Goal: Task Accomplishment & Management: Complete application form

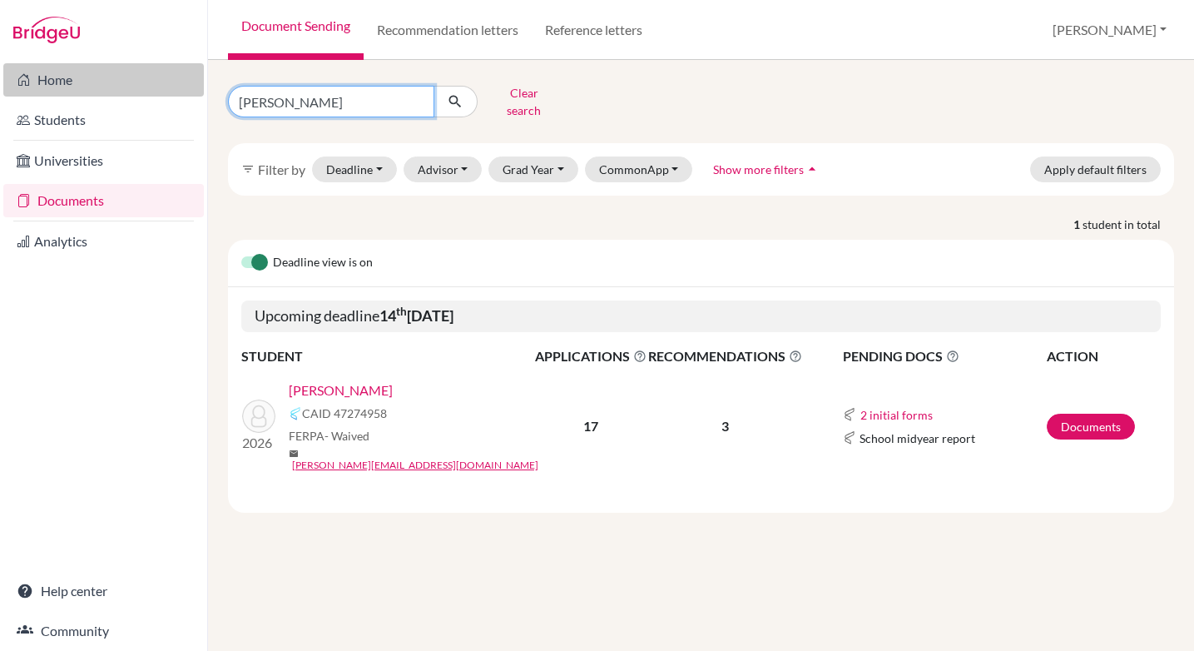
drag, startPoint x: 313, startPoint y: 97, endPoint x: 105, endPoint y: 87, distance: 208.3
click at [105, 87] on div "Home Students Universities Documents Analytics Help center Community Document S…" at bounding box center [597, 325] width 1194 height 651
type input "milian"
click button "submit" at bounding box center [456, 102] width 44 height 32
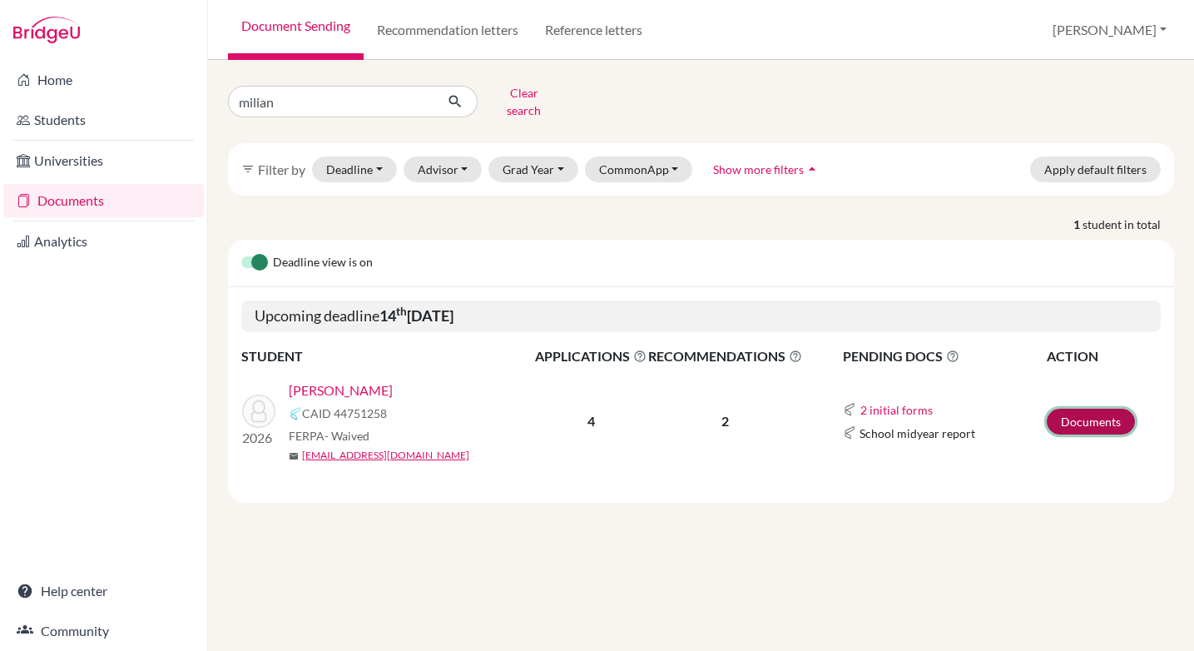
click at [1087, 409] on link "Documents" at bounding box center [1091, 422] width 88 height 26
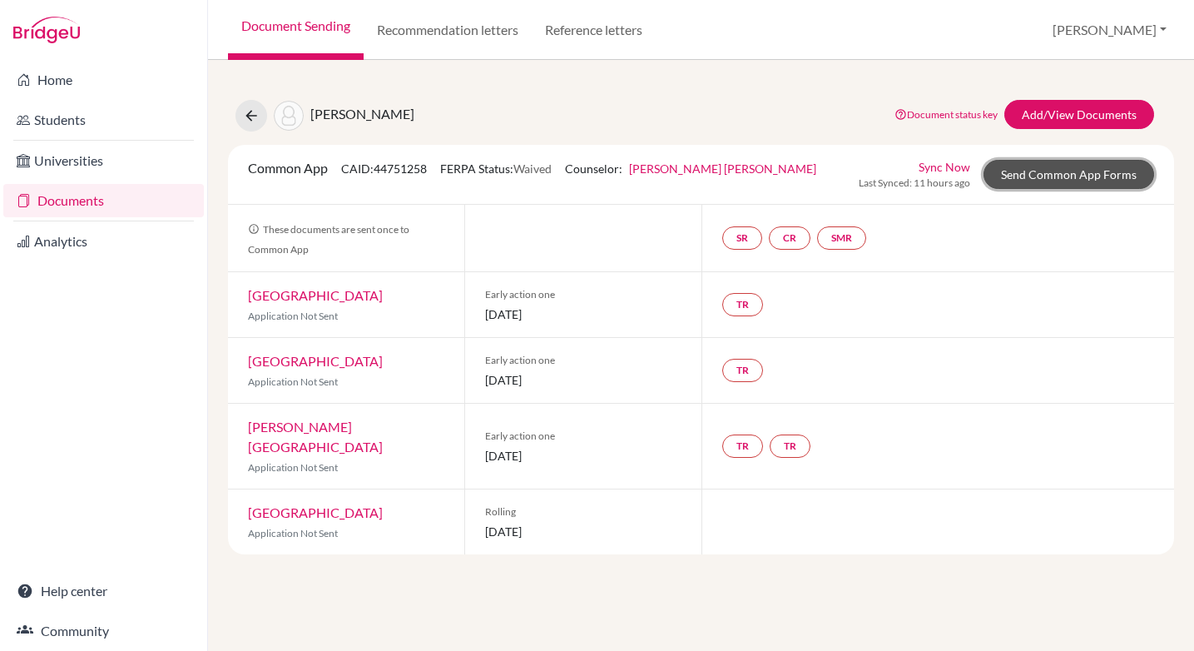
click at [1082, 173] on link "Send Common App Forms" at bounding box center [1069, 174] width 171 height 29
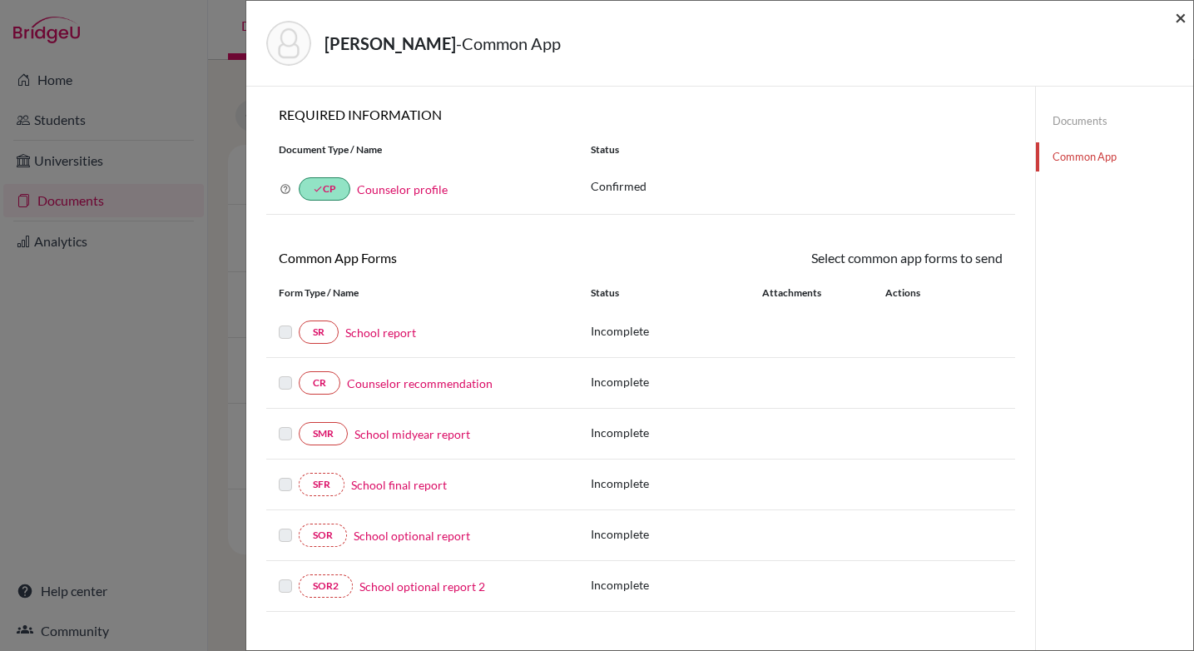
click at [1182, 18] on span "×" at bounding box center [1181, 17] width 12 height 24
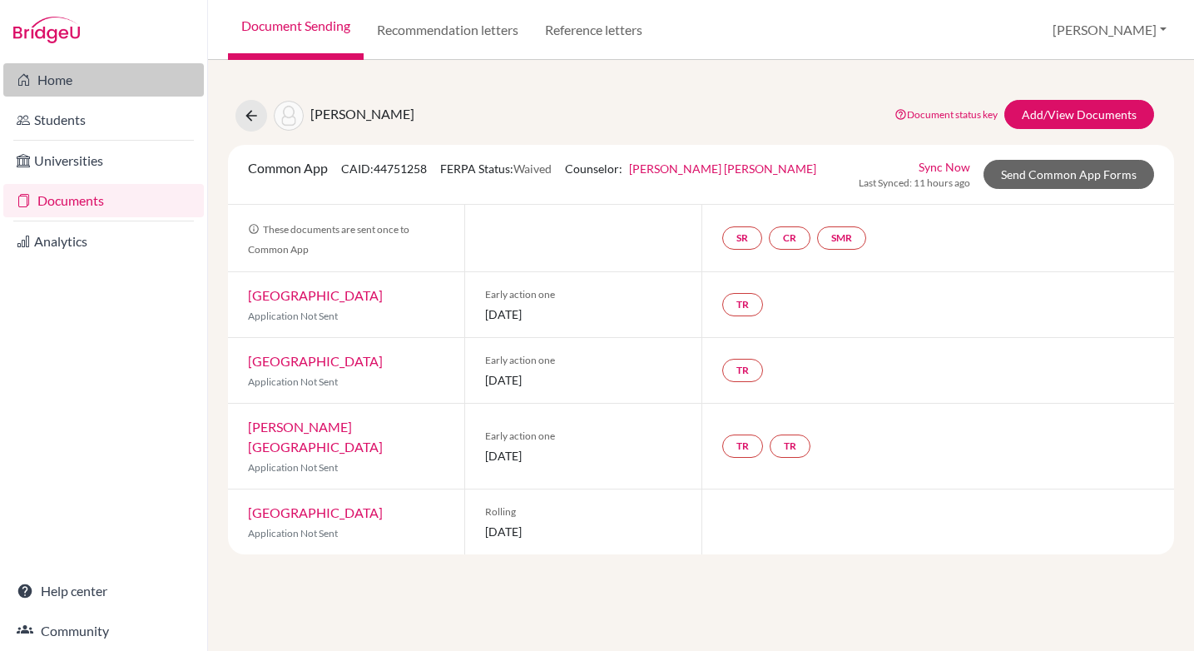
click at [43, 80] on link "Home" at bounding box center [103, 79] width 201 height 33
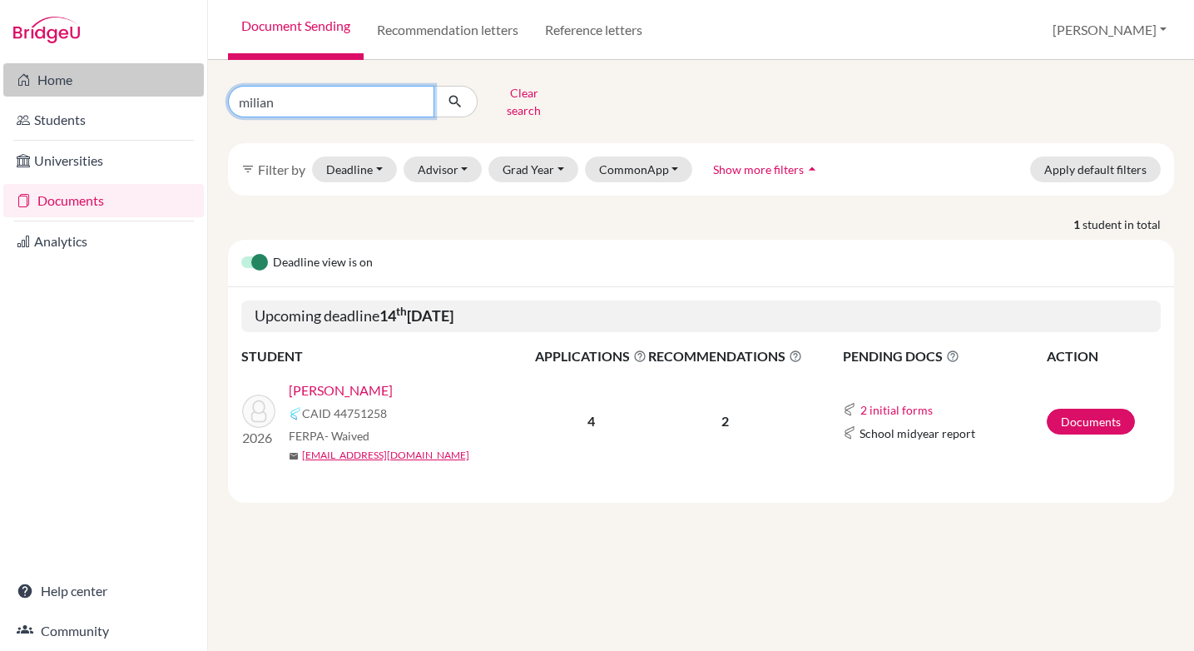
drag, startPoint x: 335, startPoint y: 95, endPoint x: 112, endPoint y: 92, distance: 223.0
click at [113, 92] on div "Home Students Universities Documents Analytics Help center Community Document S…" at bounding box center [597, 325] width 1194 height 651
type input "newmark"
click button "submit" at bounding box center [456, 102] width 44 height 32
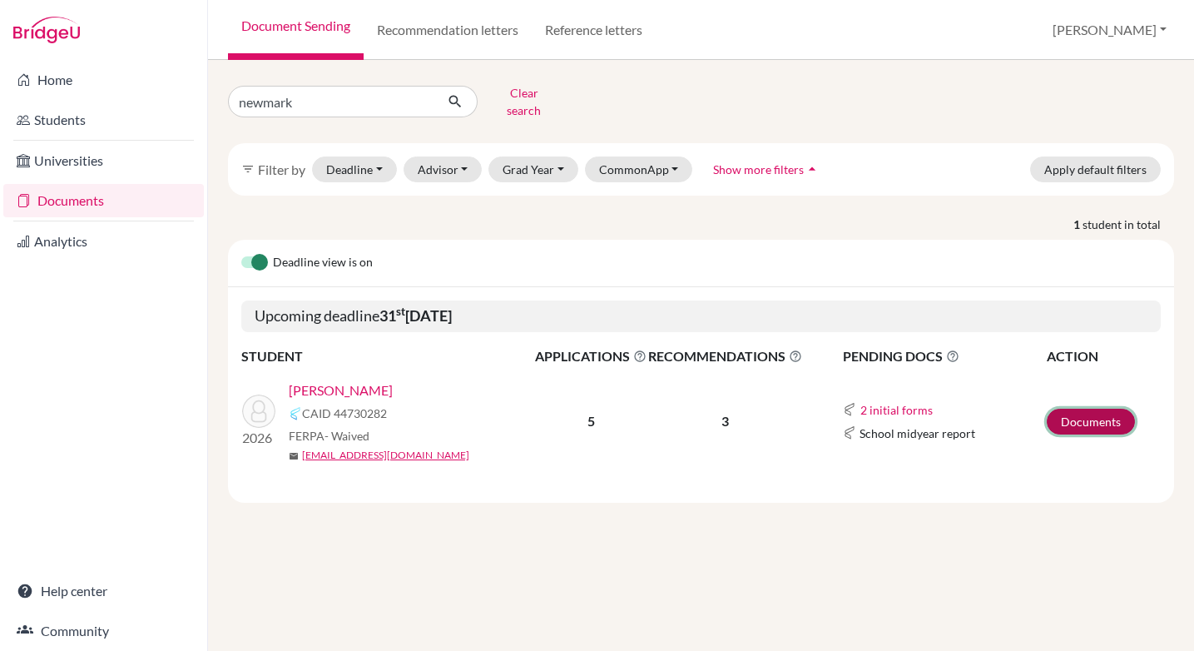
click at [1087, 409] on link "Documents" at bounding box center [1091, 422] width 88 height 26
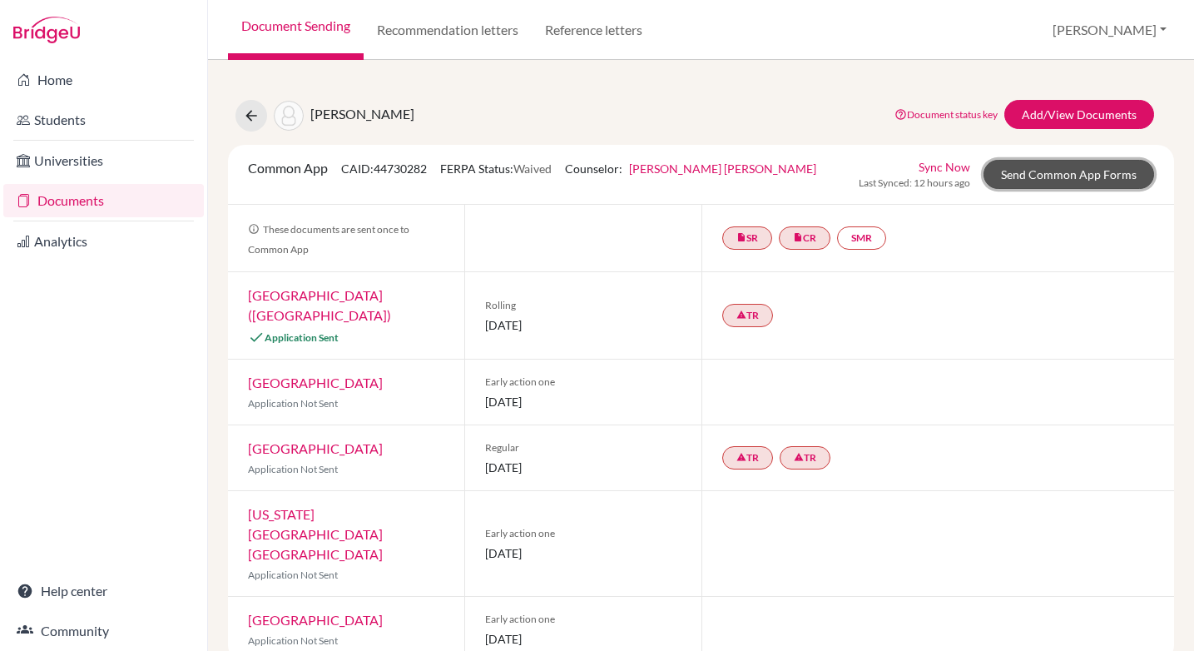
click at [1031, 176] on link "Send Common App Forms" at bounding box center [1069, 174] width 171 height 29
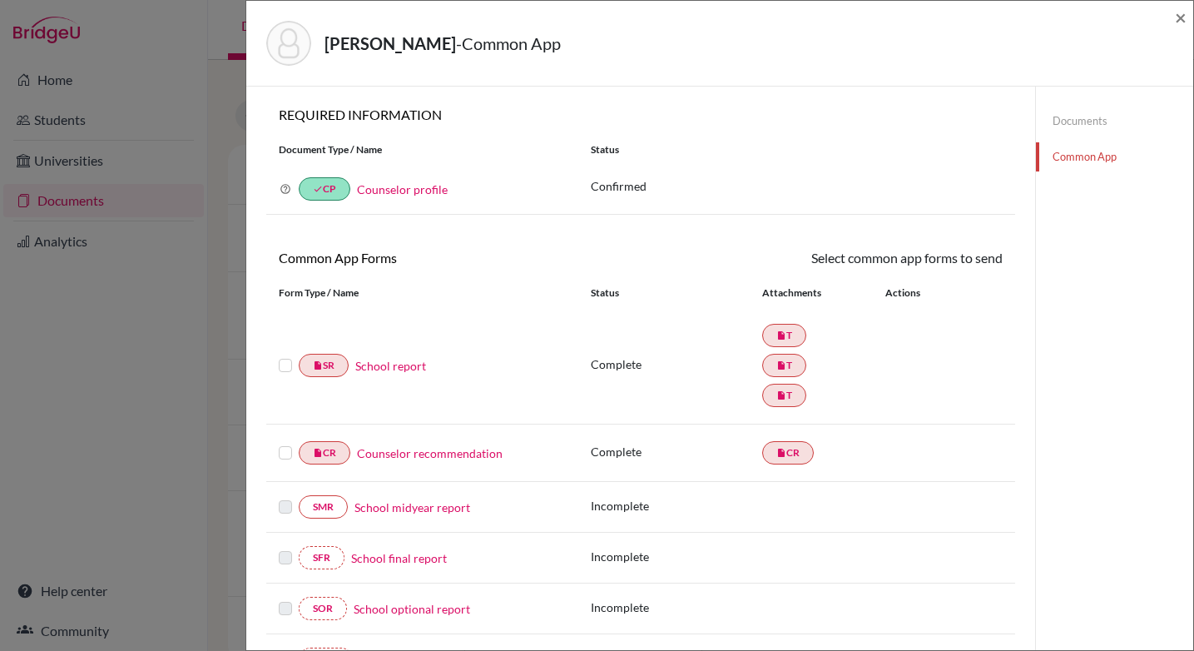
click at [285, 355] on label at bounding box center [285, 355] width 13 height 0
click at [0, 0] on input "checkbox" at bounding box center [0, 0] width 0 height 0
click at [282, 444] on label at bounding box center [285, 444] width 13 height 0
click at [0, 0] on input "checkbox" at bounding box center [0, 0] width 0 height 0
click at [971, 255] on link "Send" at bounding box center [968, 261] width 69 height 26
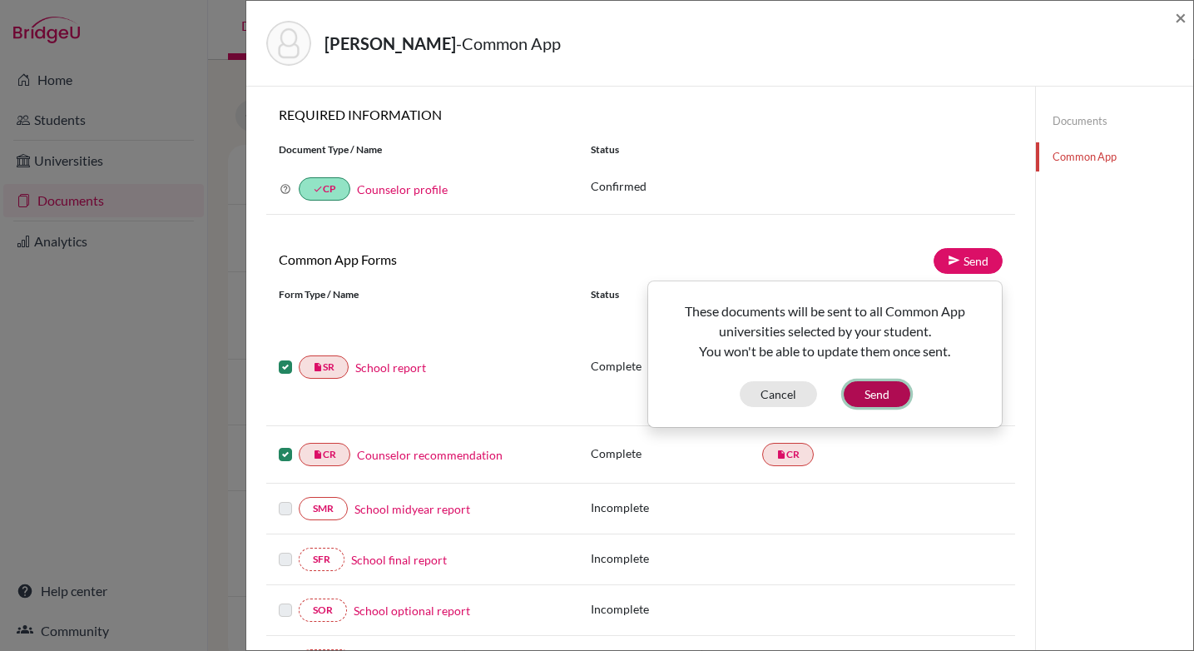
click at [864, 398] on button "Send" at bounding box center [877, 394] width 67 height 26
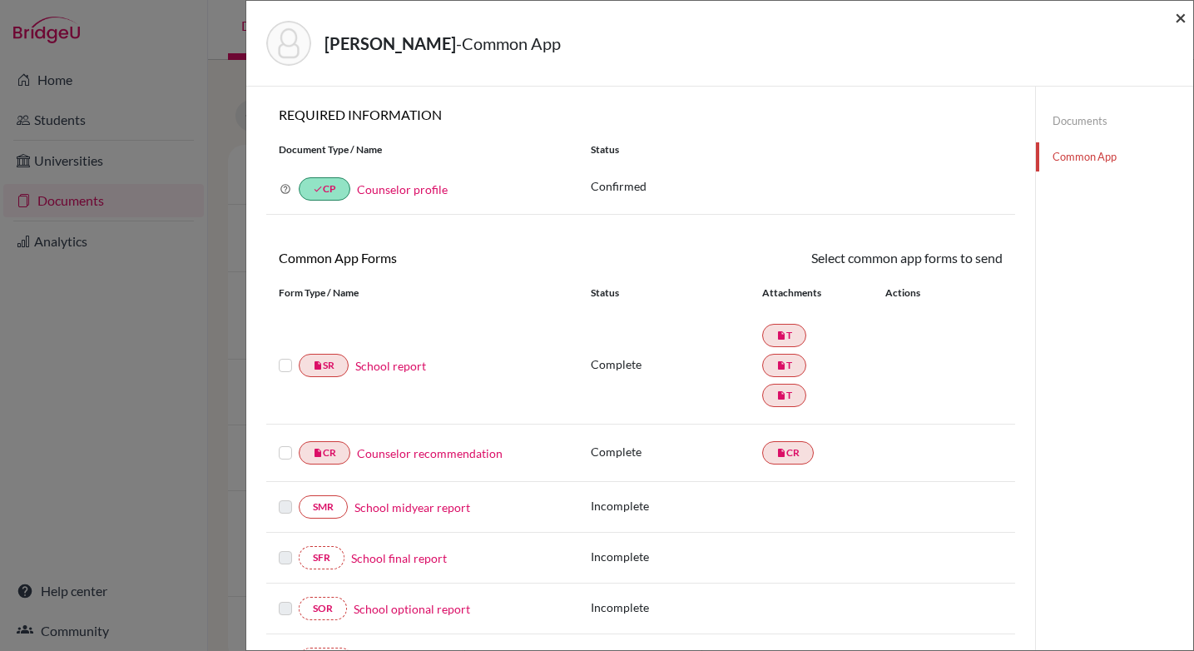
click at [1180, 17] on span "×" at bounding box center [1181, 17] width 12 height 24
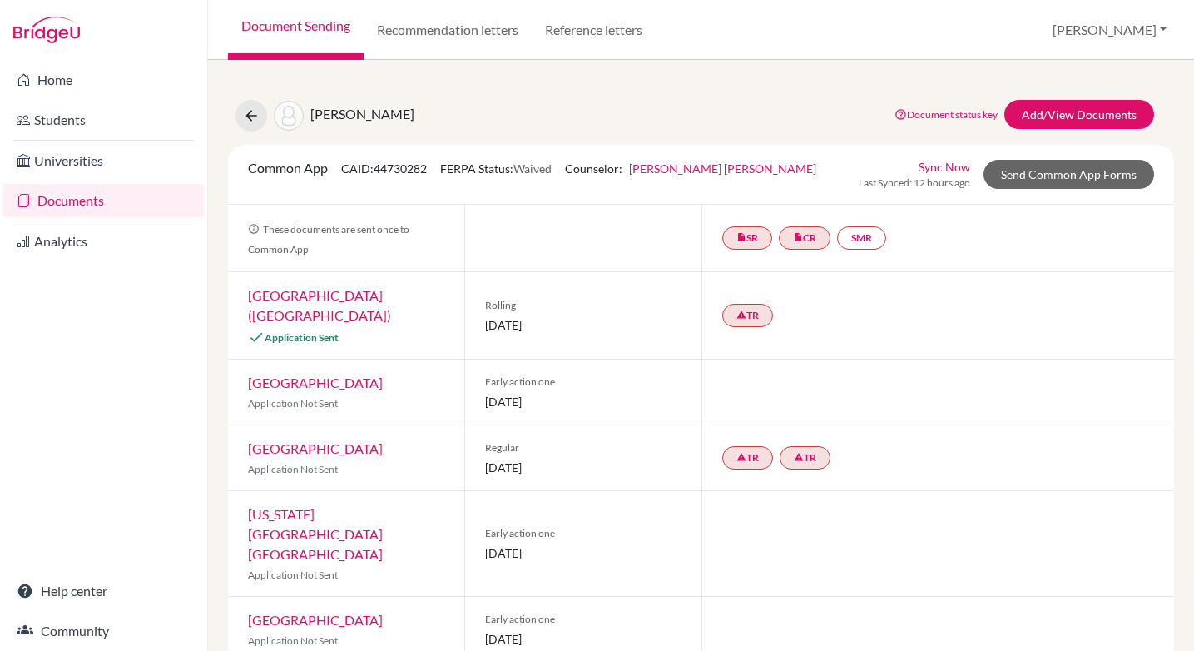
click at [57, 203] on link "Documents" at bounding box center [103, 200] width 201 height 33
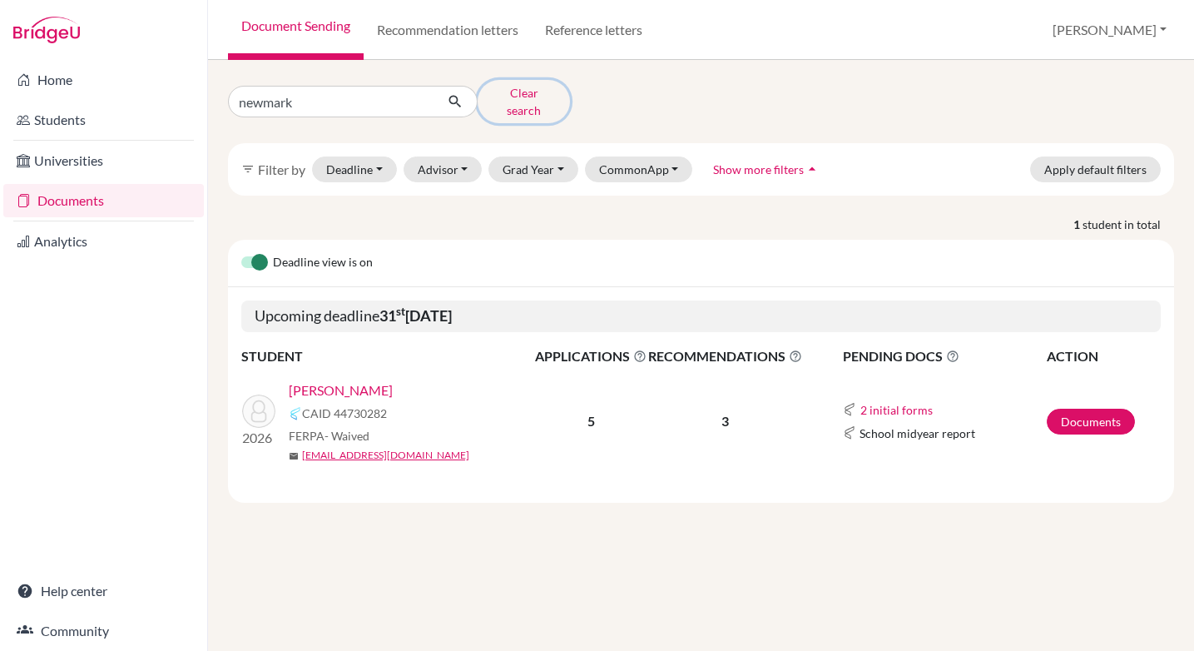
click at [516, 100] on button "Clear search" at bounding box center [524, 101] width 92 height 43
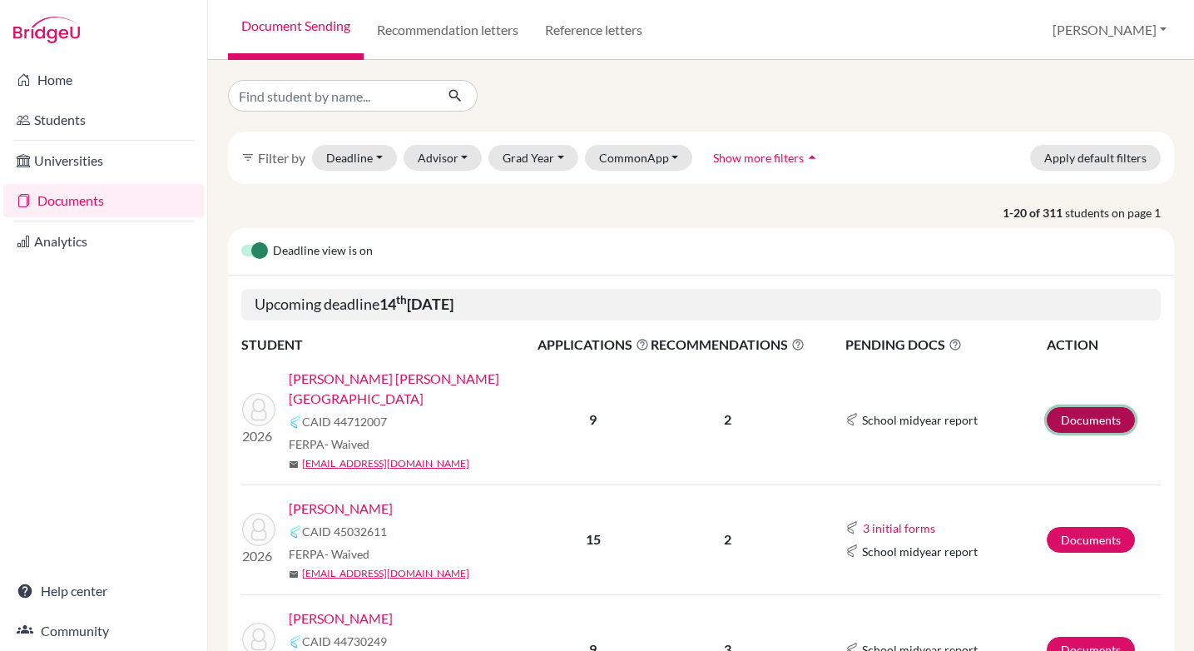
click at [1080, 413] on link "Documents" at bounding box center [1091, 420] width 88 height 26
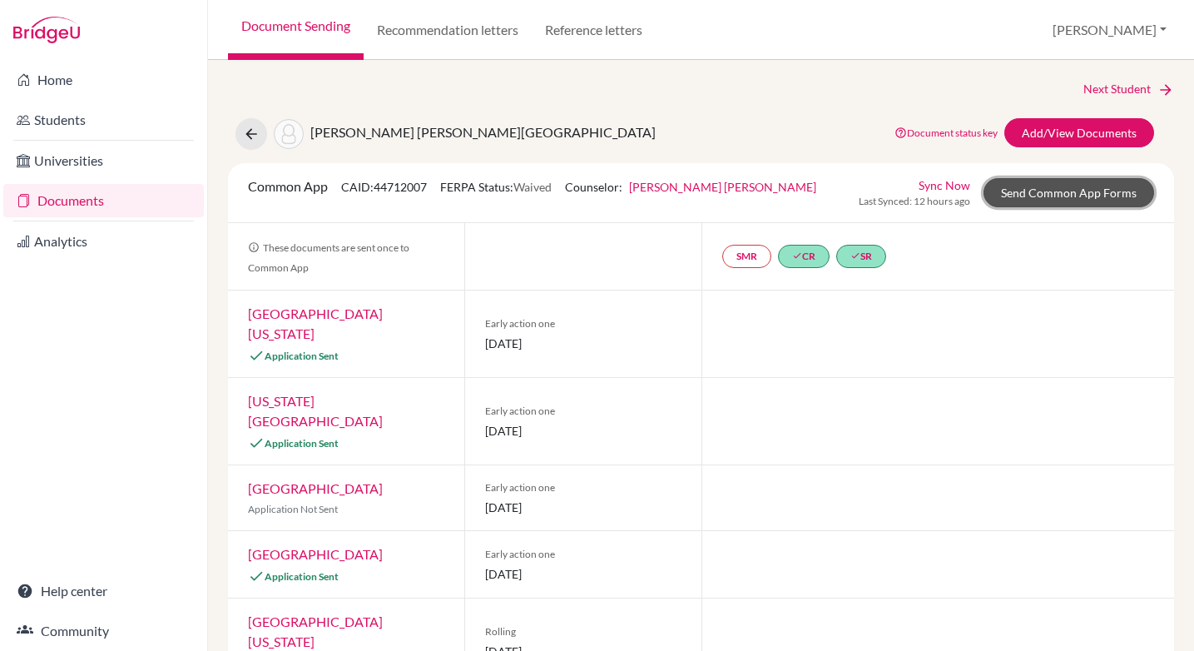
click at [1041, 196] on link "Send Common App Forms" at bounding box center [1069, 192] width 171 height 29
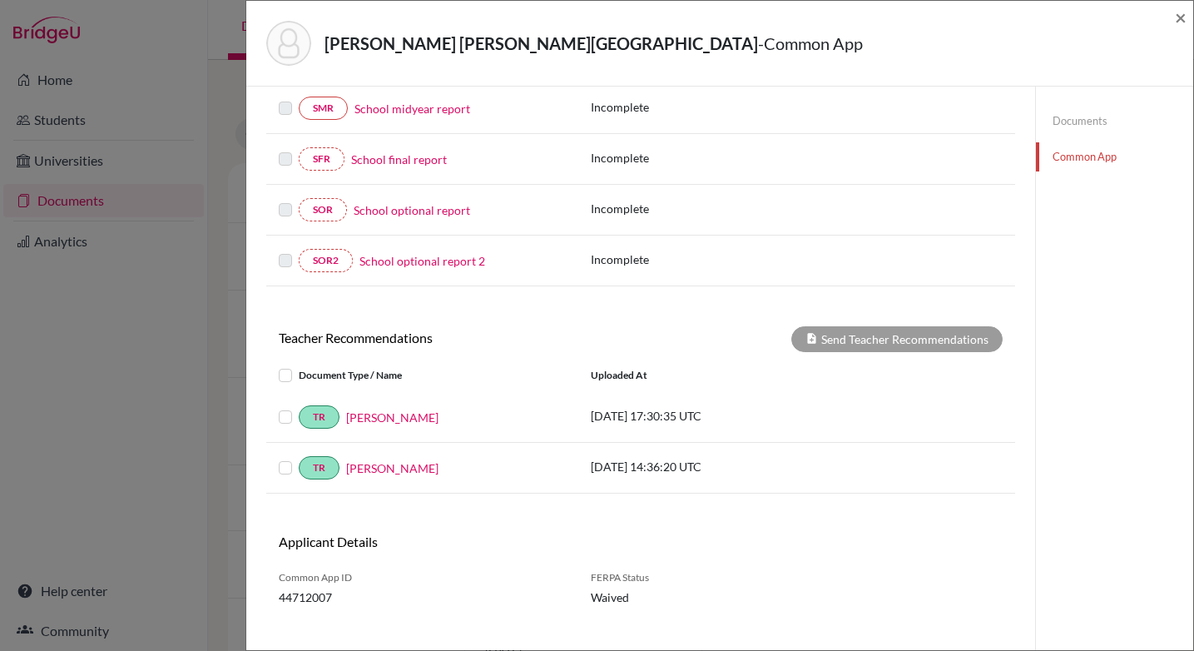
scroll to position [344, 0]
click at [299, 363] on label at bounding box center [299, 363] width 0 height 0
click at [0, 0] on input "checkbox" at bounding box center [0, 0] width 0 height 0
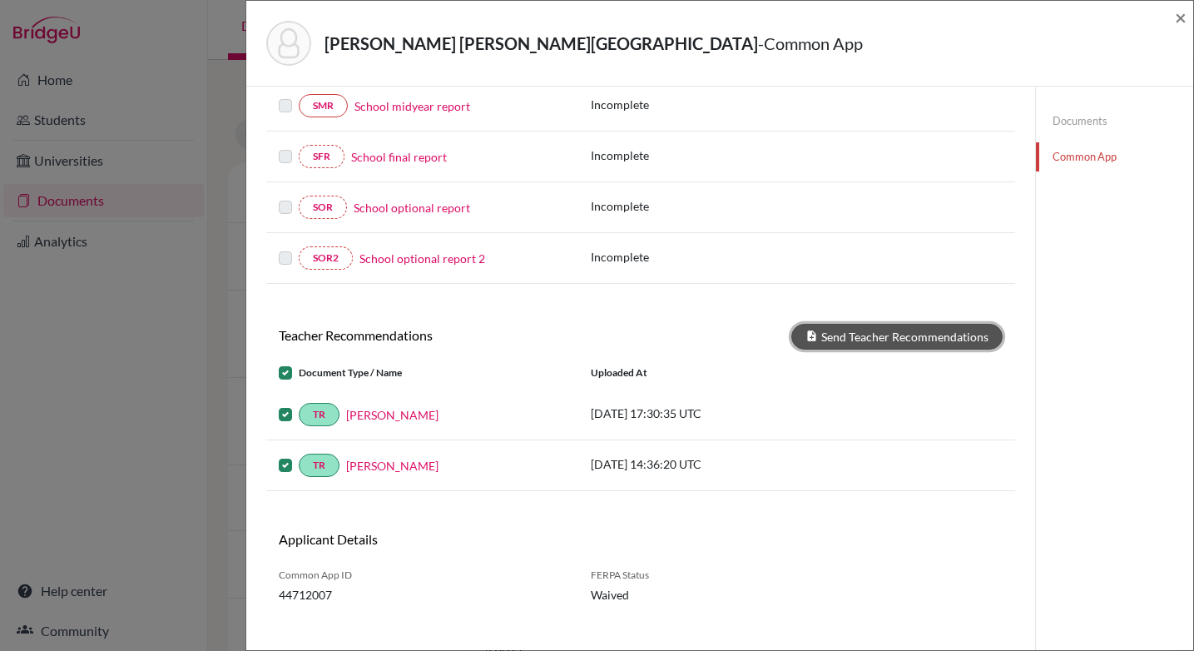
click at [868, 335] on button "Send Teacher Recommendations" at bounding box center [896, 337] width 211 height 26
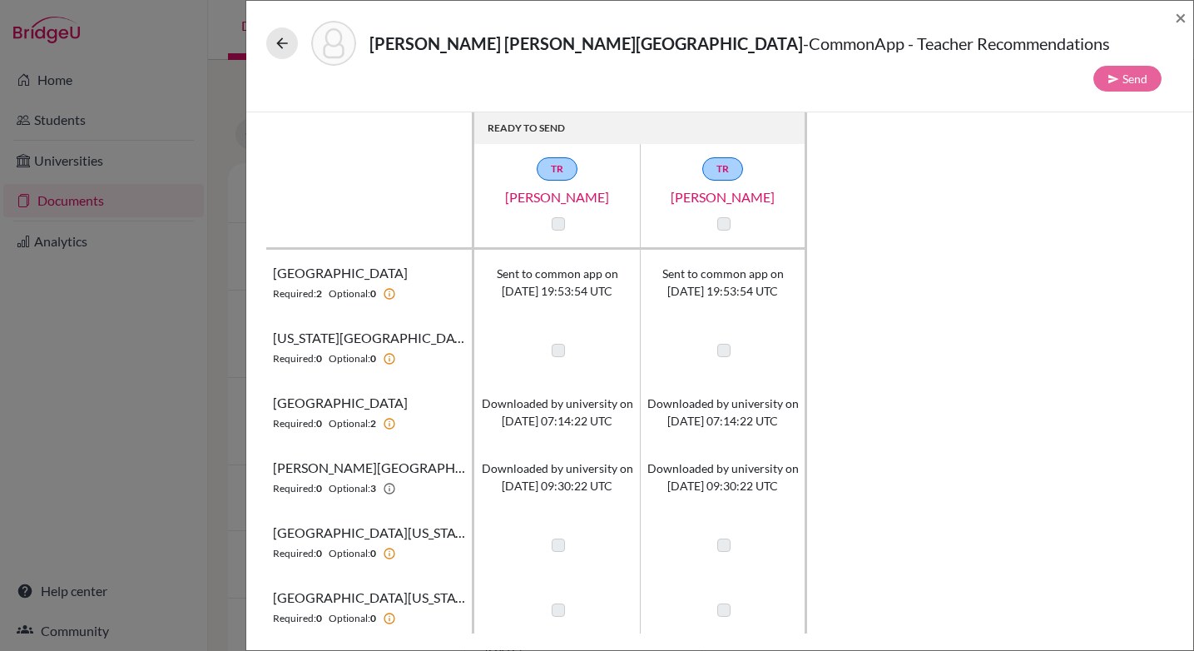
click at [559, 217] on label at bounding box center [558, 223] width 13 height 13
click at [725, 217] on label at bounding box center [723, 223] width 13 height 13
click at [1184, 20] on span "×" at bounding box center [1181, 17] width 12 height 24
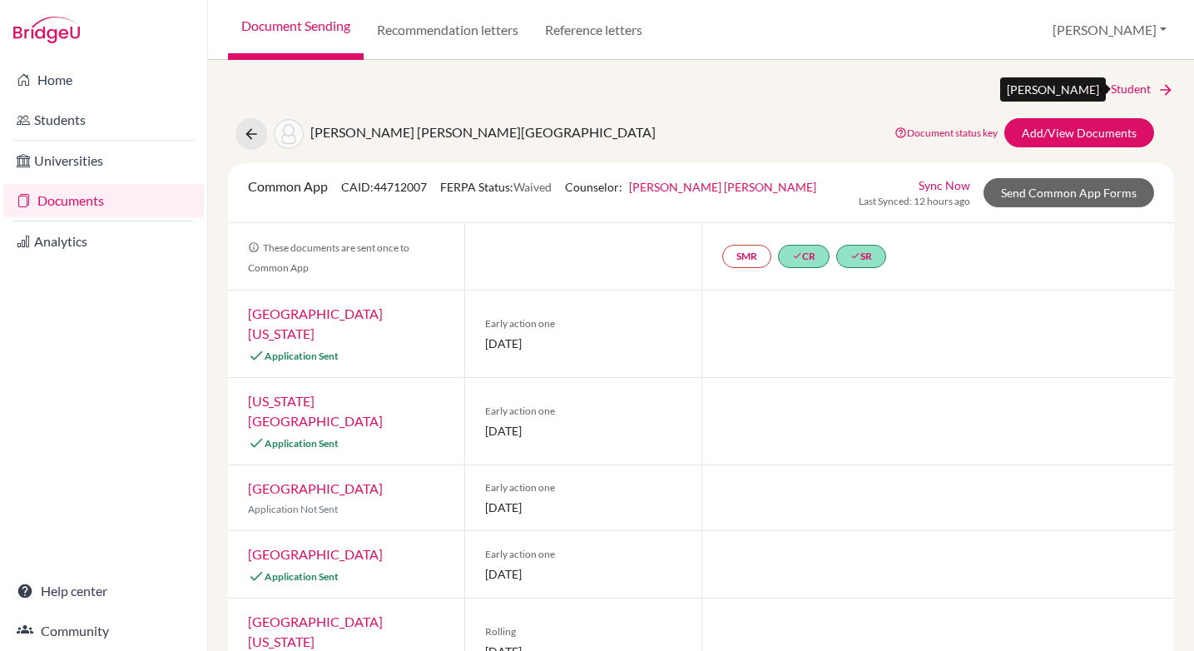
click at [1106, 92] on link "Next Student" at bounding box center [1128, 89] width 91 height 18
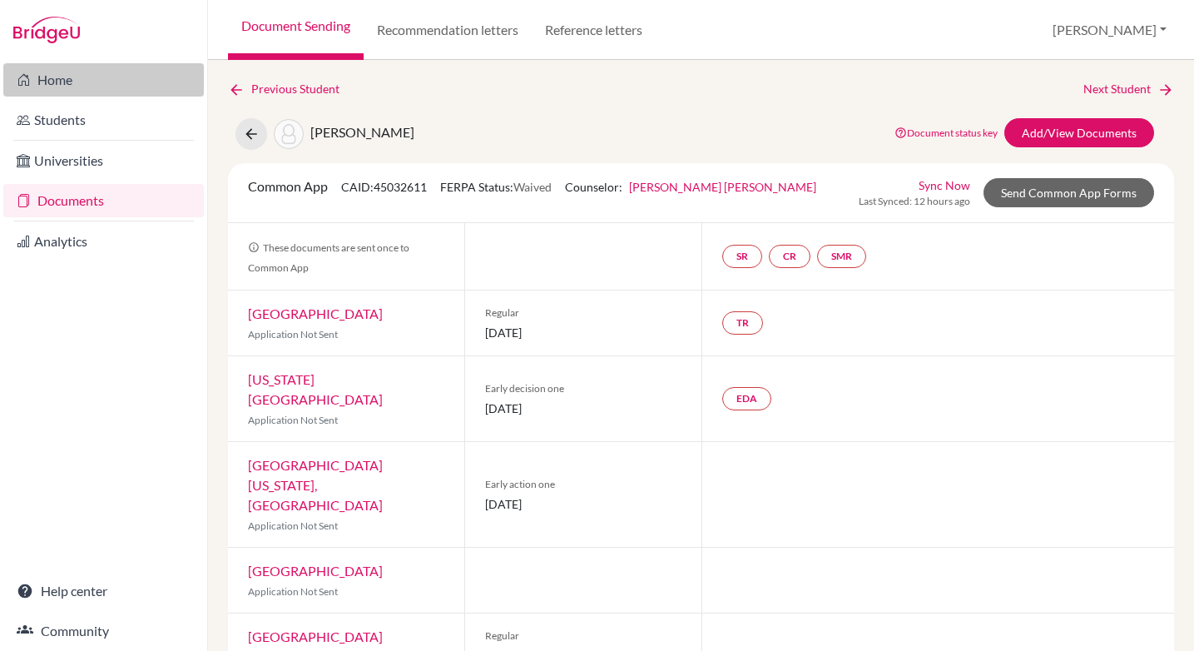
click at [64, 79] on link "Home" at bounding box center [103, 79] width 201 height 33
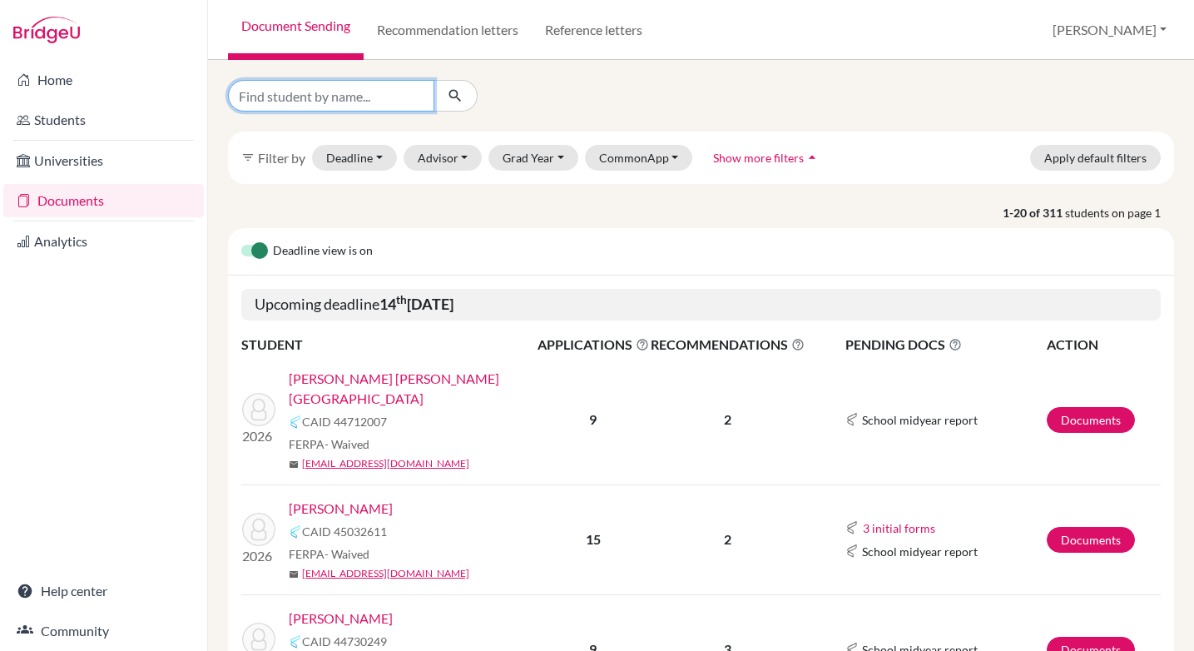
click at [409, 98] on input "Find student by name..." at bounding box center [331, 96] width 206 height 32
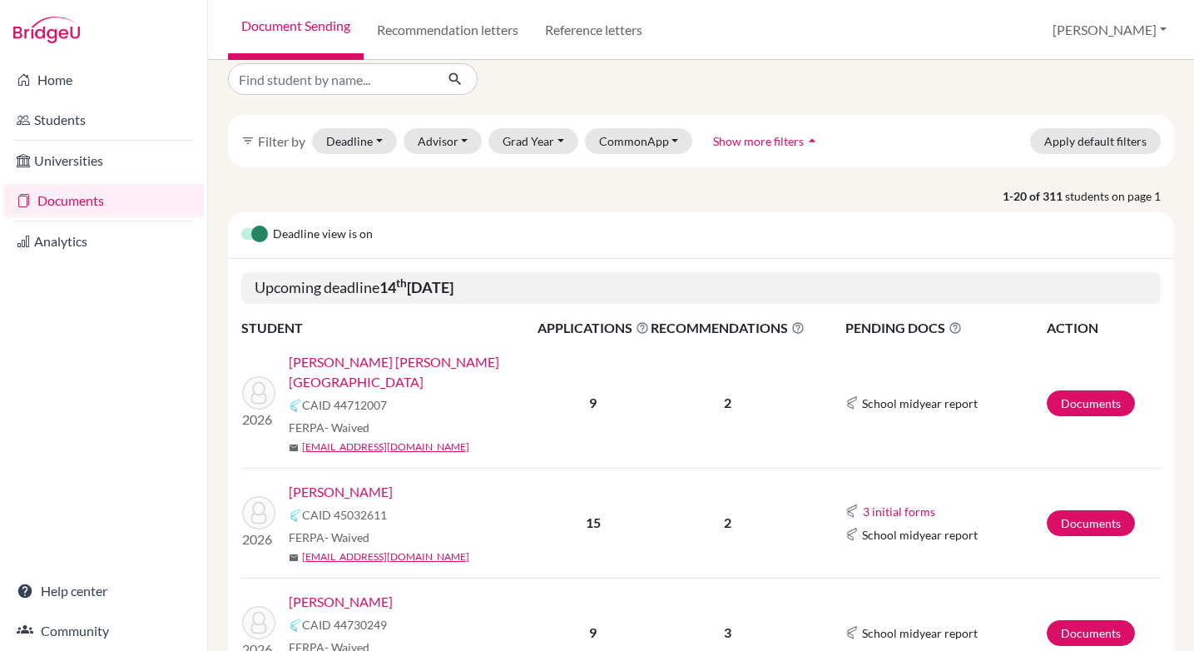
click at [696, 218] on div "Deadline view is on" at bounding box center [701, 234] width 946 height 47
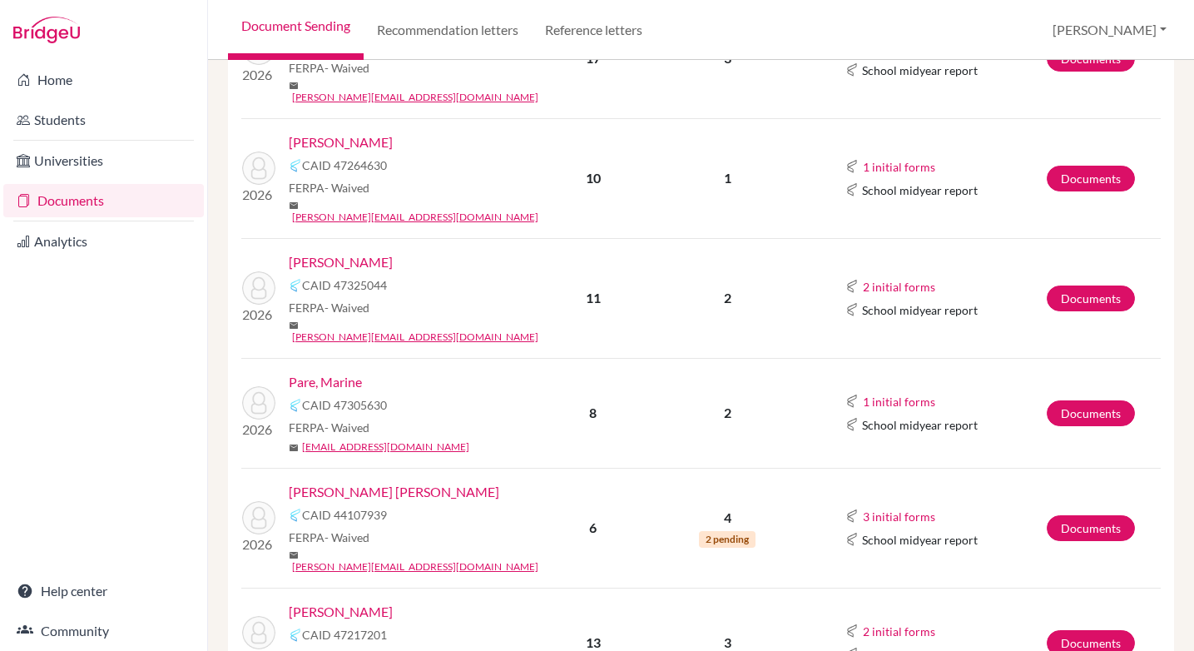
scroll to position [937, 0]
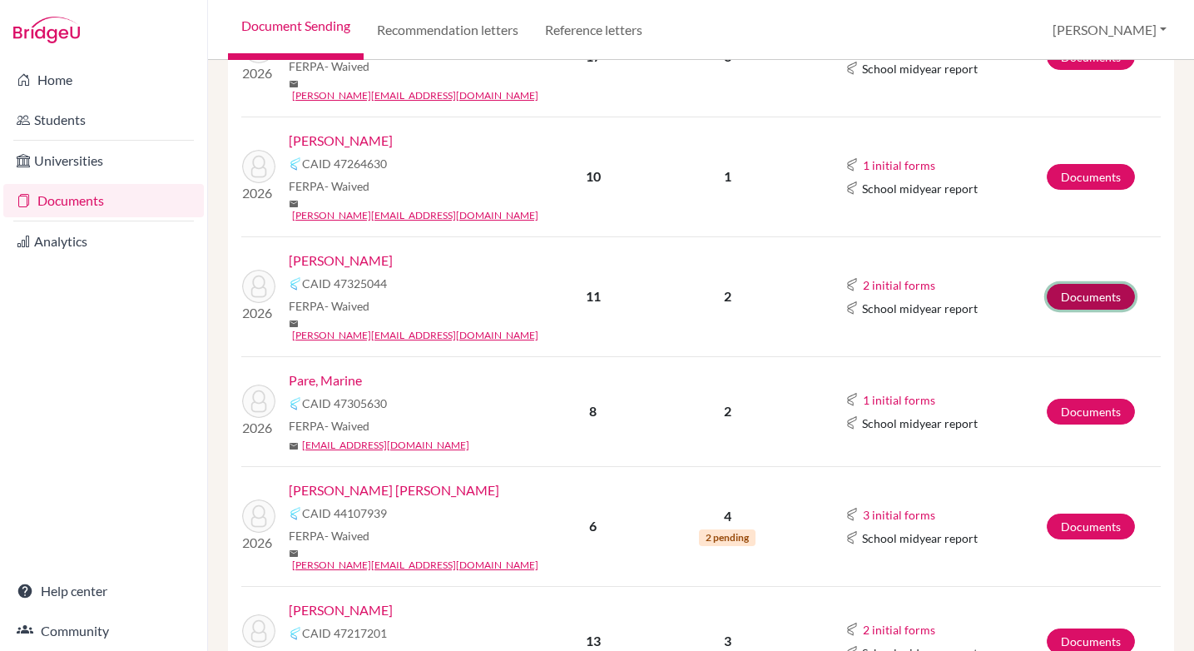
click at [1083, 284] on link "Documents" at bounding box center [1091, 297] width 88 height 26
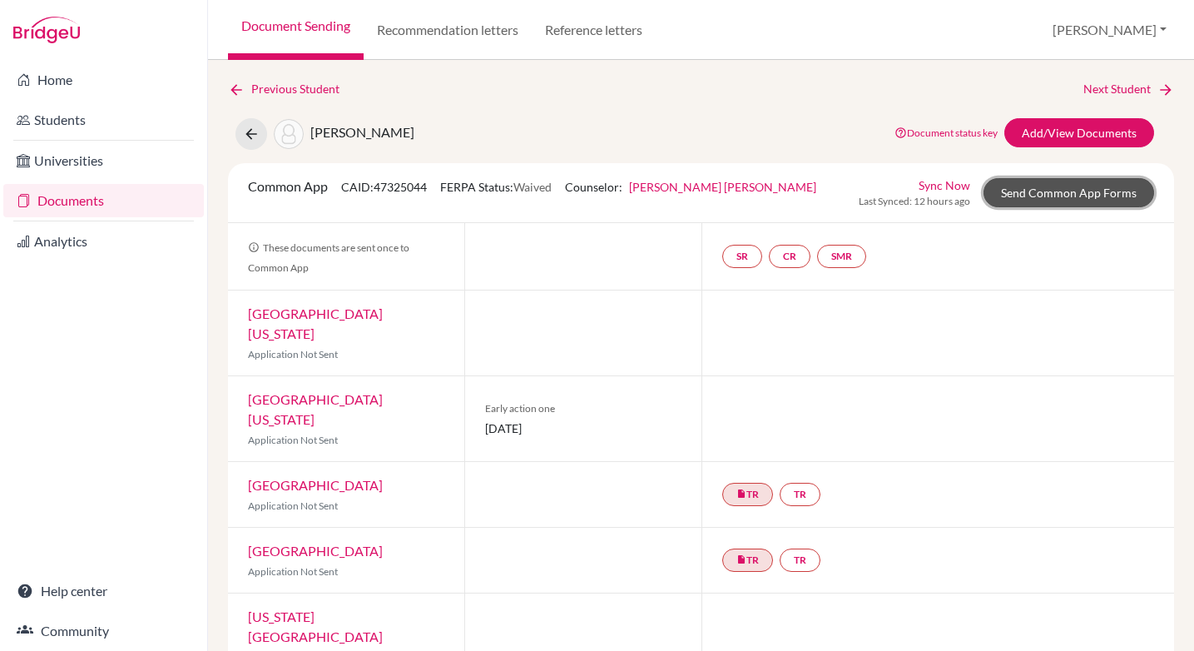
click at [1039, 191] on link "Send Common App Forms" at bounding box center [1069, 192] width 171 height 29
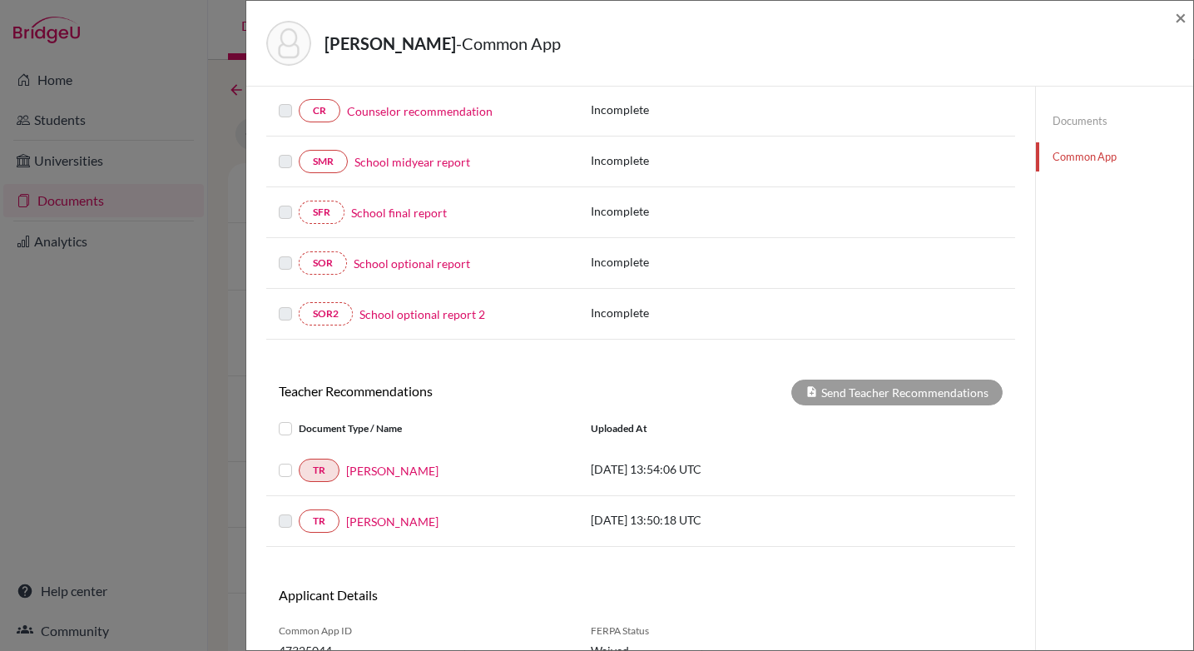
scroll to position [348, 0]
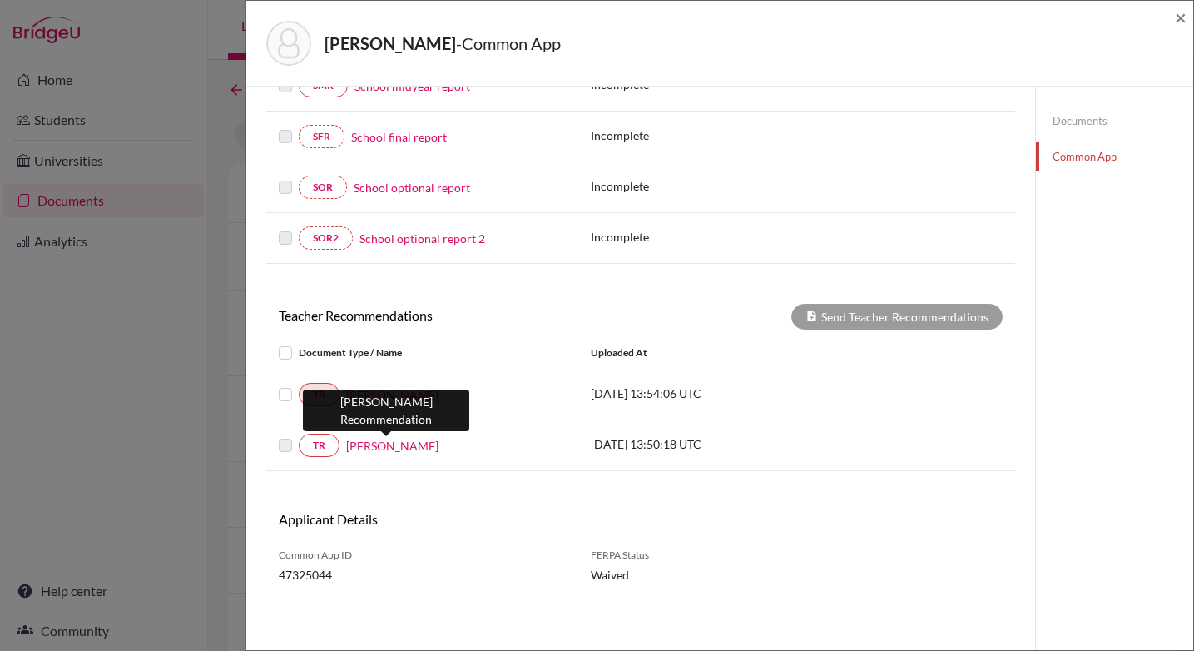
click at [385, 444] on link "[PERSON_NAME]" at bounding box center [392, 445] width 92 height 17
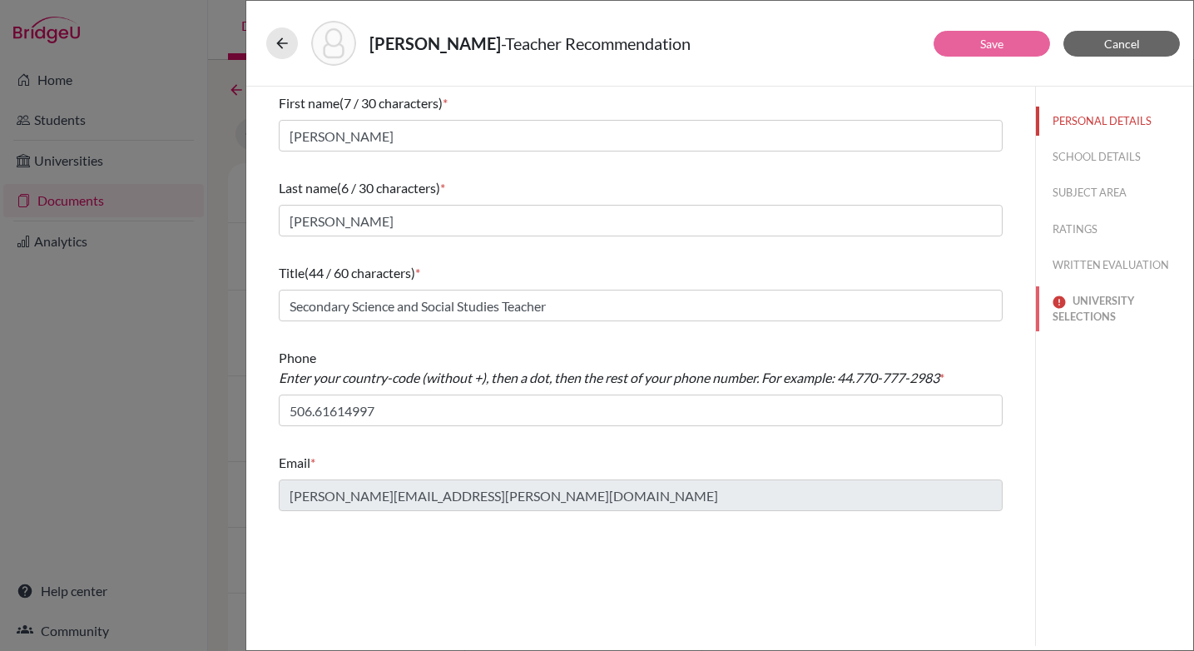
click at [1088, 310] on button "UNIVERSITY SELECTIONS" at bounding box center [1114, 308] width 157 height 45
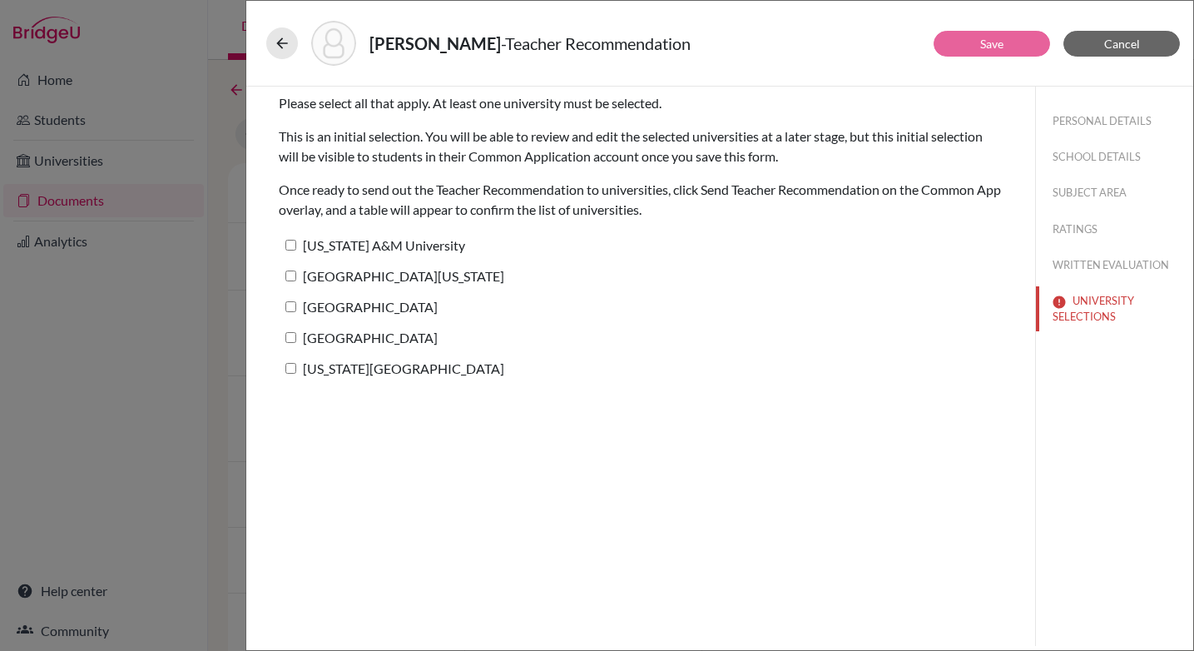
click at [292, 241] on input "[US_STATE] A&M University" at bounding box center [290, 245] width 11 height 11
checkbox input "true"
click at [290, 275] on input "[GEOGRAPHIC_DATA][US_STATE]" at bounding box center [290, 275] width 11 height 11
checkbox input "true"
click at [292, 305] on input "[GEOGRAPHIC_DATA]" at bounding box center [290, 306] width 11 height 11
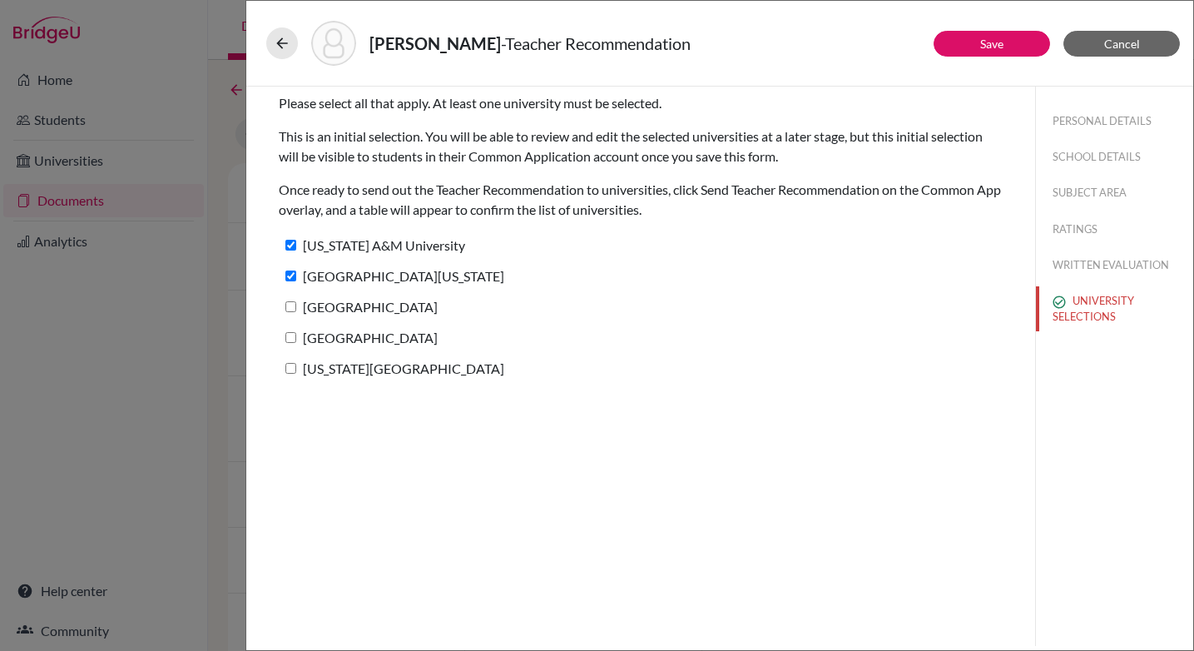
checkbox input "true"
click at [288, 338] on input "[GEOGRAPHIC_DATA]" at bounding box center [290, 337] width 11 height 11
checkbox input "true"
click at [289, 369] on input "[US_STATE][GEOGRAPHIC_DATA]" at bounding box center [290, 368] width 11 height 11
checkbox input "true"
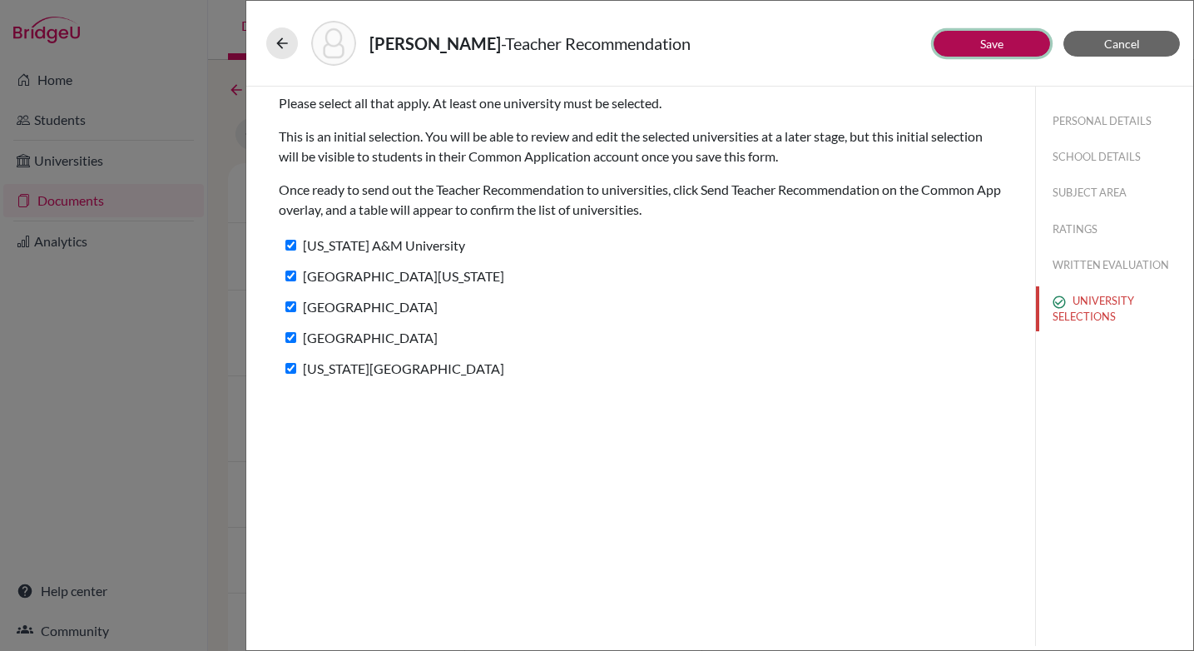
click at [992, 45] on link "Save" at bounding box center [991, 44] width 23 height 14
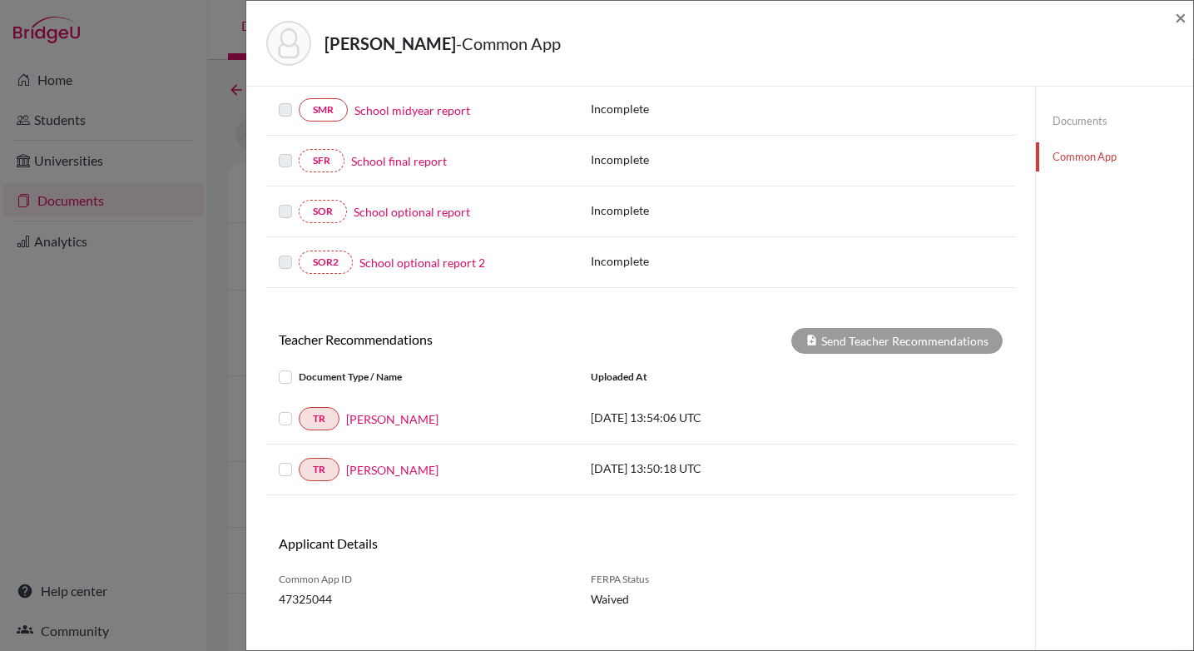
scroll to position [334, 0]
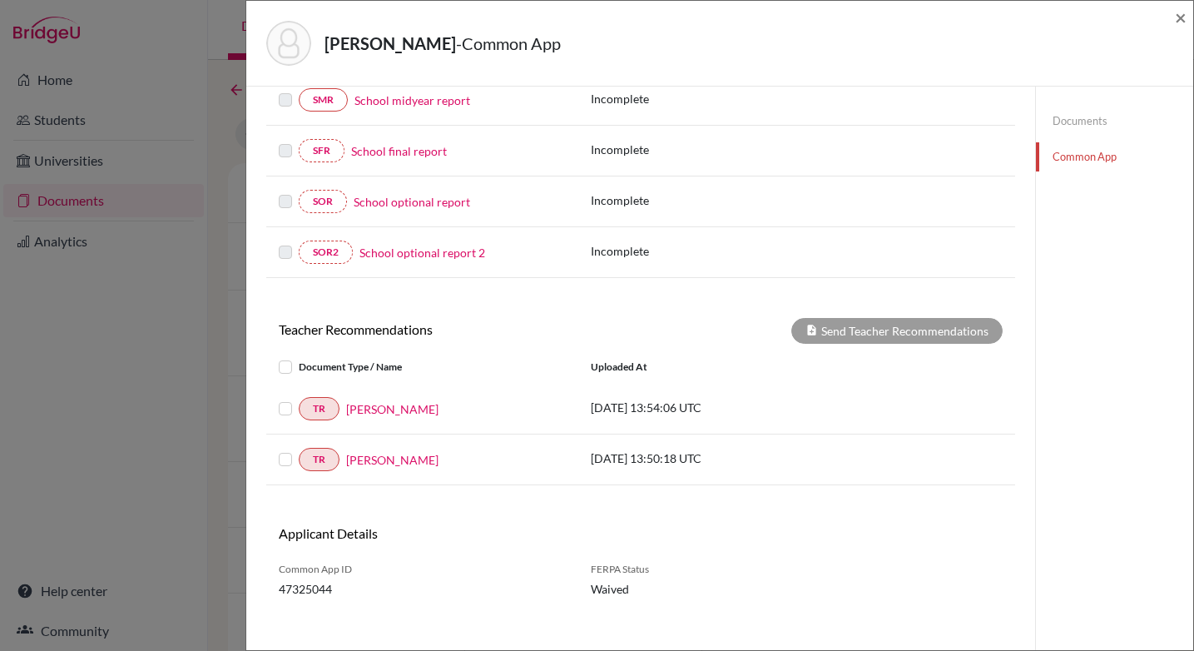
click at [299, 357] on label at bounding box center [299, 357] width 0 height 0
click at [0, 0] on input "checkbox" at bounding box center [0, 0] width 0 height 0
click at [875, 335] on button "Send Teacher Recommendations" at bounding box center [896, 331] width 211 height 26
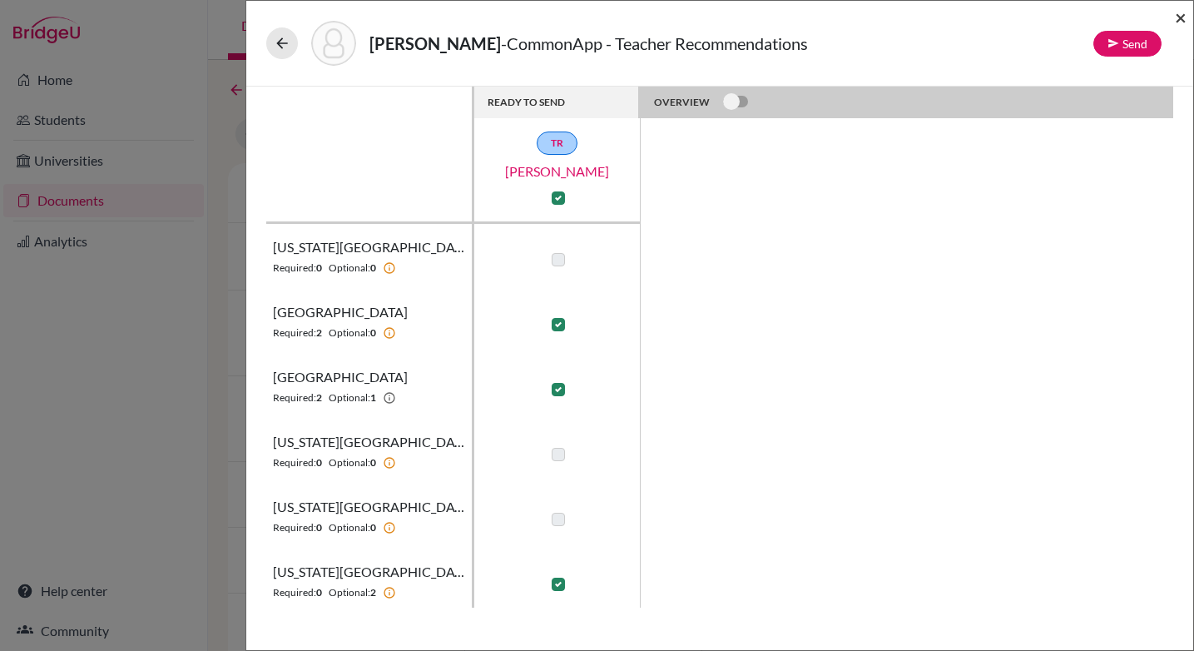
click at [1183, 20] on span "×" at bounding box center [1181, 17] width 12 height 24
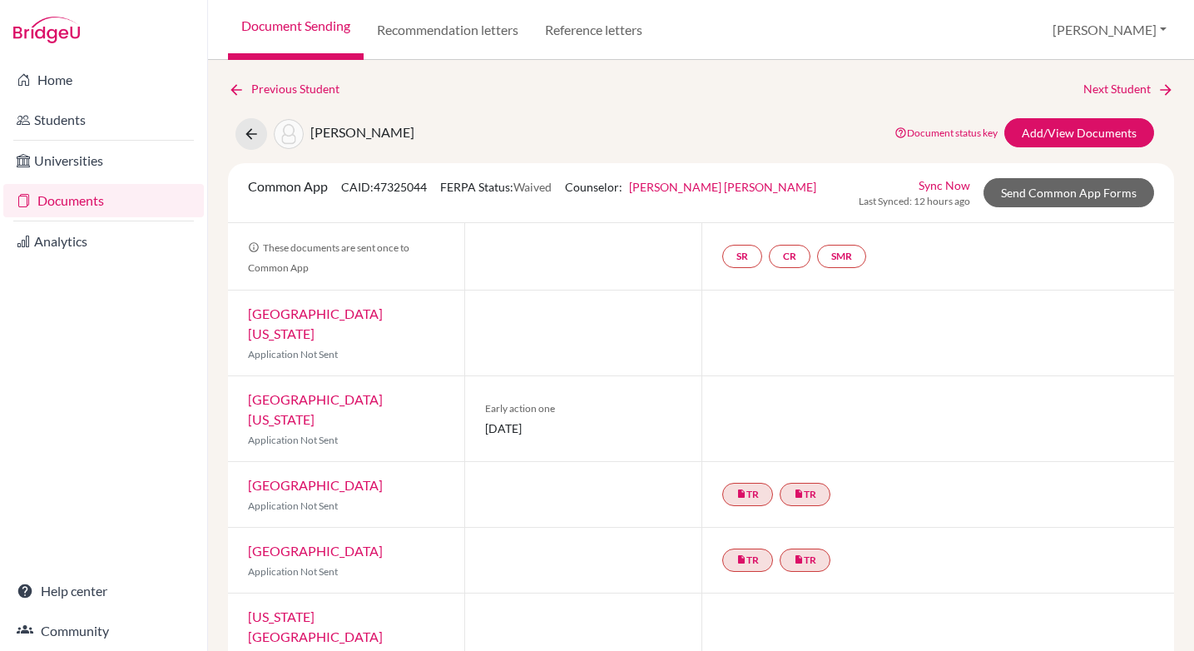
scroll to position [1, 0]
click at [1023, 194] on link "Send Common App Forms" at bounding box center [1069, 191] width 171 height 29
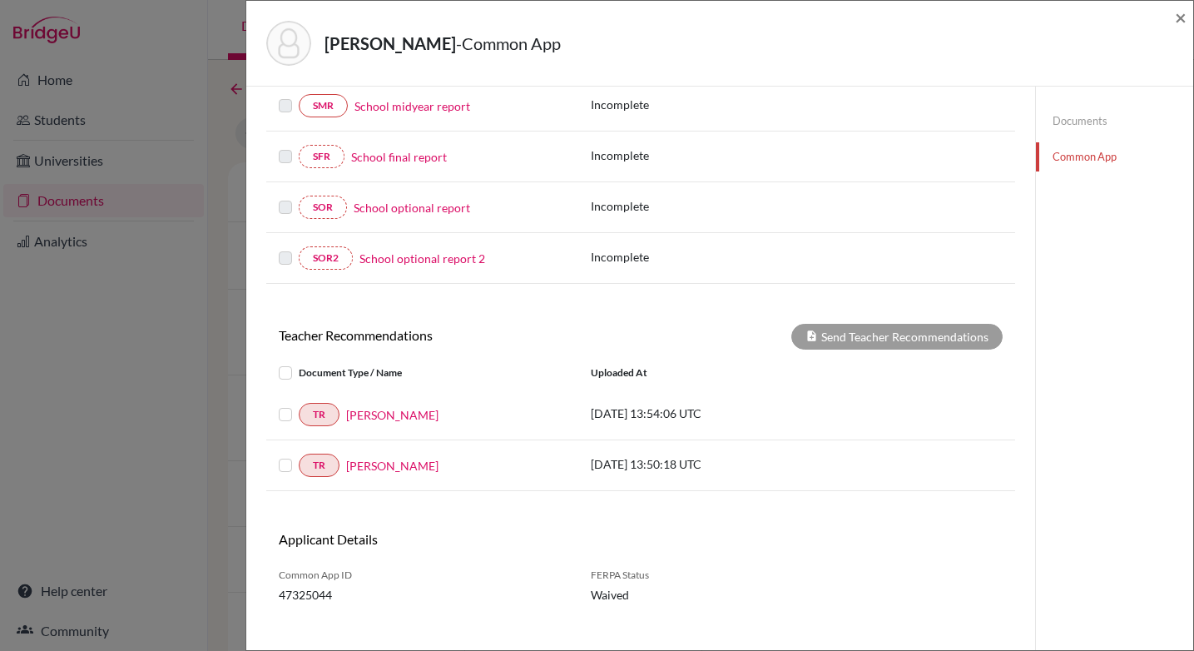
scroll to position [335, 0]
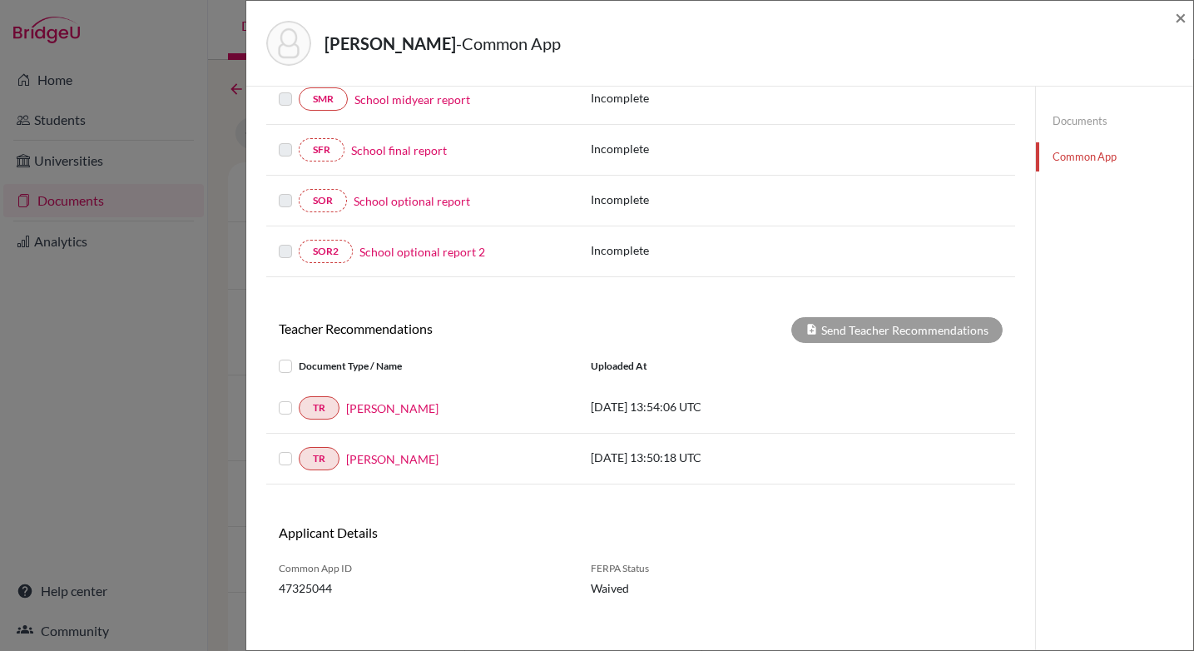
click at [299, 356] on label at bounding box center [299, 356] width 0 height 0
click at [0, 0] on input "checkbox" at bounding box center [0, 0] width 0 height 0
click at [845, 325] on button "Send Teacher Recommendations" at bounding box center [896, 330] width 211 height 26
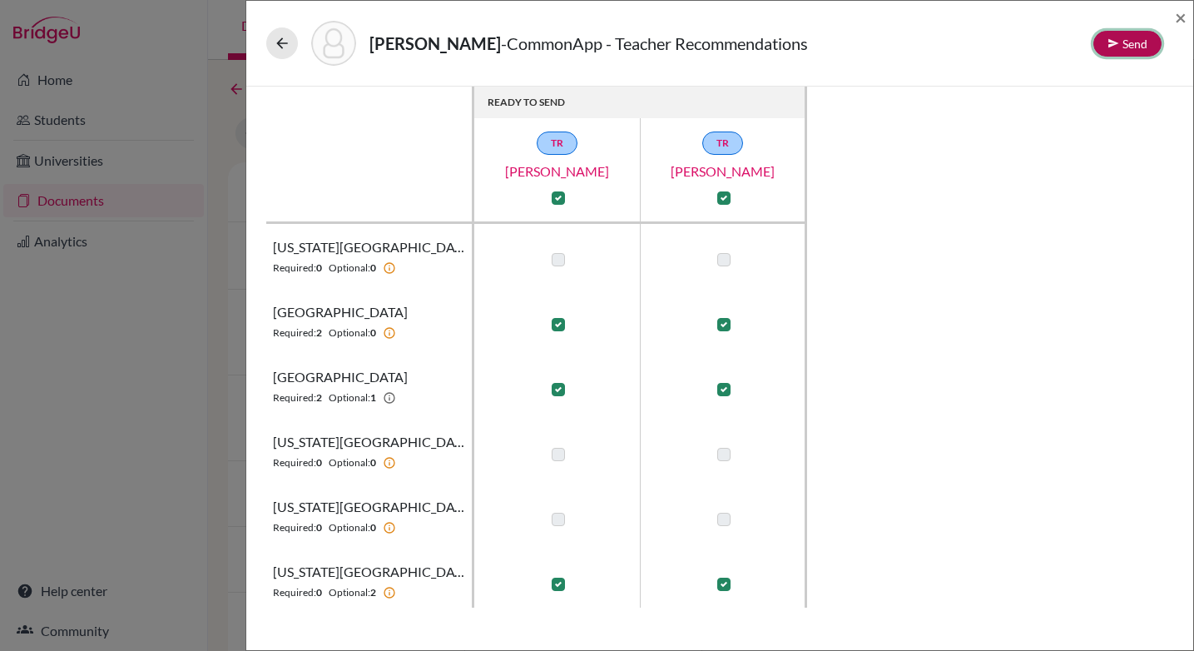
click at [1130, 42] on button "Send" at bounding box center [1127, 44] width 68 height 26
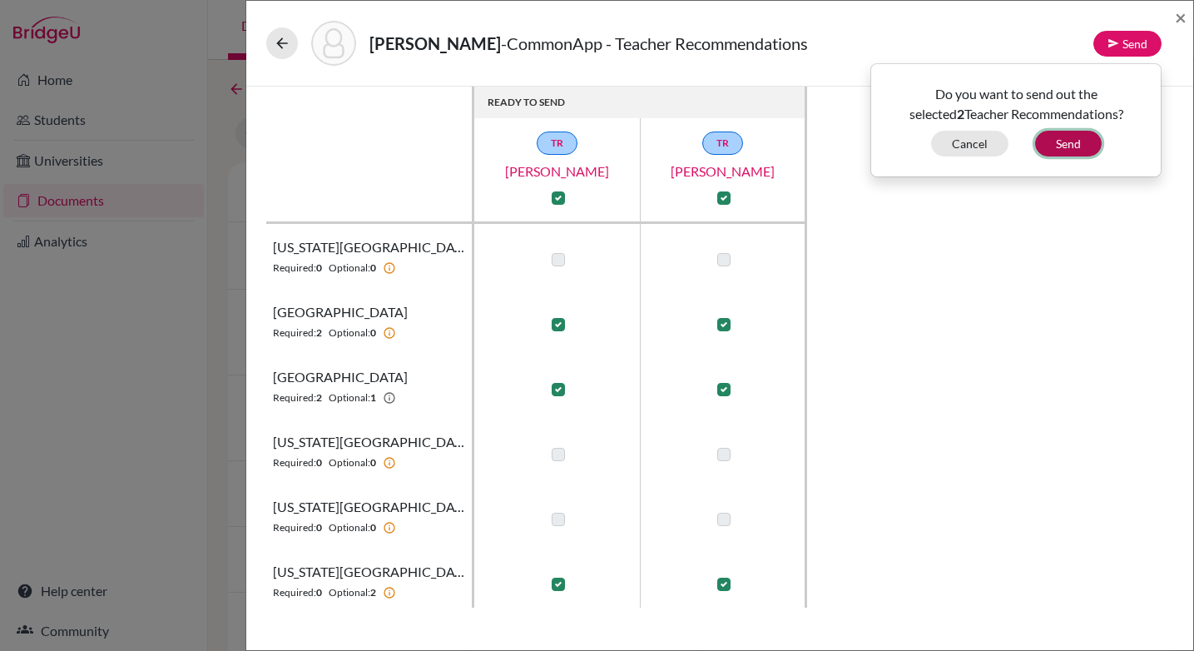
click at [1061, 146] on button "Send" at bounding box center [1068, 144] width 67 height 26
checkbox input "false"
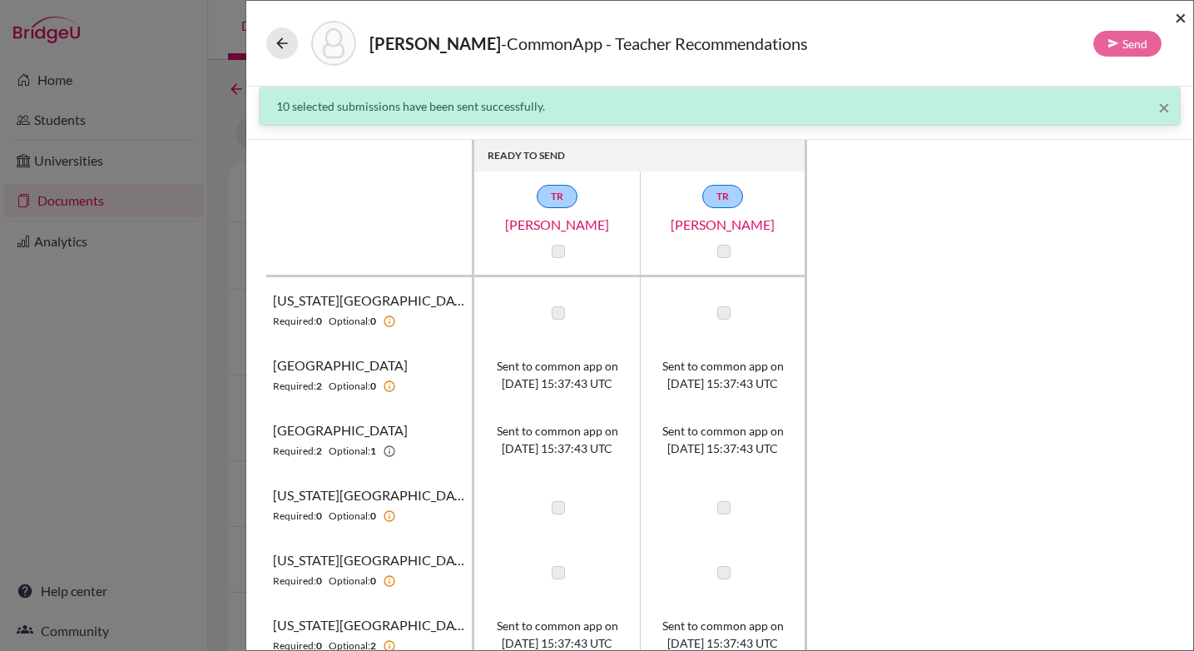
click at [1184, 12] on span "×" at bounding box center [1181, 17] width 12 height 24
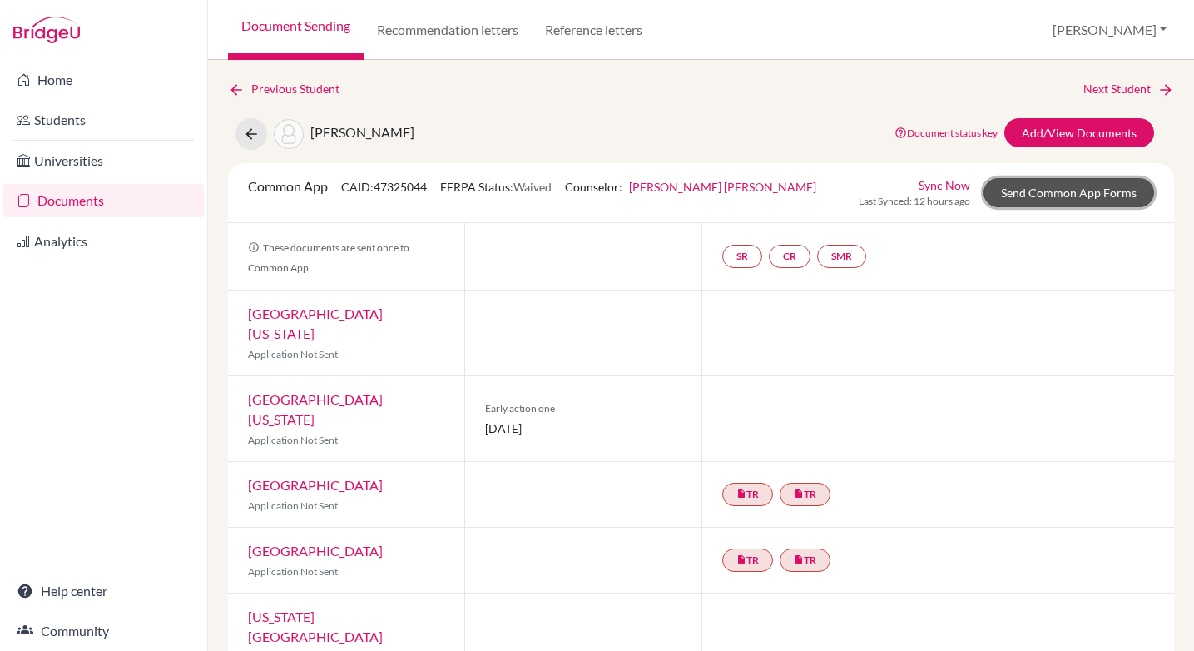
click at [1031, 195] on link "Send Common App Forms" at bounding box center [1069, 192] width 171 height 29
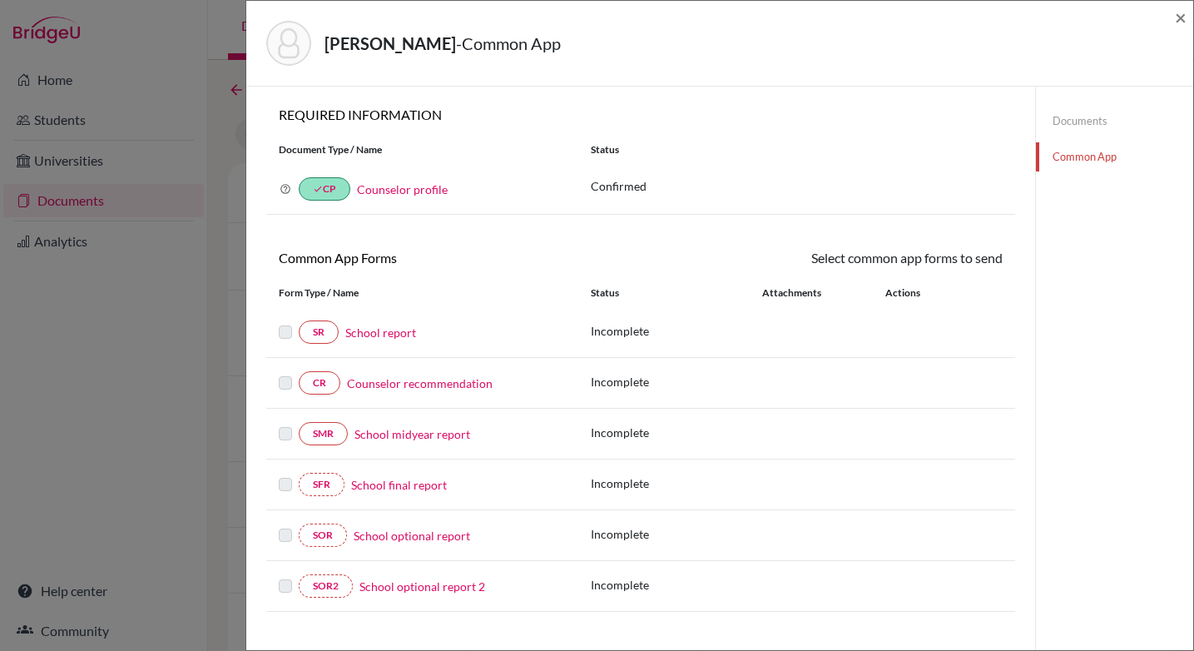
click at [382, 336] on link "School report" at bounding box center [380, 332] width 71 height 17
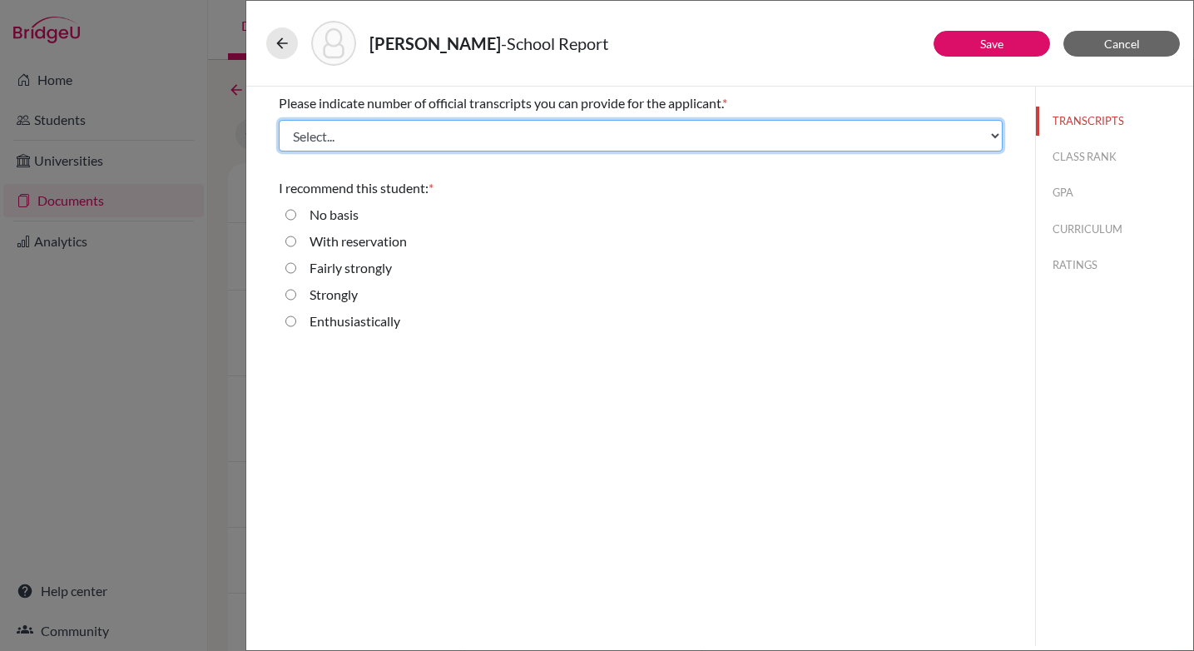
click at [611, 140] on select "Select... 1 2 3 4" at bounding box center [641, 136] width 724 height 32
select select "1"
click at [279, 120] on select "Select... 1 2 3 4" at bounding box center [641, 136] width 724 height 32
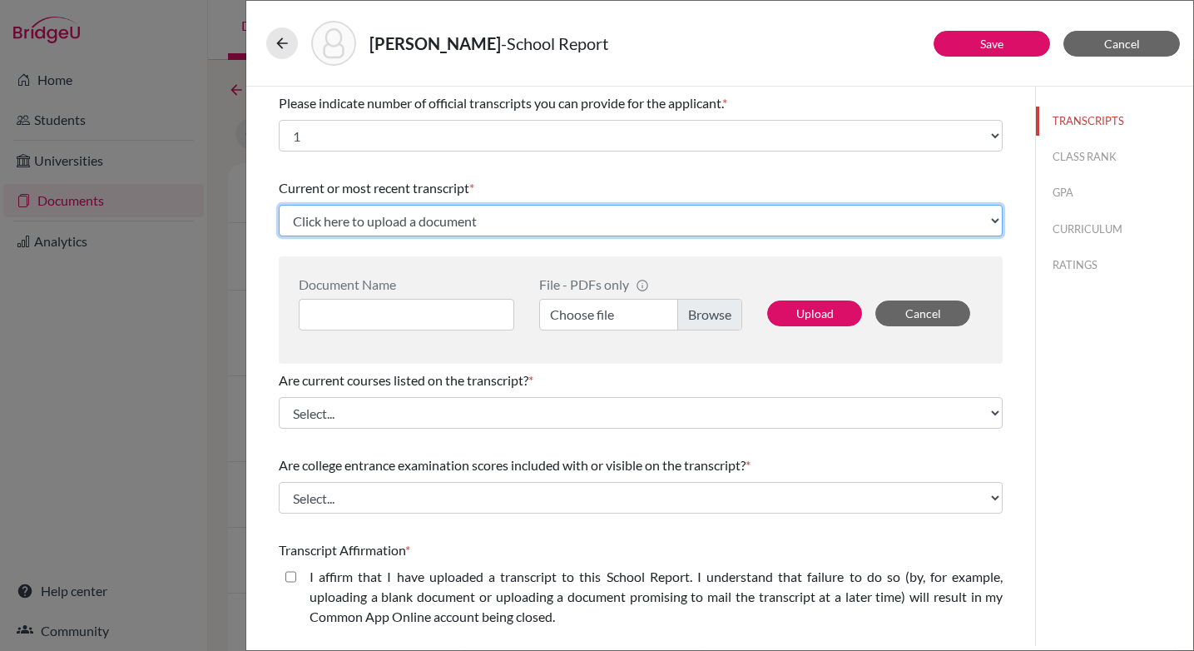
click at [534, 221] on select "Click here to upload a document Upload New File" at bounding box center [641, 221] width 724 height 32
select select "Upload New File"
click at [279, 205] on select "Click here to upload a document Upload New File" at bounding box center [641, 221] width 724 height 32
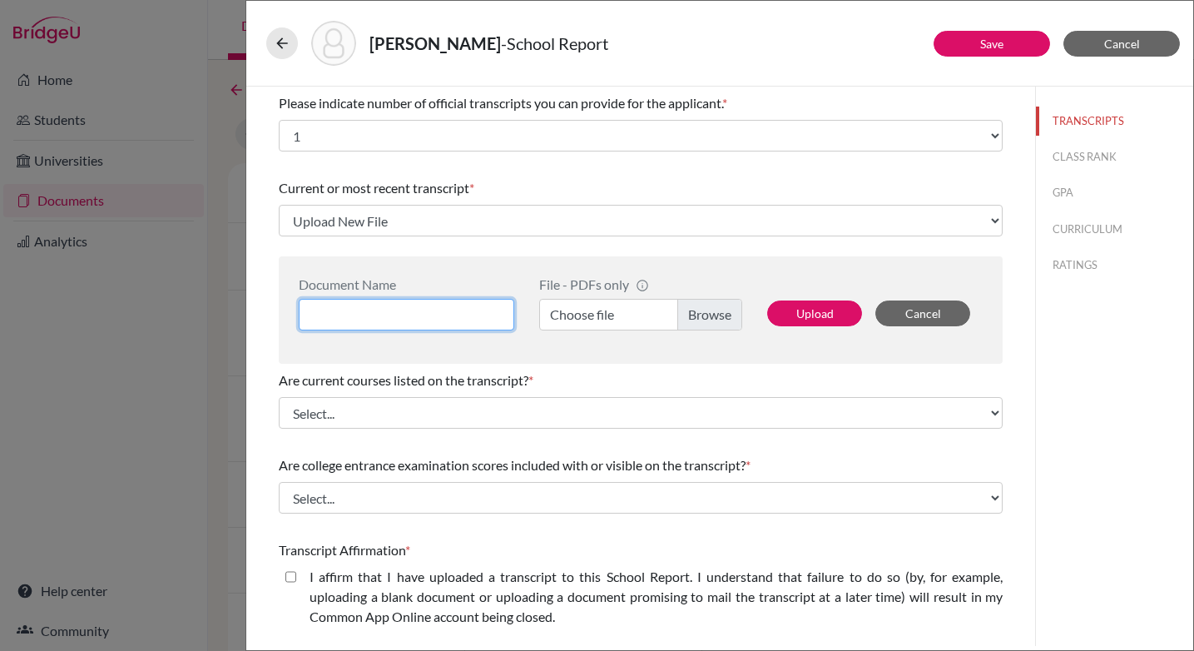
click at [409, 313] on input at bounding box center [407, 315] width 216 height 32
type input "Initial Transcript"
click at [711, 321] on label "Choose file" at bounding box center [640, 315] width 203 height 32
click at [711, 321] on input "Choose file" at bounding box center [640, 315] width 203 height 32
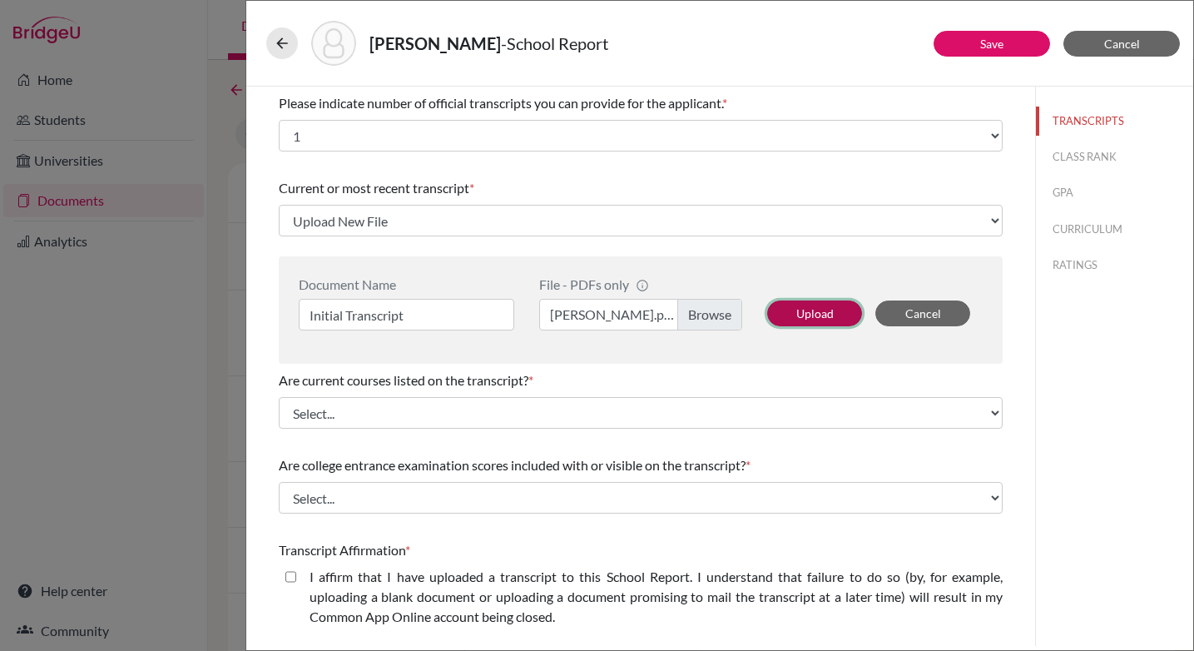
click at [799, 314] on button "Upload" at bounding box center [814, 313] width 95 height 26
select select "686850"
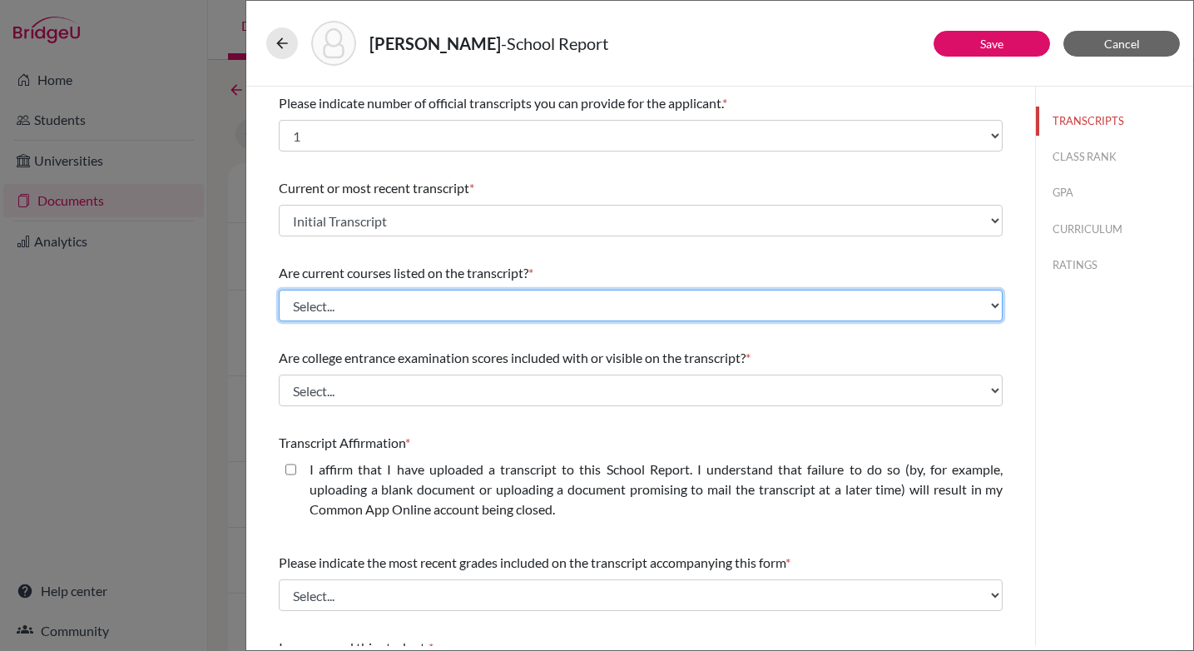
click at [453, 298] on select "Select... Yes No" at bounding box center [641, 306] width 724 height 32
select select "0"
click at [279, 290] on select "Select... Yes No" at bounding box center [641, 306] width 724 height 32
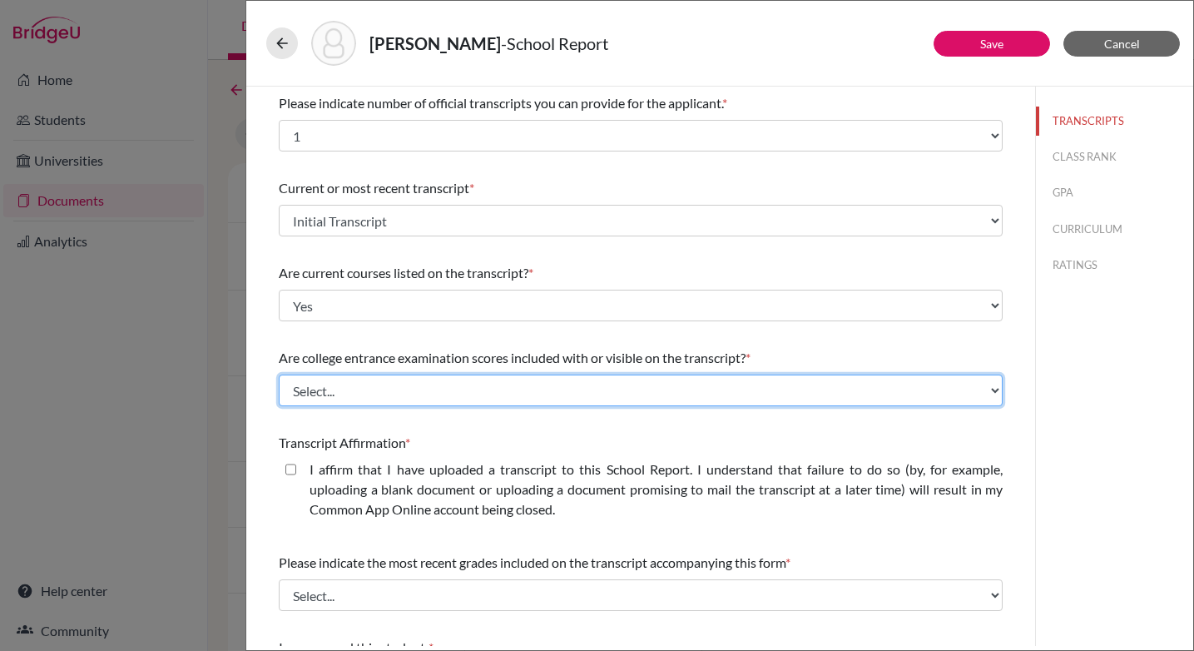
click at [473, 385] on select "Select... Yes No" at bounding box center [641, 390] width 724 height 32
select select "1"
click at [279, 374] on select "Select... Yes No" at bounding box center [641, 390] width 724 height 32
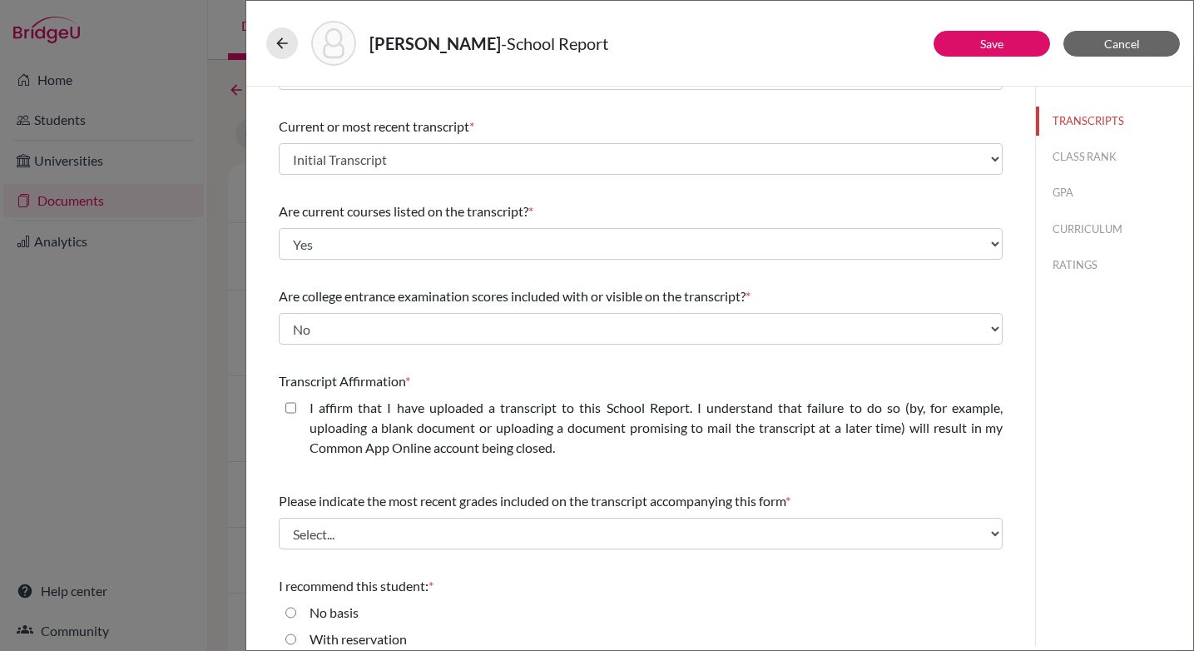
click at [289, 409] on closed\ "I affirm that I have uploaded a transcript to this School Report. I understand …" at bounding box center [290, 408] width 11 height 20
checkbox closed\ "true"
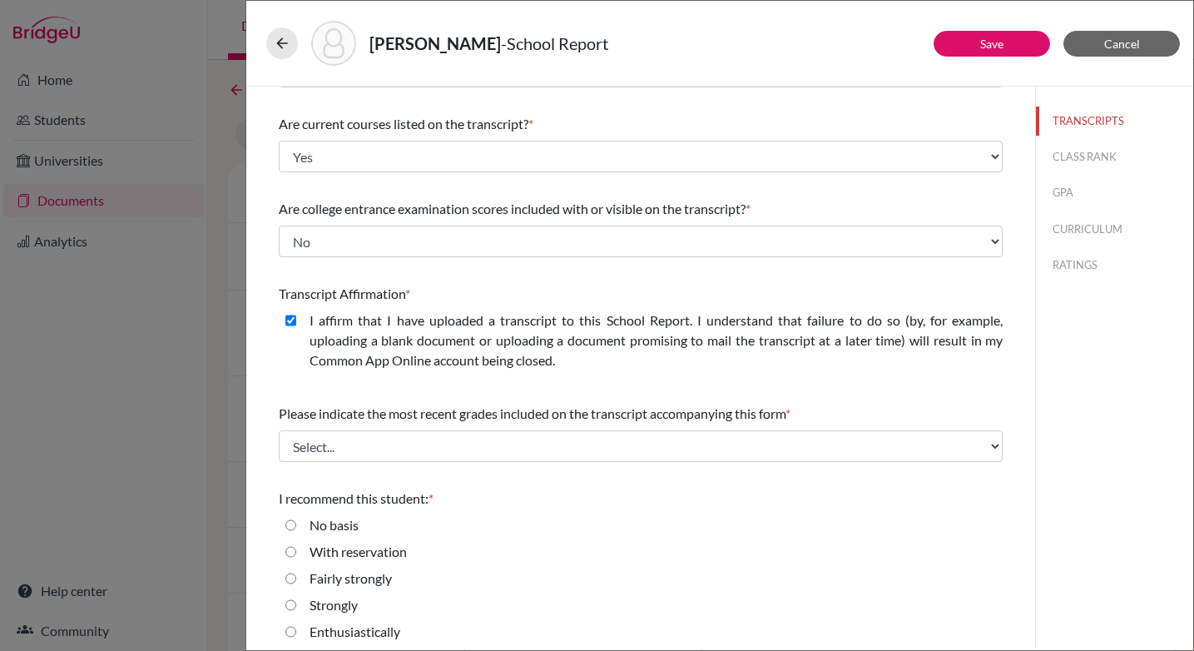
scroll to position [158, 0]
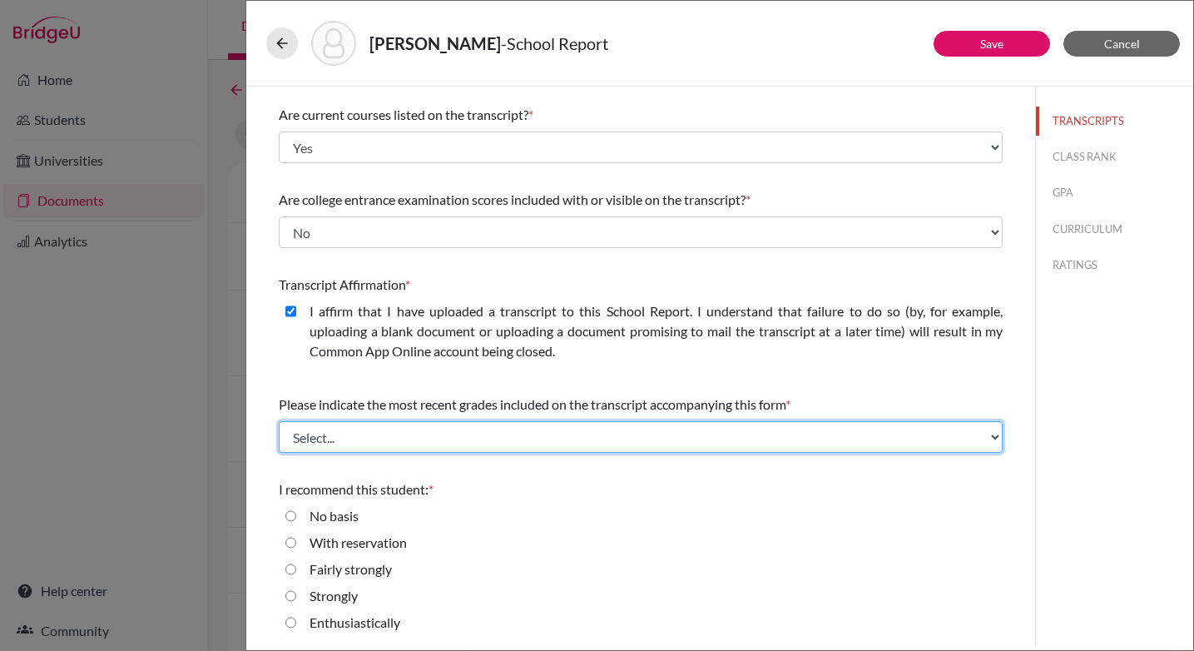
click at [506, 437] on select "Select... Final junior year grades 1st Quarter senior year grades 2nd Quarter/1…" at bounding box center [641, 437] width 724 height 32
select select "0"
click at [279, 421] on select "Select... Final junior year grades 1st Quarter senior year grades 2nd Quarter/1…" at bounding box center [641, 437] width 724 height 32
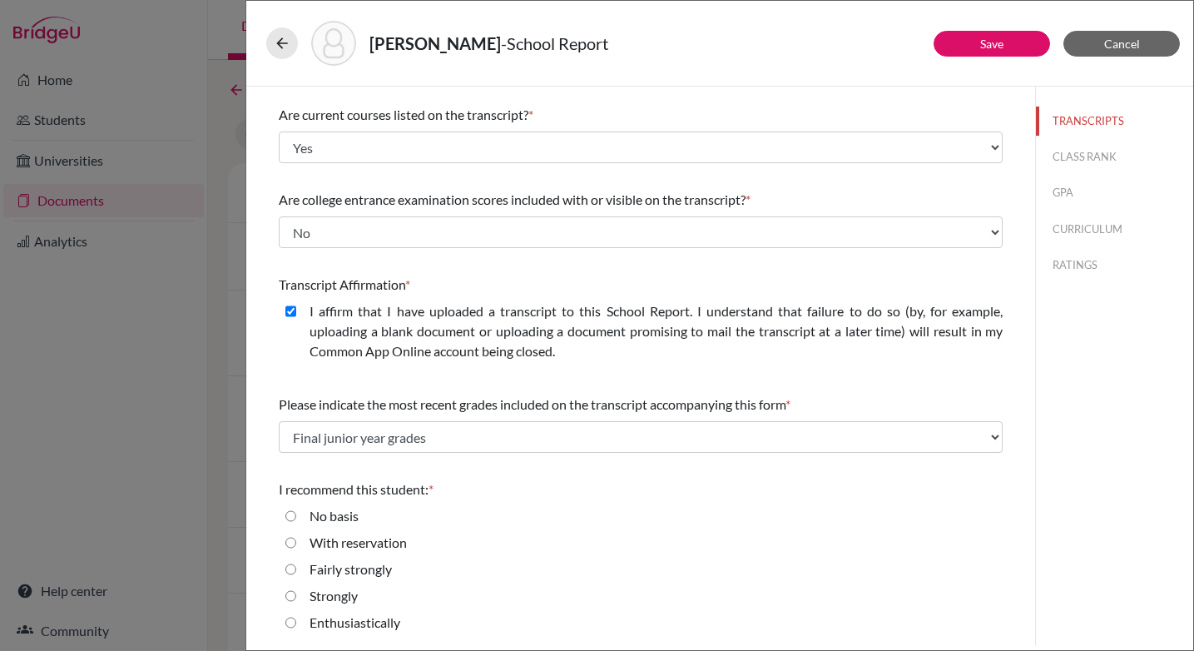
click at [294, 572] on strongly "Fairly strongly" at bounding box center [290, 569] width 11 height 20
radio strongly "true"
click at [1093, 156] on button "CLASS RANK" at bounding box center [1114, 156] width 157 height 29
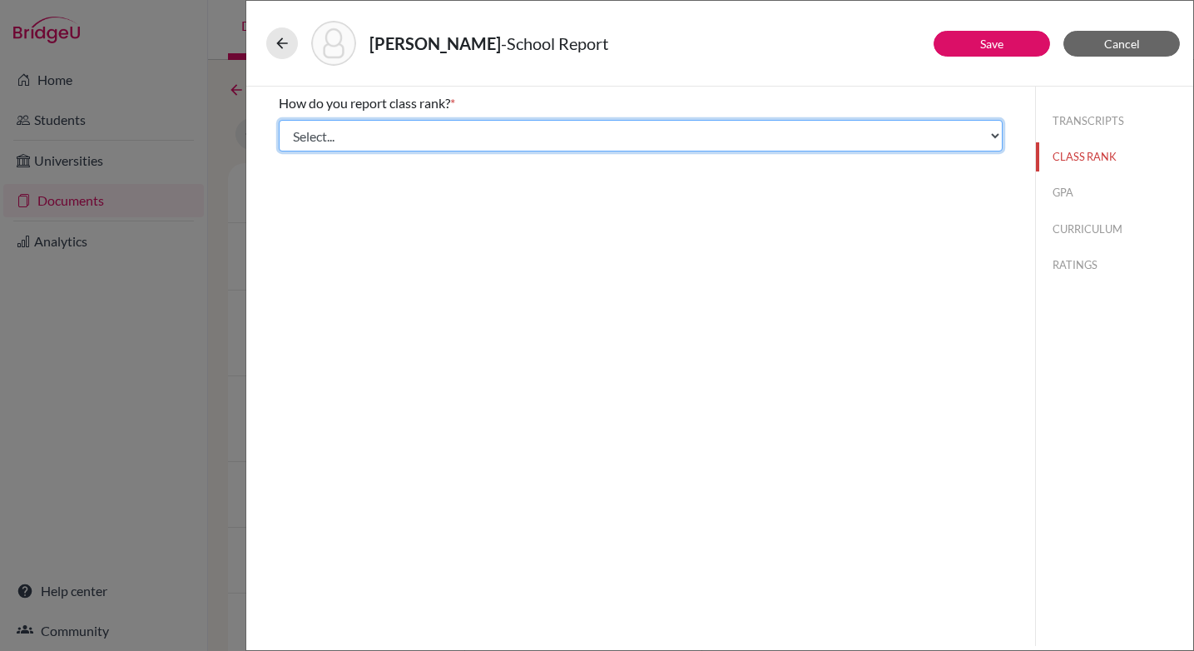
click at [519, 132] on select "Select... Exact Decile Quintile Quartile None" at bounding box center [641, 136] width 724 height 32
select select "5"
click at [279, 120] on select "Select... Exact Decile Quintile Quartile None" at bounding box center [641, 136] width 724 height 32
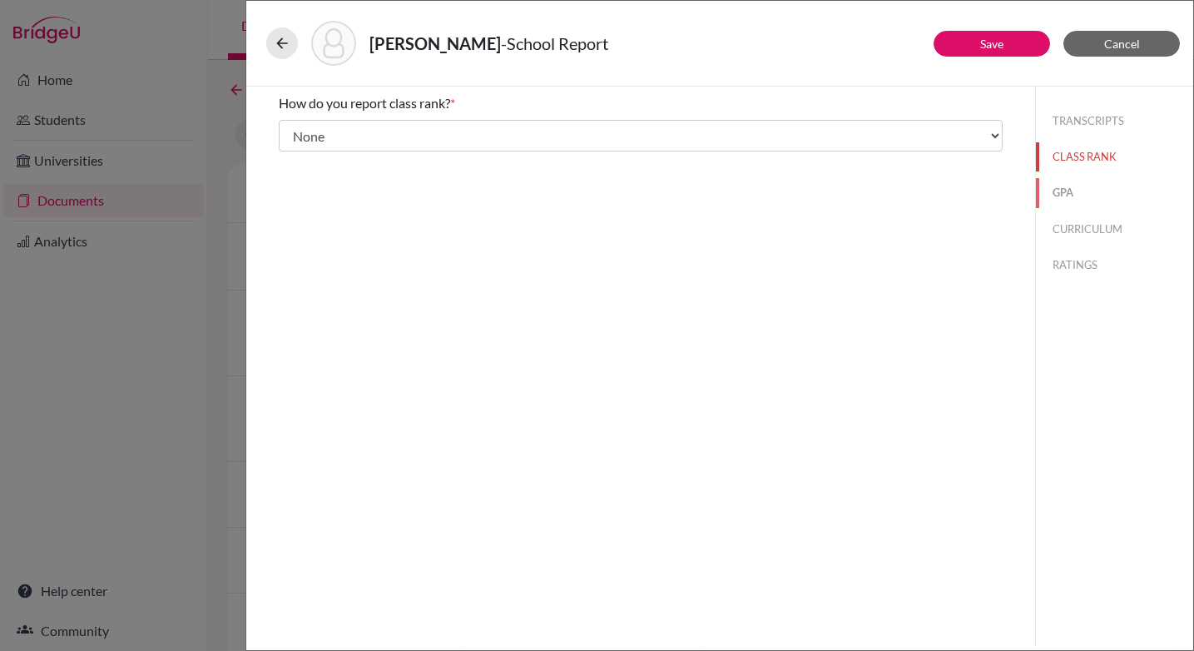
click at [1063, 191] on button "GPA" at bounding box center [1114, 192] width 157 height 29
click at [293, 131] on input "Yes" at bounding box center [290, 130] width 11 height 20
radio input "true"
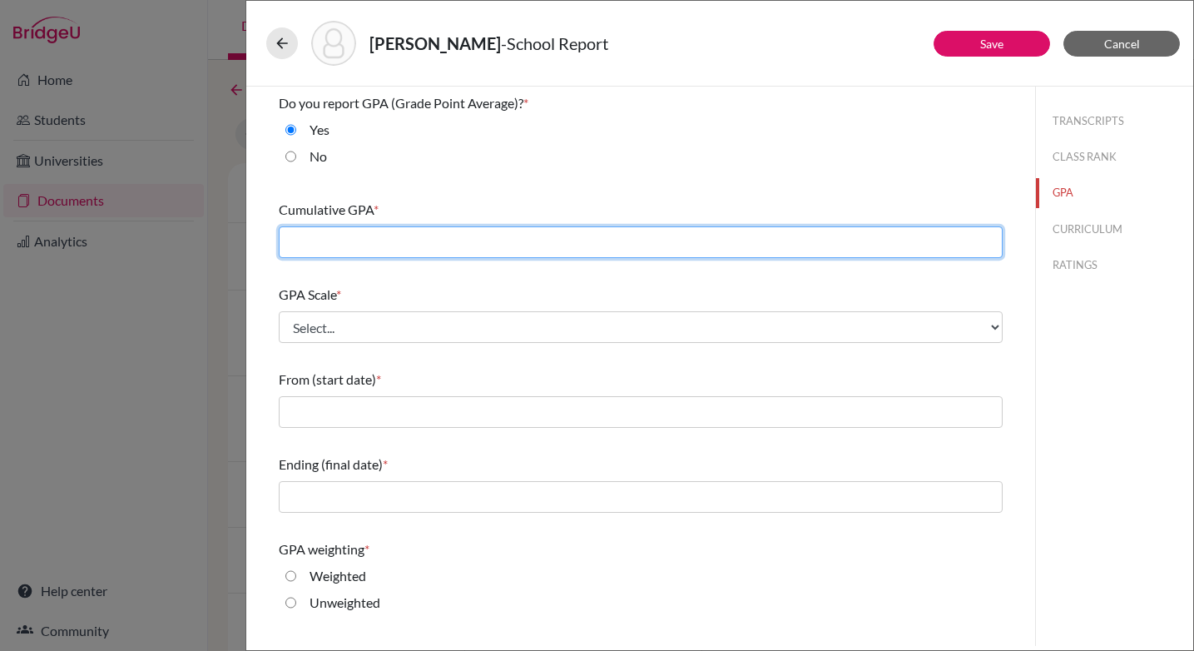
click at [385, 240] on input "text" at bounding box center [641, 242] width 724 height 32
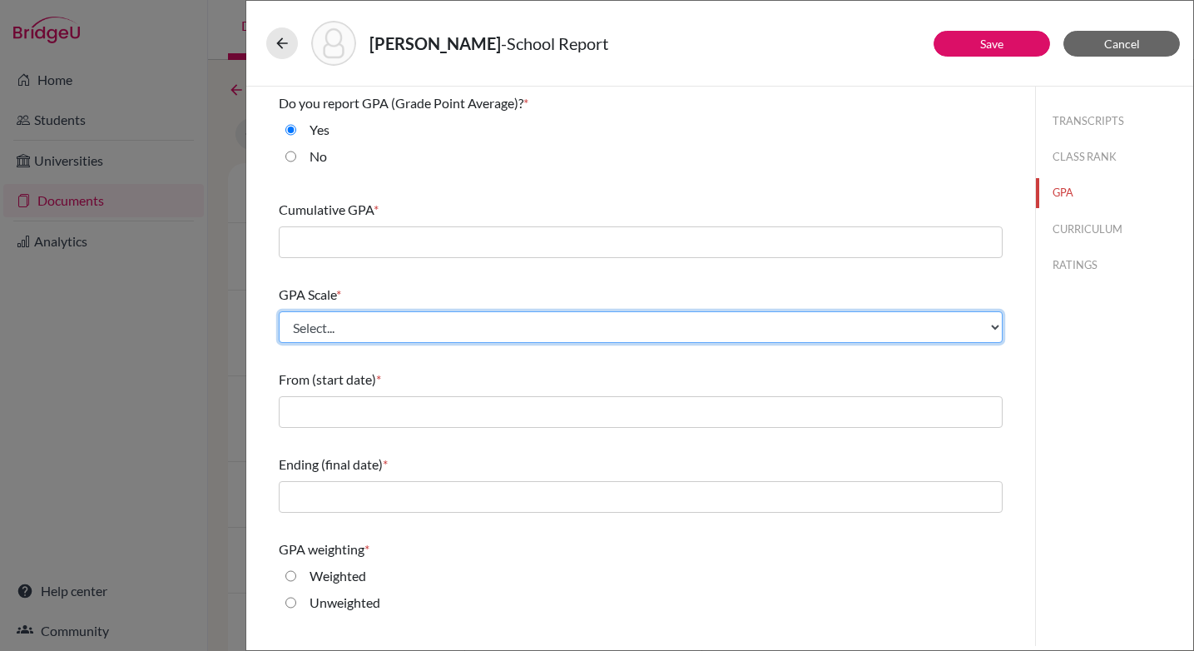
click at [679, 323] on select "Select... 4 5 6 7 8 9 10 11 12 13 14 15 16 17 18 19 20 100" at bounding box center [641, 327] width 724 height 32
select select "4"
click at [279, 311] on select "Select... 4 5 6 7 8 9 10 11 12 13 14 15 16 17 18 19 20 100" at bounding box center [641, 327] width 724 height 32
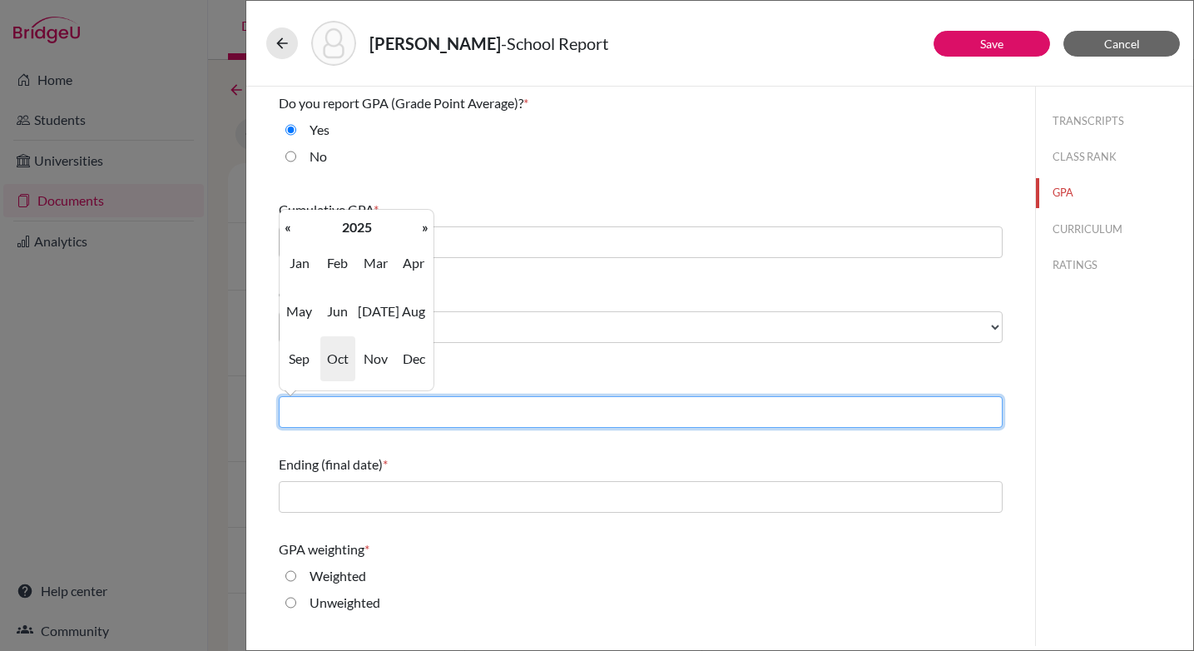
click at [514, 404] on input "text" at bounding box center [641, 412] width 724 height 32
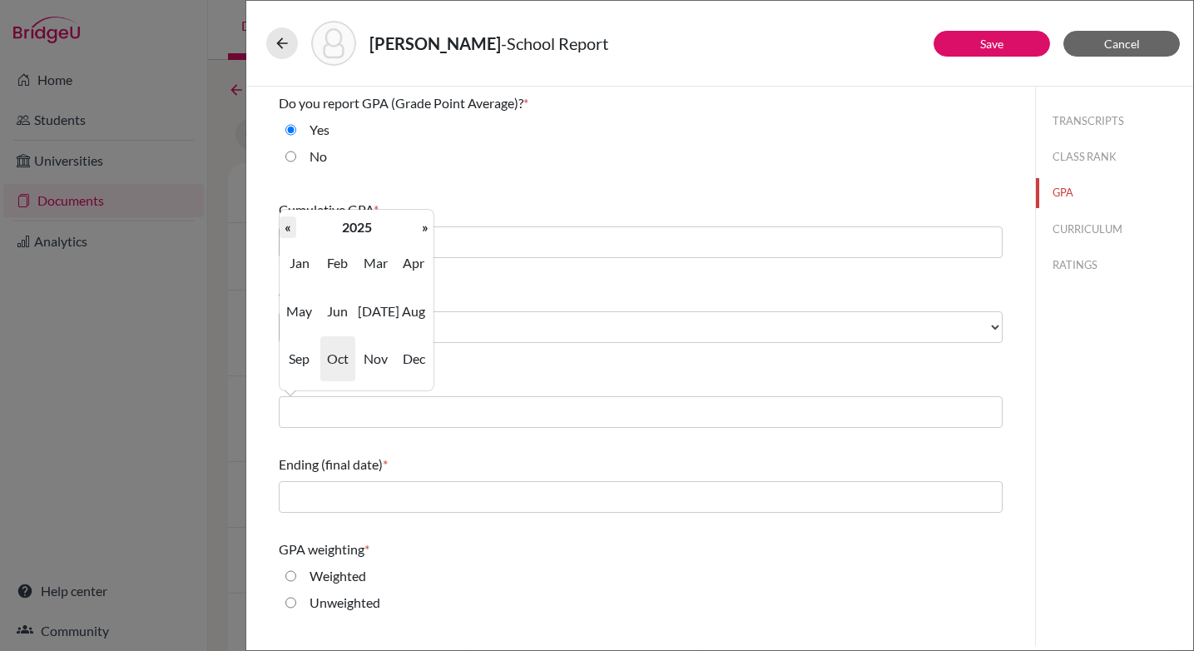
click at [284, 227] on th "«" at bounding box center [288, 227] width 17 height 22
click at [410, 309] on span "Aug" at bounding box center [413, 311] width 35 height 45
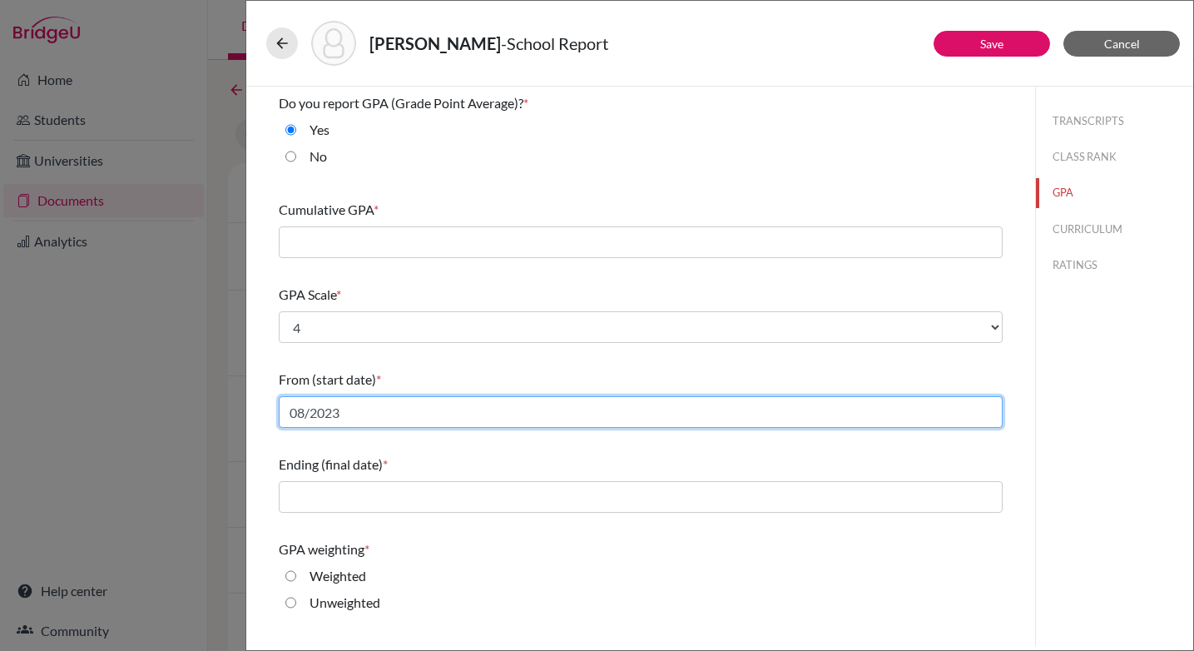
click at [381, 410] on input "08/2023" at bounding box center [641, 412] width 724 height 32
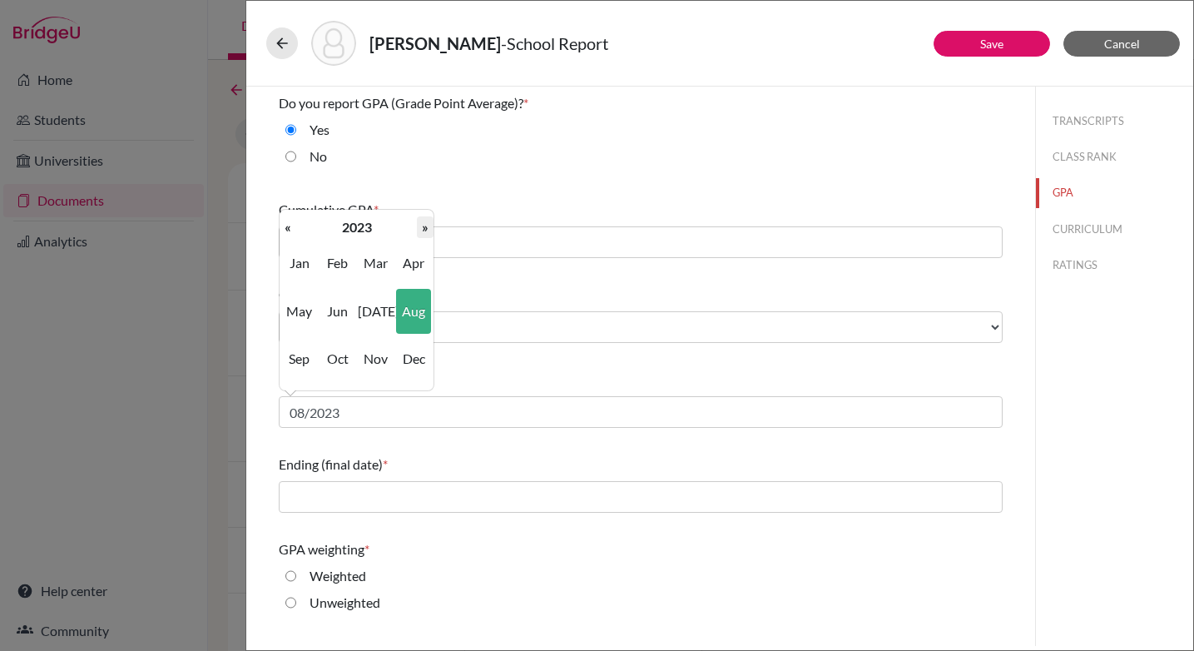
click at [426, 230] on th "»" at bounding box center [425, 227] width 17 height 22
click at [340, 311] on span "Jun" at bounding box center [337, 311] width 35 height 45
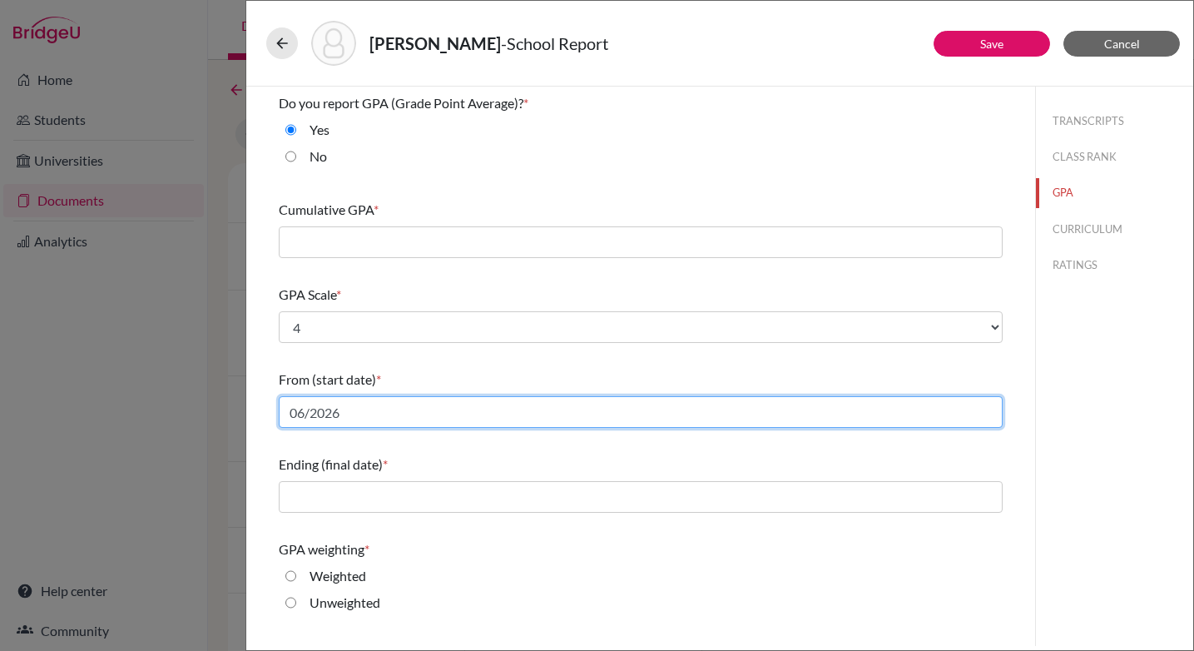
click at [366, 414] on input "06/2026" at bounding box center [641, 412] width 724 height 32
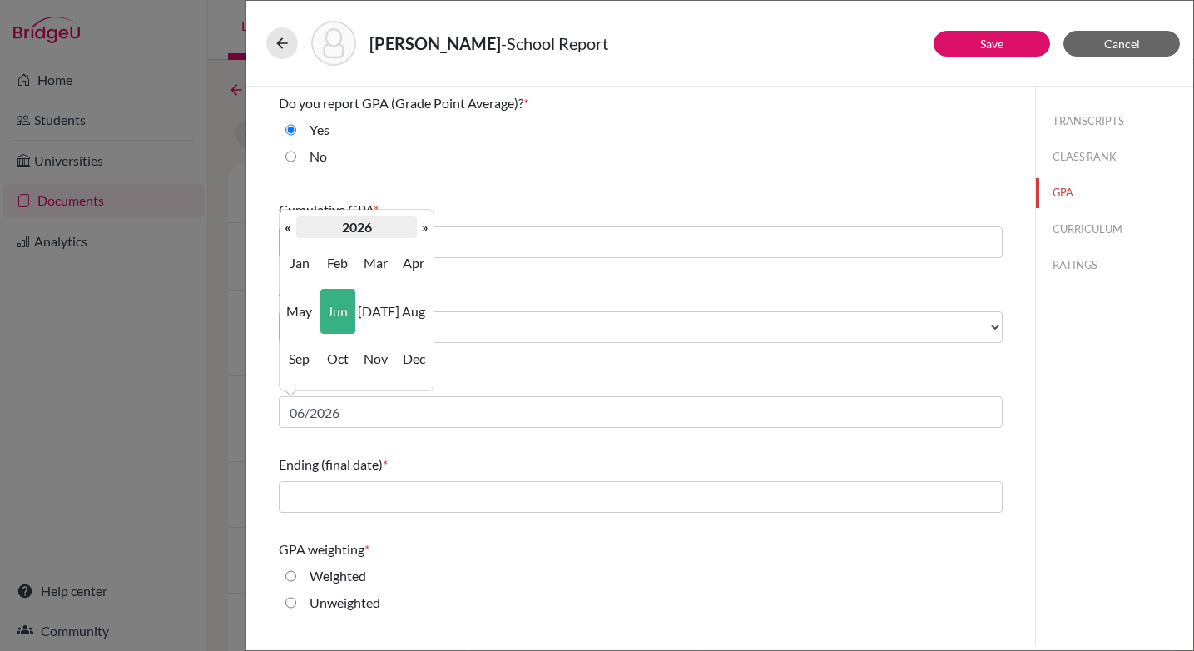
click at [305, 235] on th "2026" at bounding box center [356, 227] width 121 height 22
click at [305, 235] on th "[DATE]-[DATE]" at bounding box center [356, 227] width 121 height 22
click at [426, 226] on th "»" at bounding box center [425, 227] width 17 height 22
click at [291, 229] on th "«" at bounding box center [288, 227] width 17 height 22
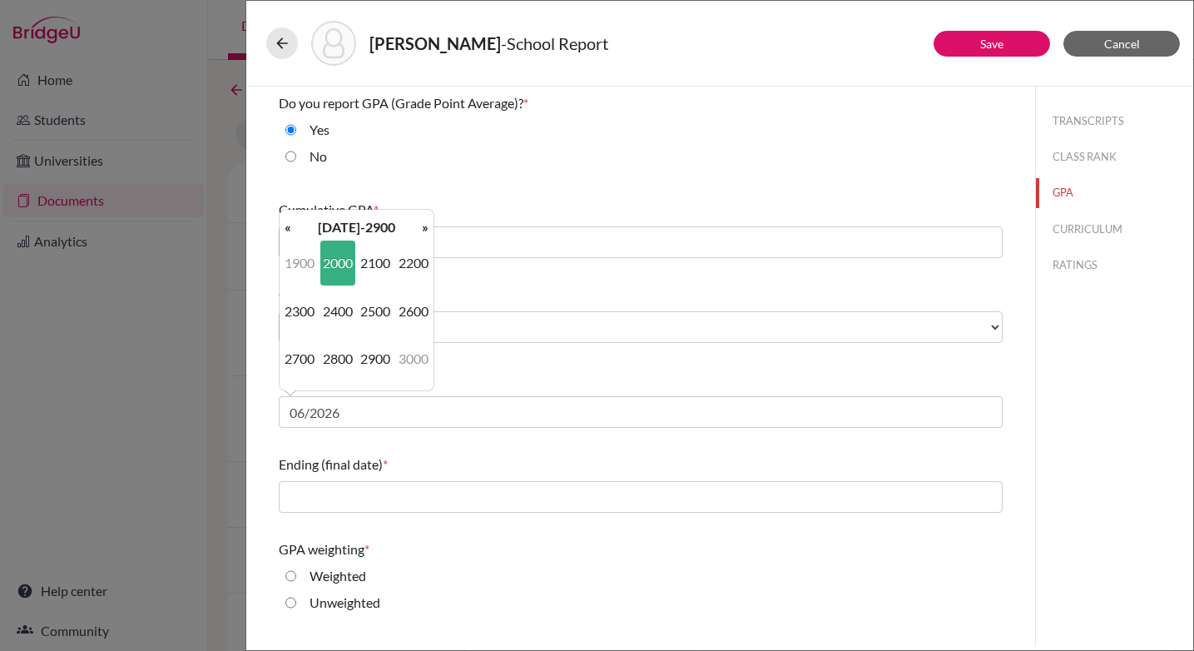
click at [291, 229] on th "«" at bounding box center [288, 227] width 17 height 22
click at [477, 454] on div "Ending (final date) *" at bounding box center [641, 464] width 724 height 20
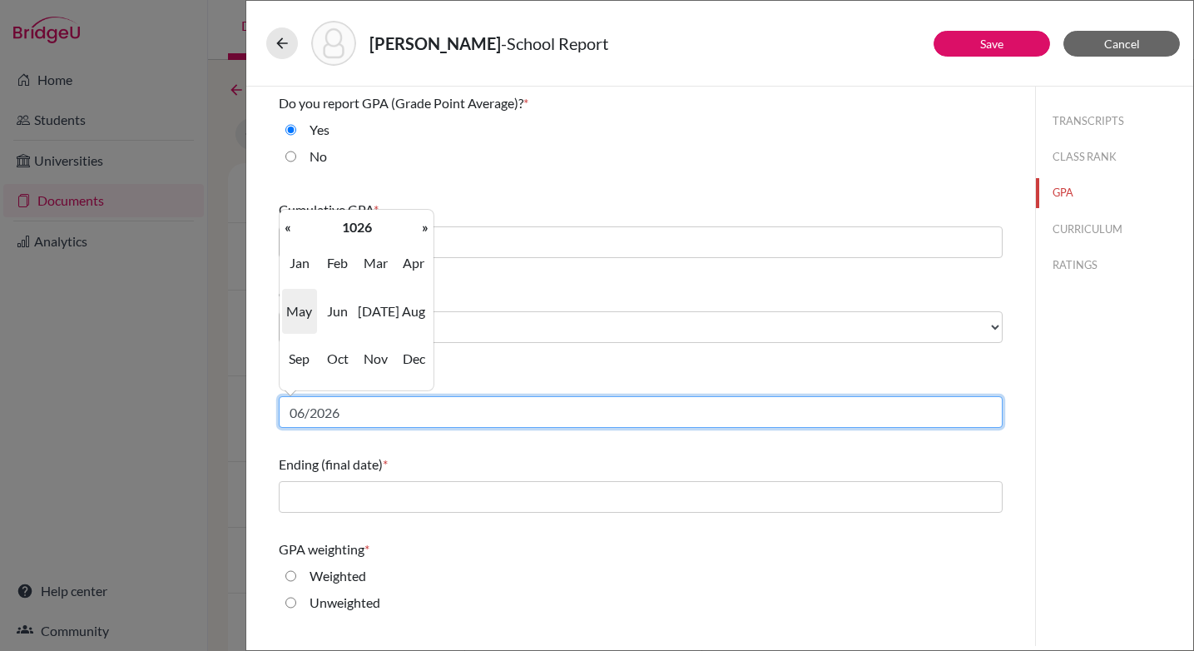
drag, startPoint x: 305, startPoint y: 414, endPoint x: 350, endPoint y: 462, distance: 65.9
click at [305, 414] on input "06/2026" at bounding box center [641, 412] width 724 height 32
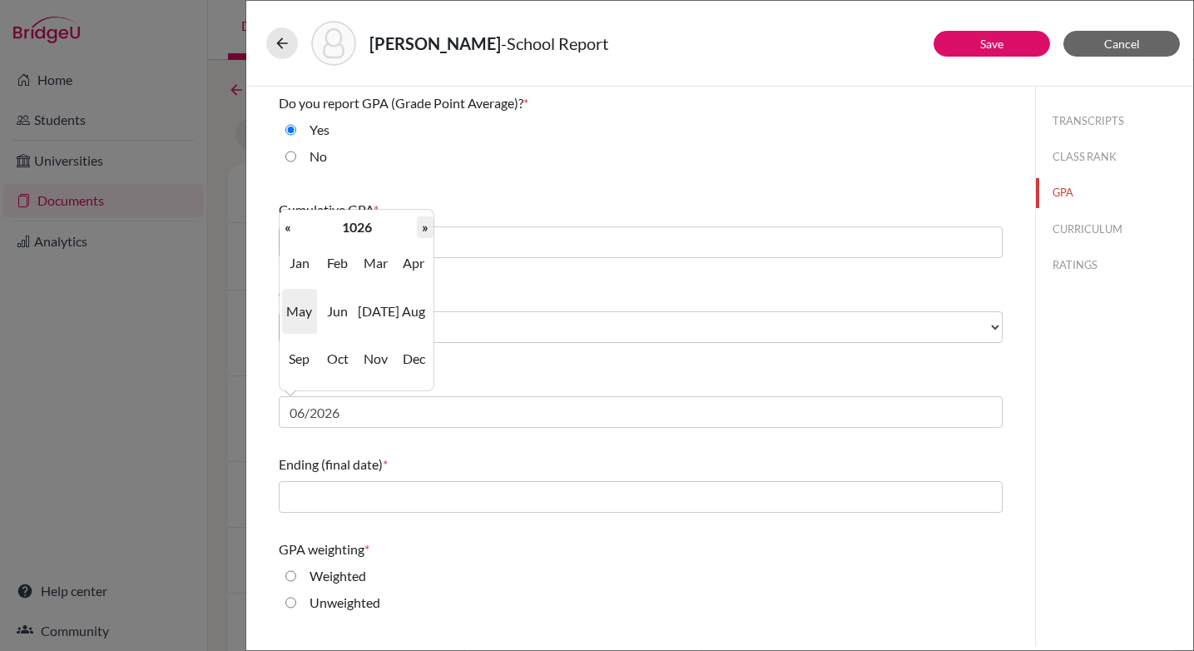
click at [420, 231] on th "»" at bounding box center [425, 227] width 17 height 22
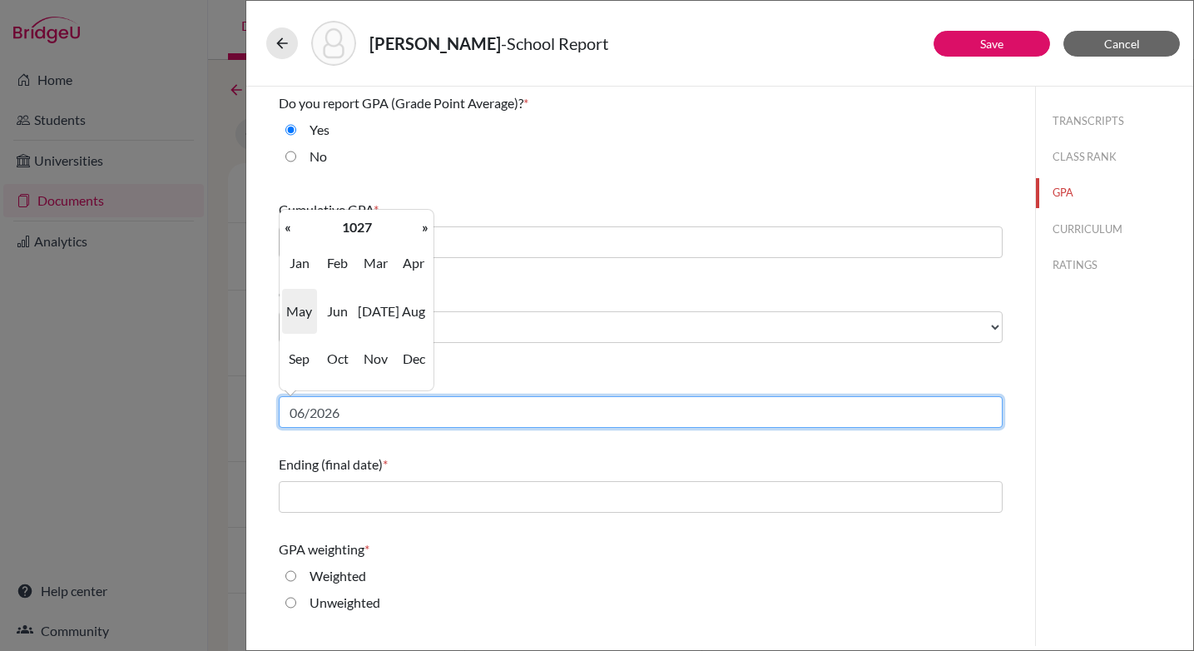
click at [352, 410] on input "06/2026" at bounding box center [641, 412] width 724 height 32
click at [304, 415] on input "06/2023" at bounding box center [641, 412] width 724 height 32
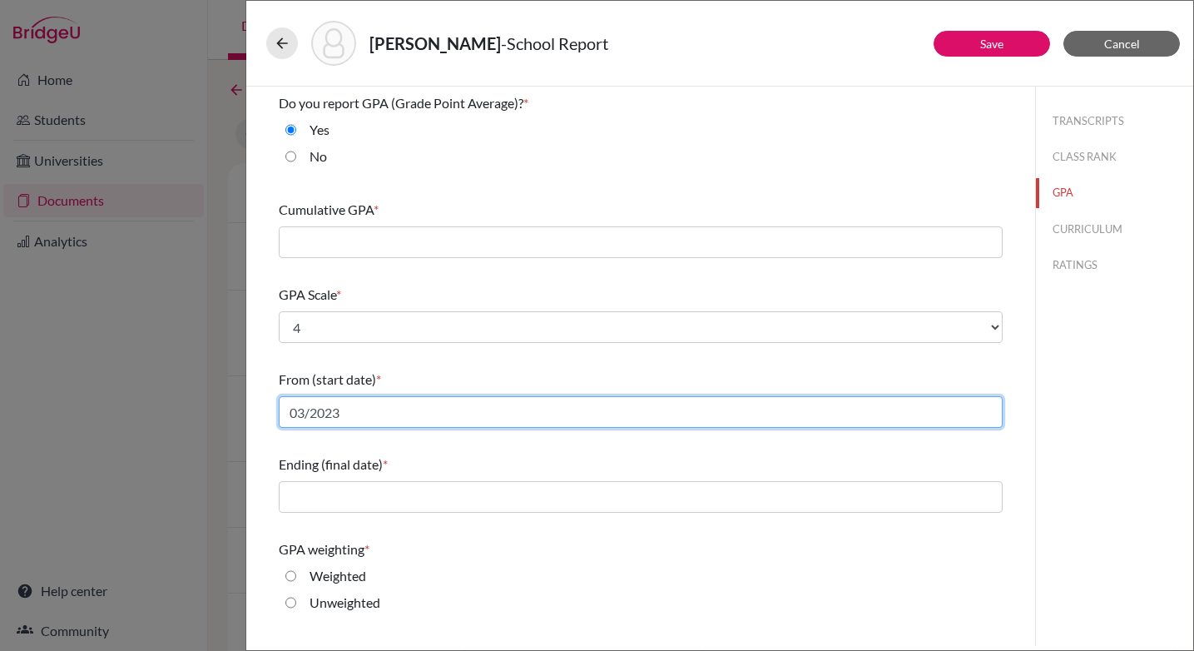
click at [312, 417] on input "03/2023" at bounding box center [641, 412] width 724 height 32
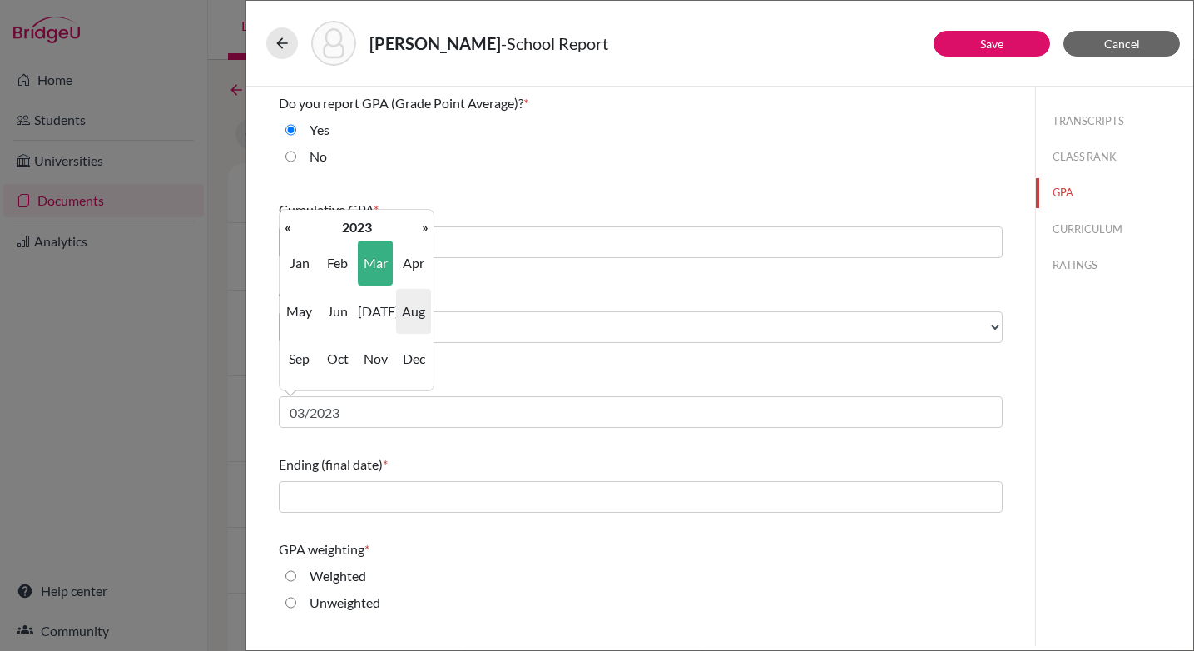
click at [409, 314] on span "Aug" at bounding box center [413, 311] width 35 height 45
type input "08/2023"
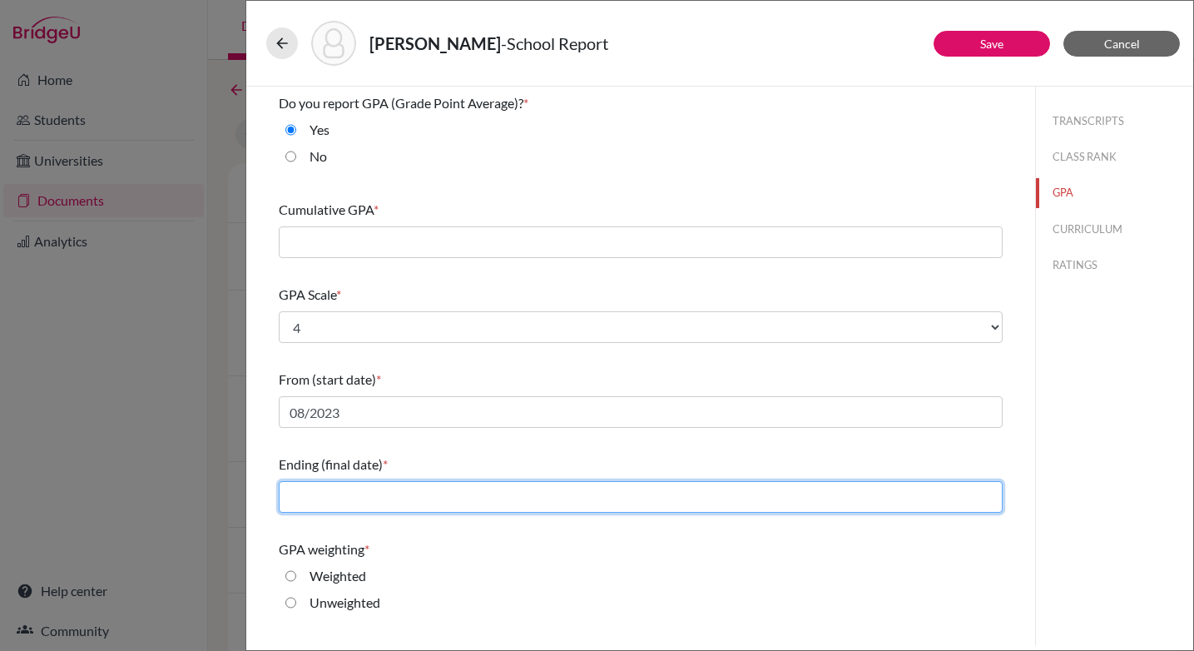
click at [358, 500] on input "text" at bounding box center [641, 497] width 724 height 32
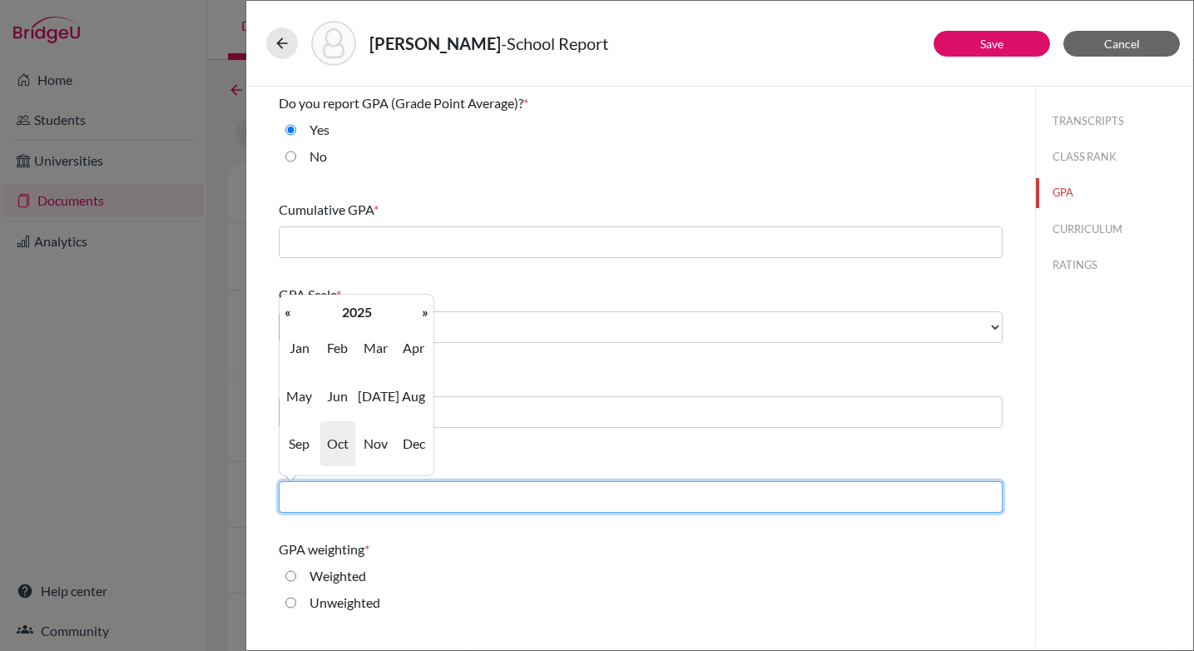
click at [457, 507] on input "text" at bounding box center [641, 497] width 724 height 32
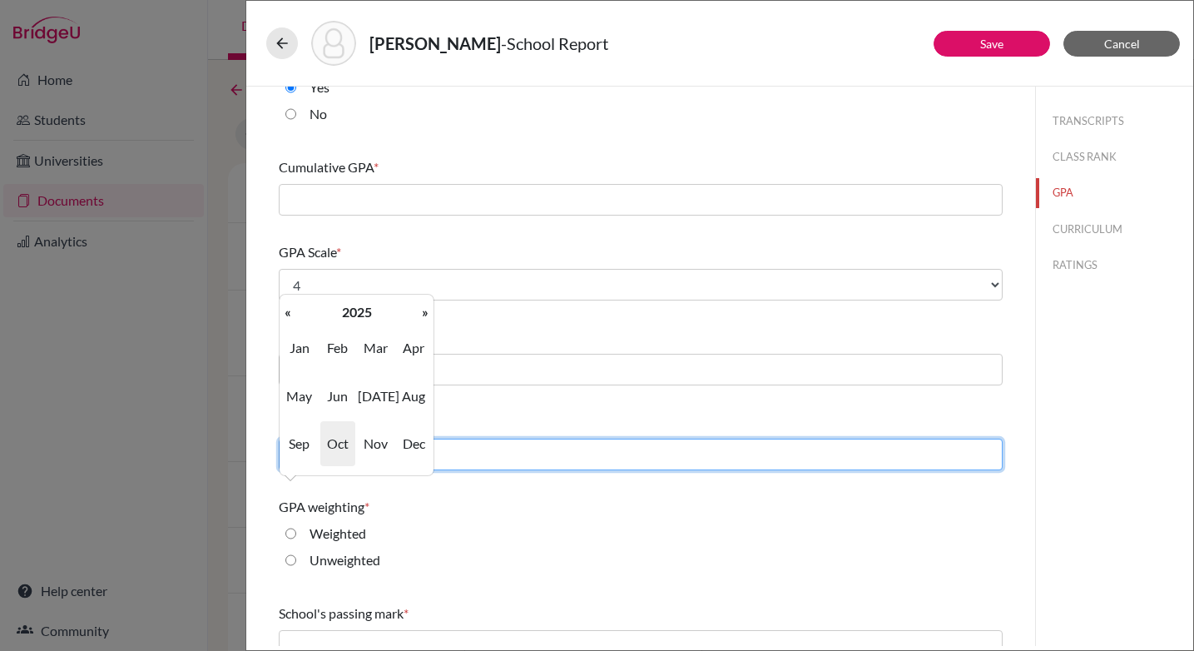
scroll to position [44, 0]
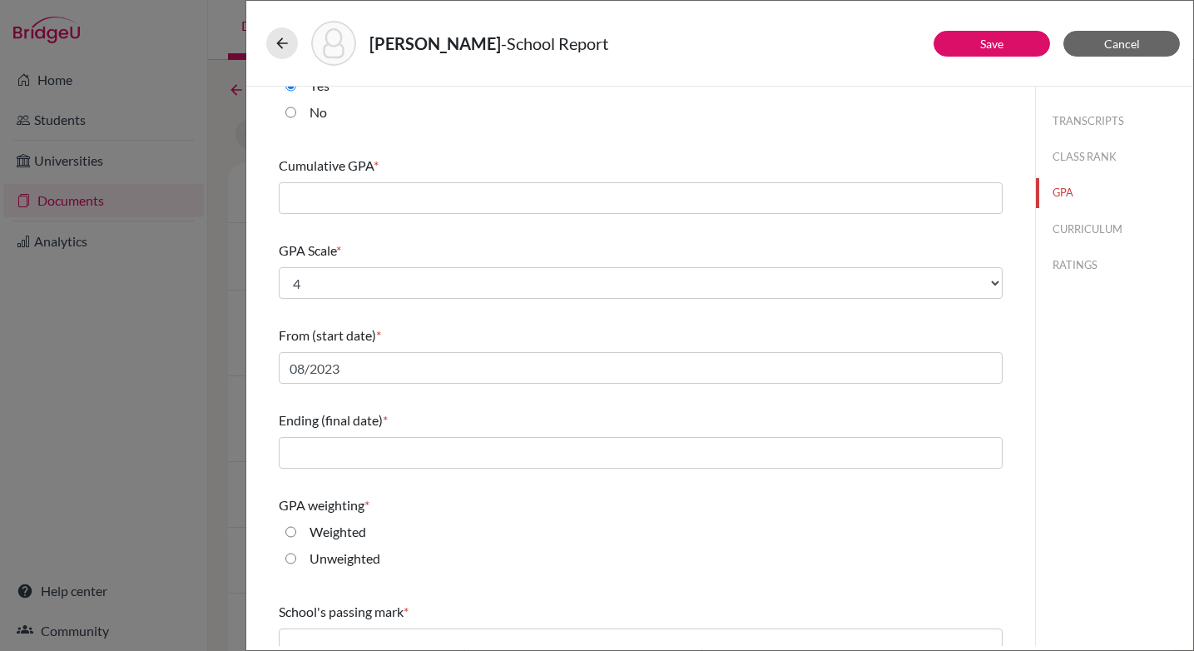
click at [597, 563] on div "Unweighted" at bounding box center [641, 561] width 724 height 27
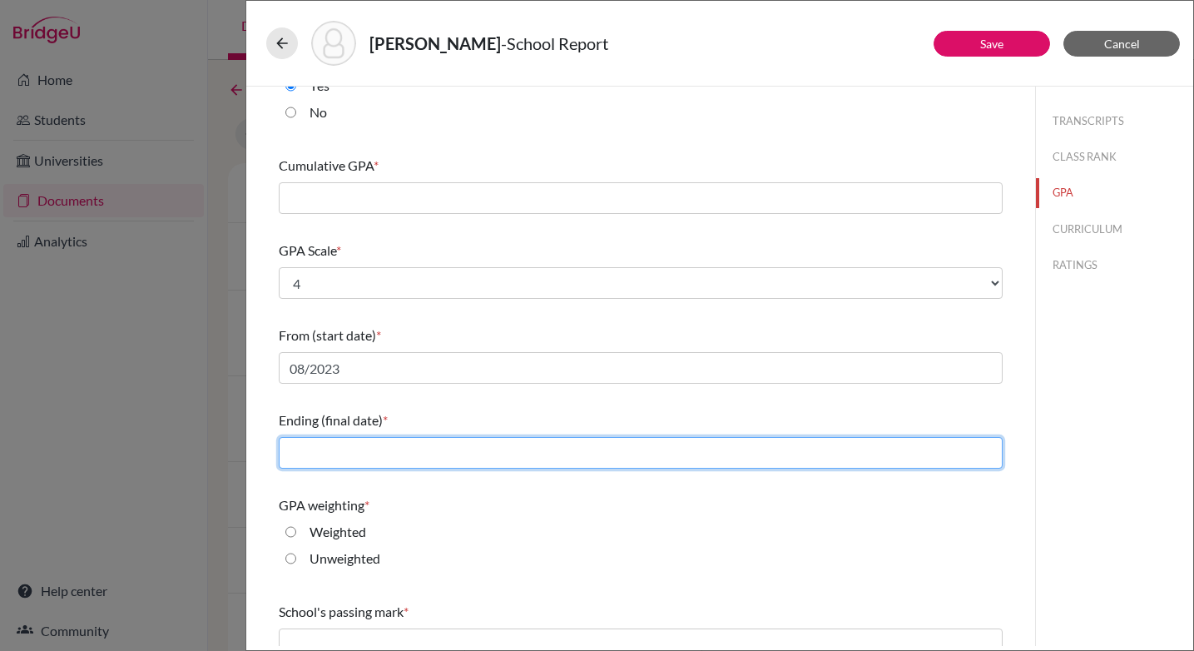
click at [340, 452] on input "text" at bounding box center [641, 453] width 724 height 32
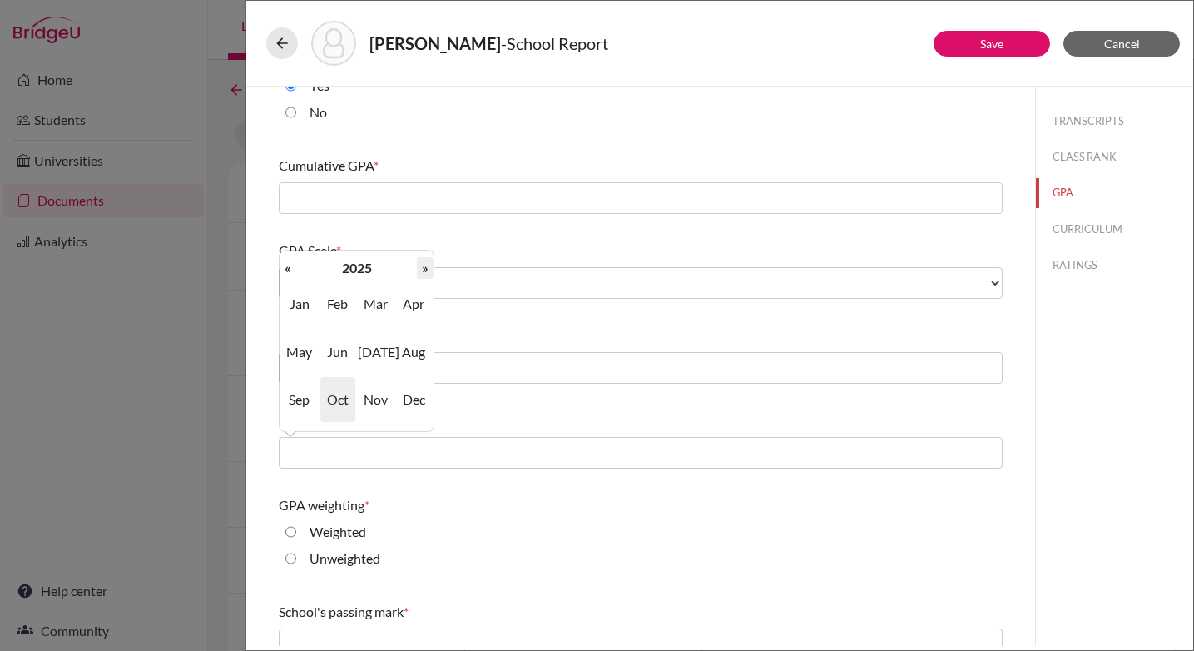
click at [424, 267] on th "»" at bounding box center [425, 268] width 17 height 22
click at [341, 346] on span "Jun" at bounding box center [337, 352] width 35 height 45
type input "06/2026"
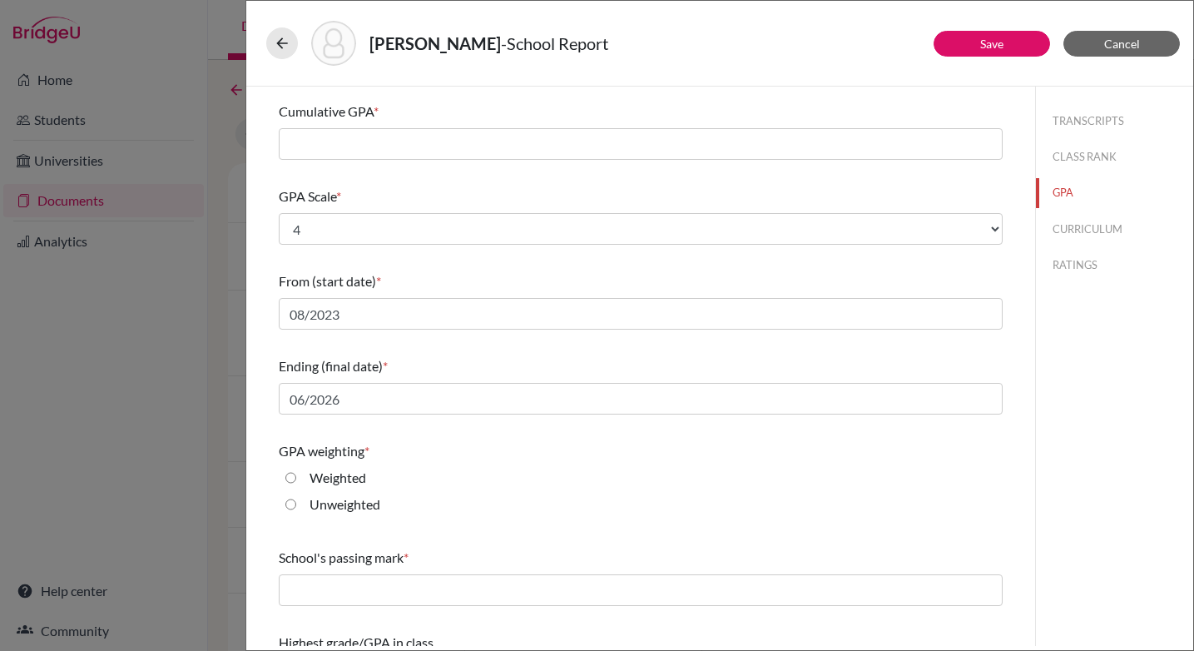
scroll to position [115, 0]
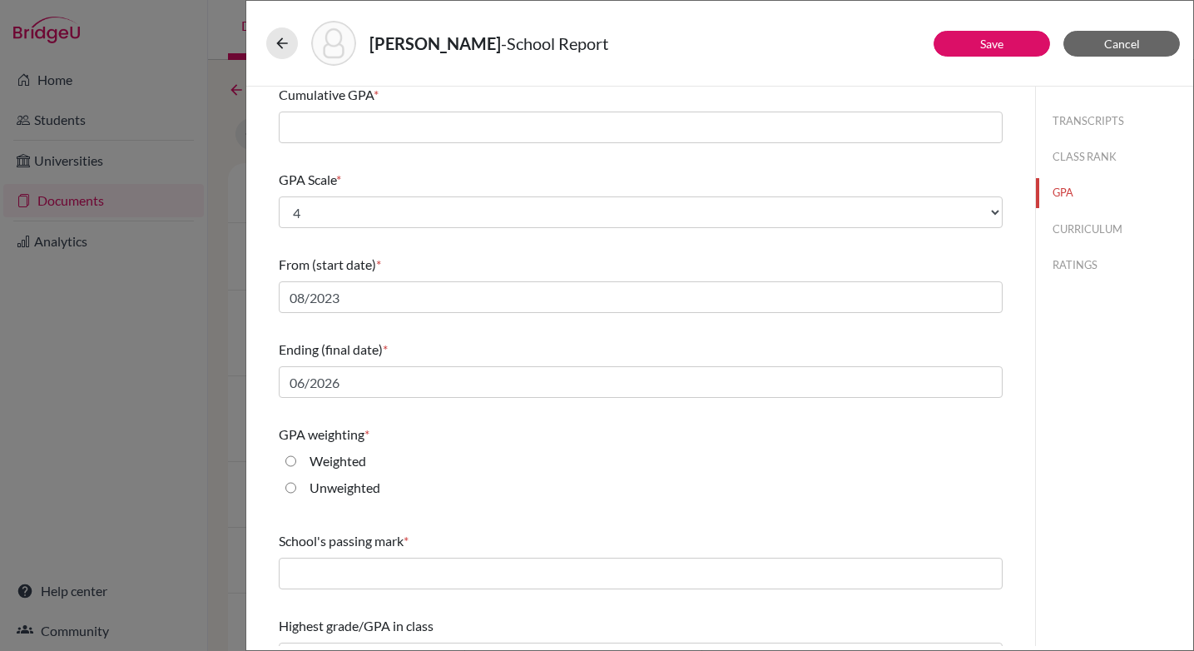
click at [289, 461] on input "Weighted" at bounding box center [290, 461] width 11 height 20
radio input "true"
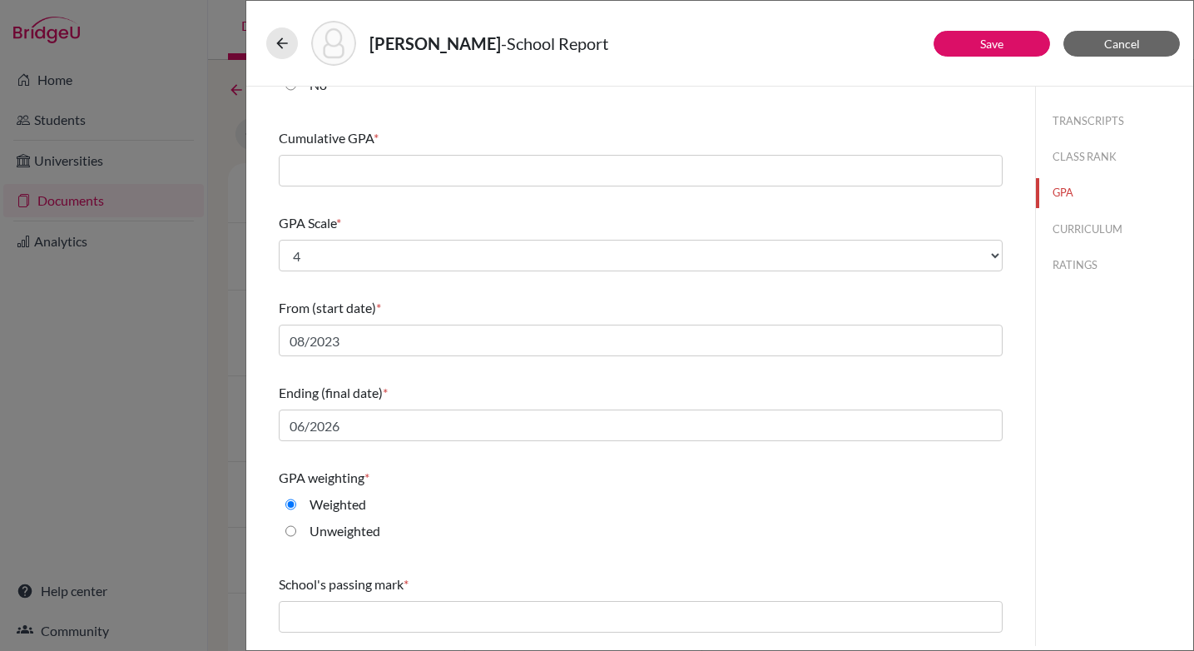
scroll to position [57, 0]
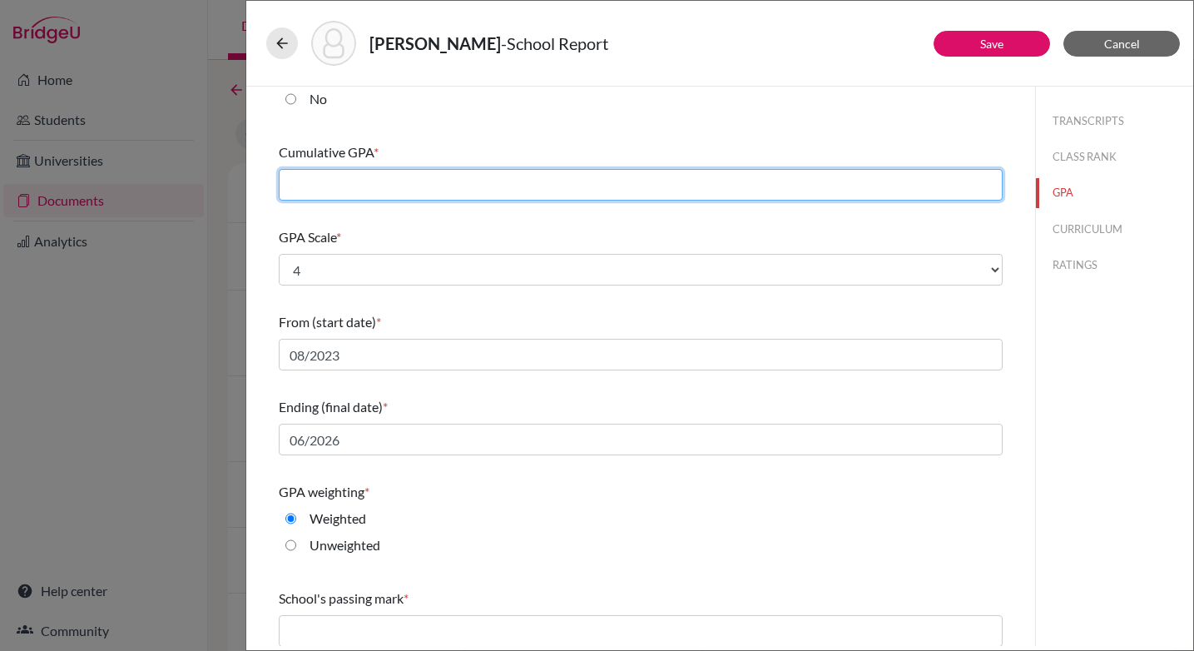
click at [379, 186] on input "text" at bounding box center [641, 185] width 724 height 32
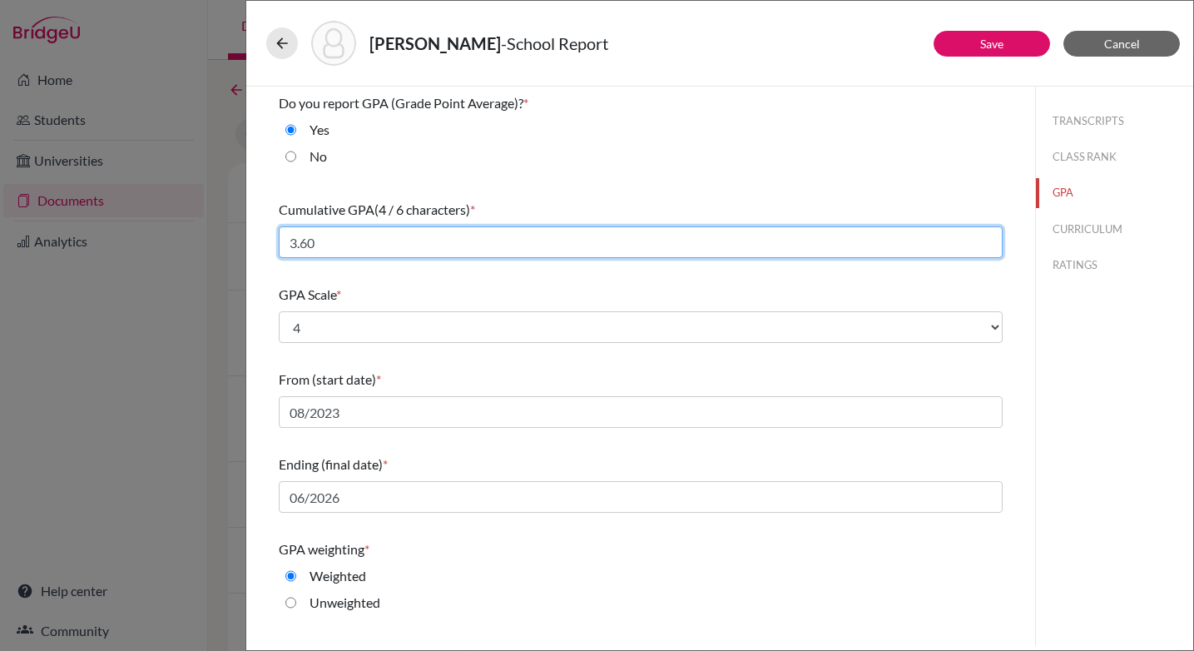
scroll to position [150, 0]
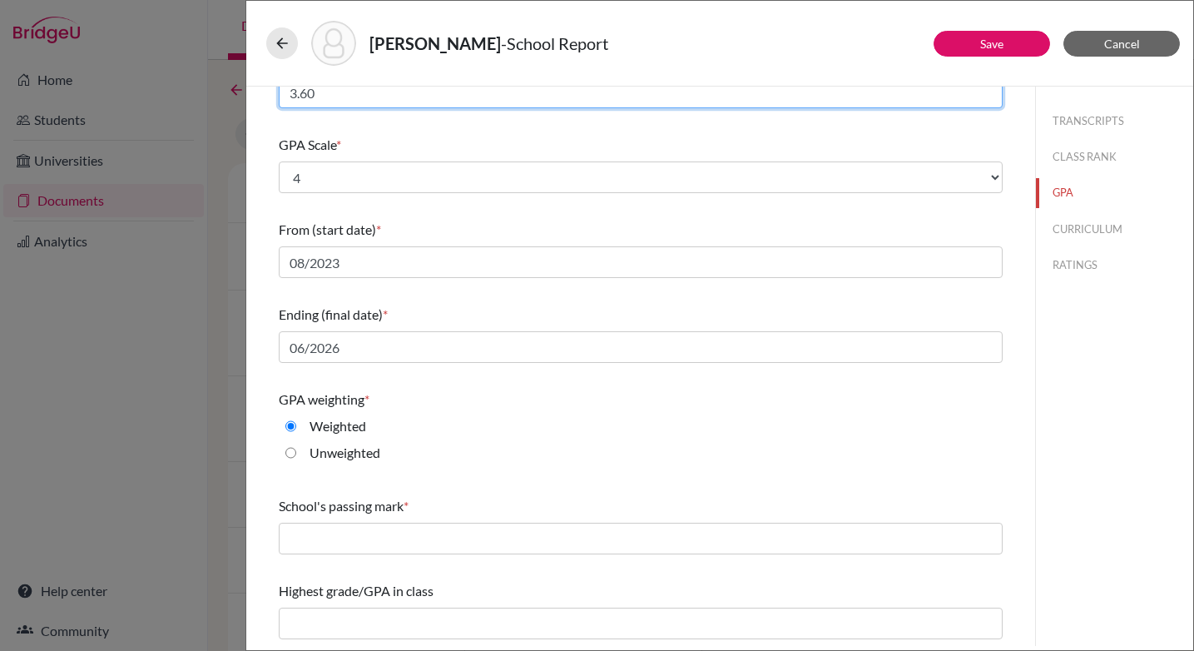
type input "3.60"
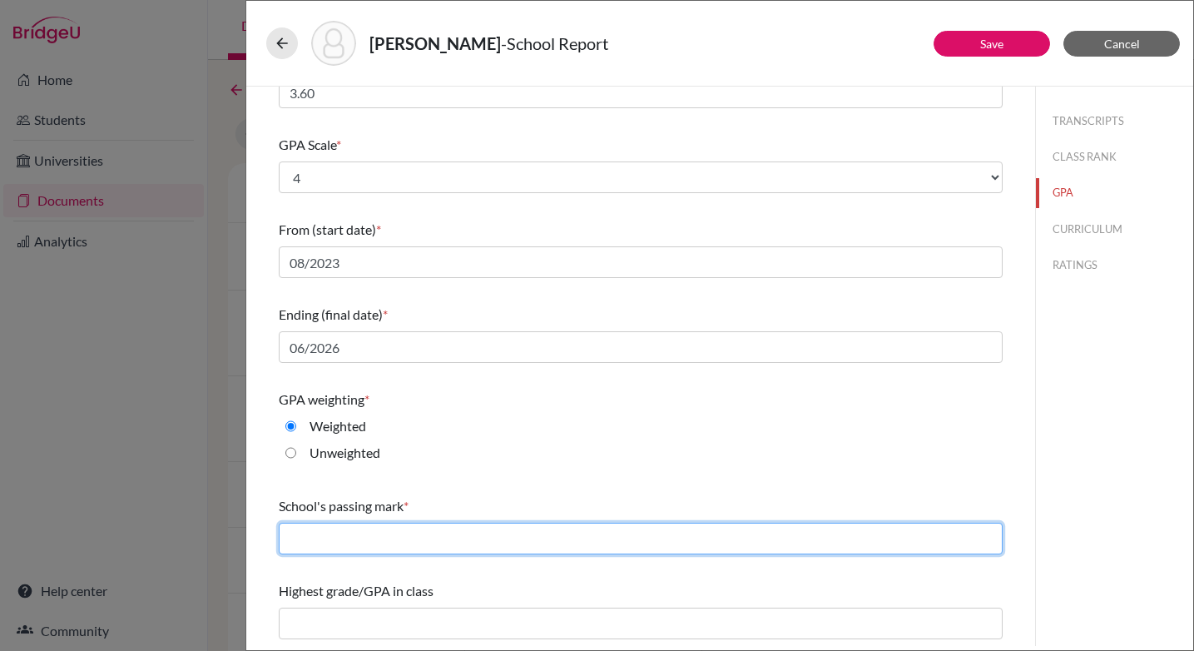
click at [434, 529] on input "text" at bounding box center [641, 539] width 724 height 32
type input "60"
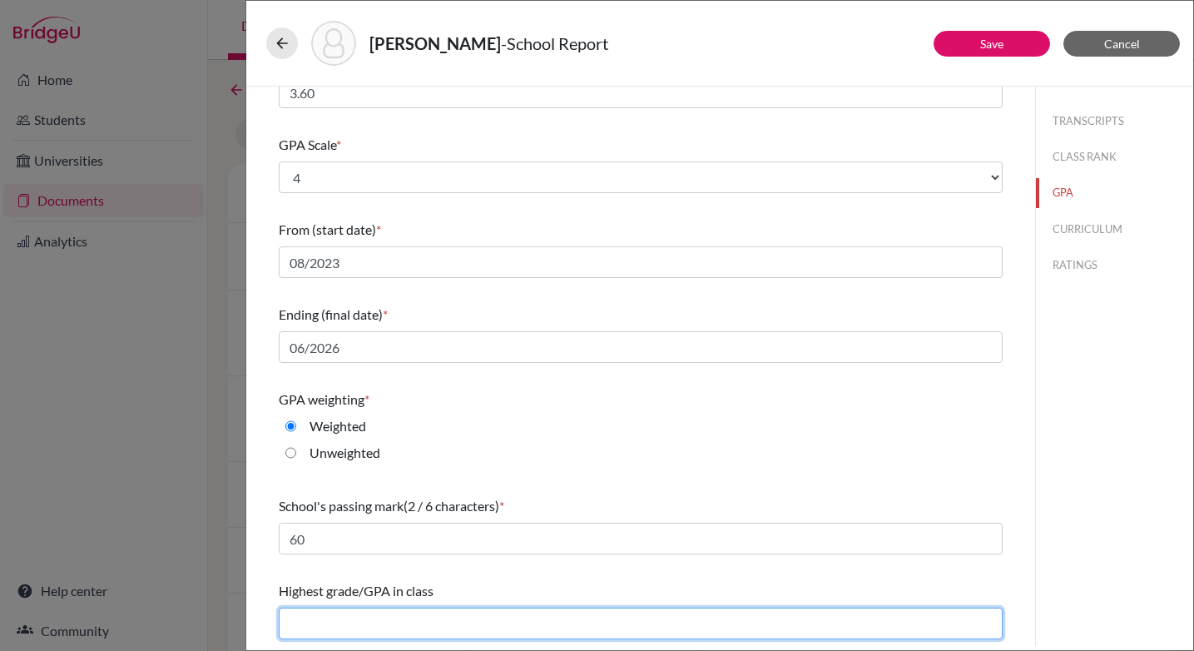
click at [399, 621] on input "text" at bounding box center [641, 623] width 724 height 32
type input "4.58"
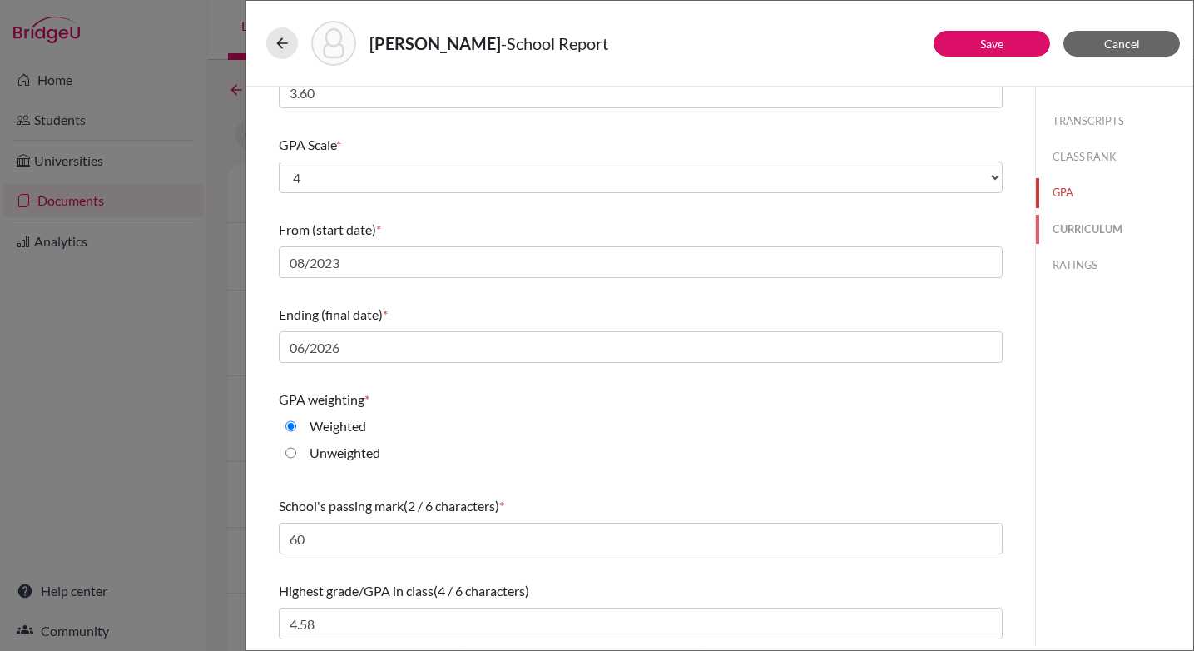
click at [1074, 222] on button "CURRICULUM" at bounding box center [1114, 229] width 157 height 29
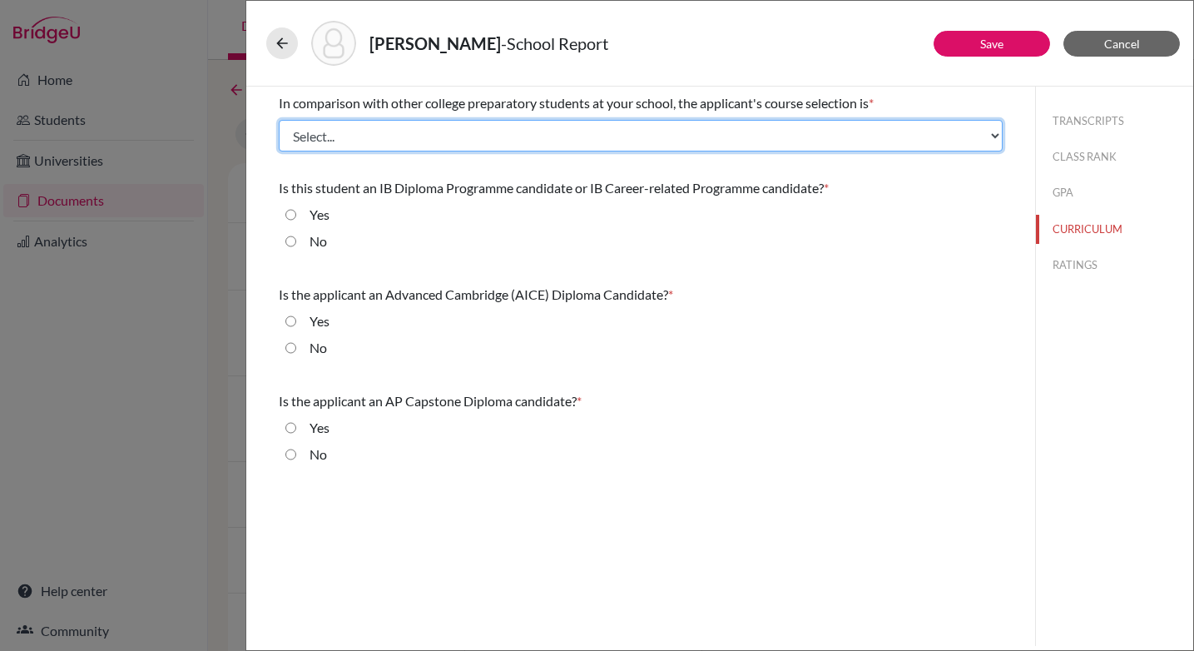
click at [401, 140] on select "Select... Less than demanding Average [PERSON_NAME] Very demanding Most demandi…" at bounding box center [641, 136] width 724 height 32
select select "2"
click at [279, 120] on select "Select... Less than demanding Average [PERSON_NAME] Very demanding Most demandi…" at bounding box center [641, 136] width 724 height 32
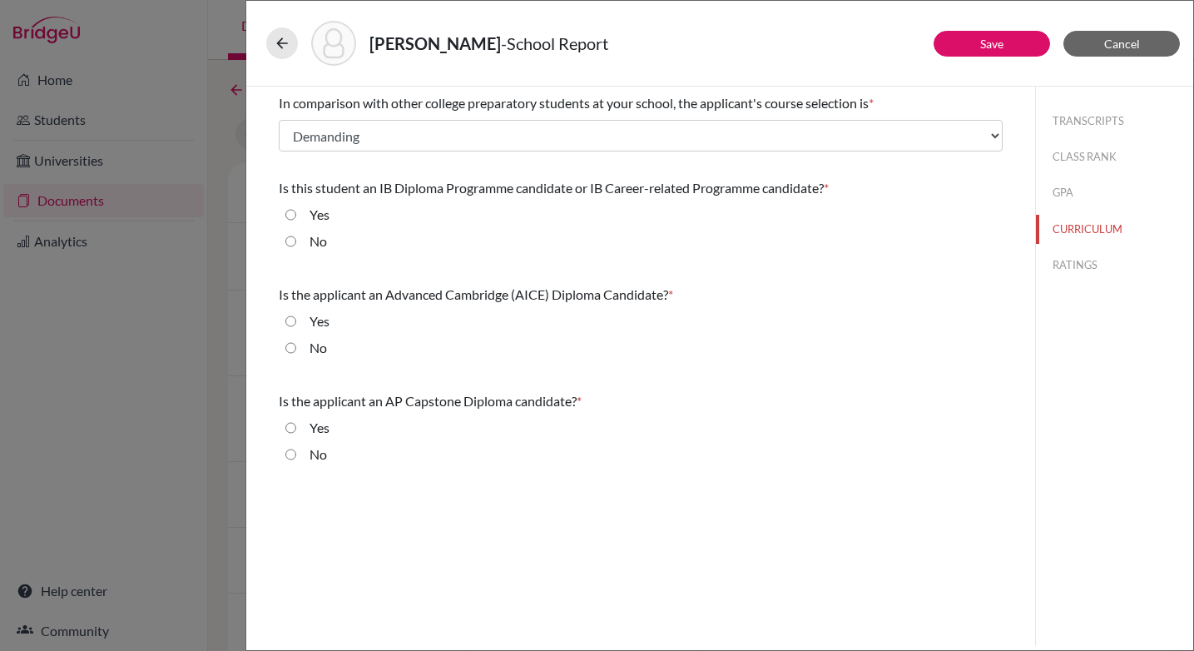
click at [290, 240] on input "No" at bounding box center [290, 241] width 11 height 20
radio input "true"
click at [292, 350] on input "No" at bounding box center [290, 348] width 11 height 20
radio input "true"
click at [295, 459] on input "No" at bounding box center [290, 454] width 11 height 20
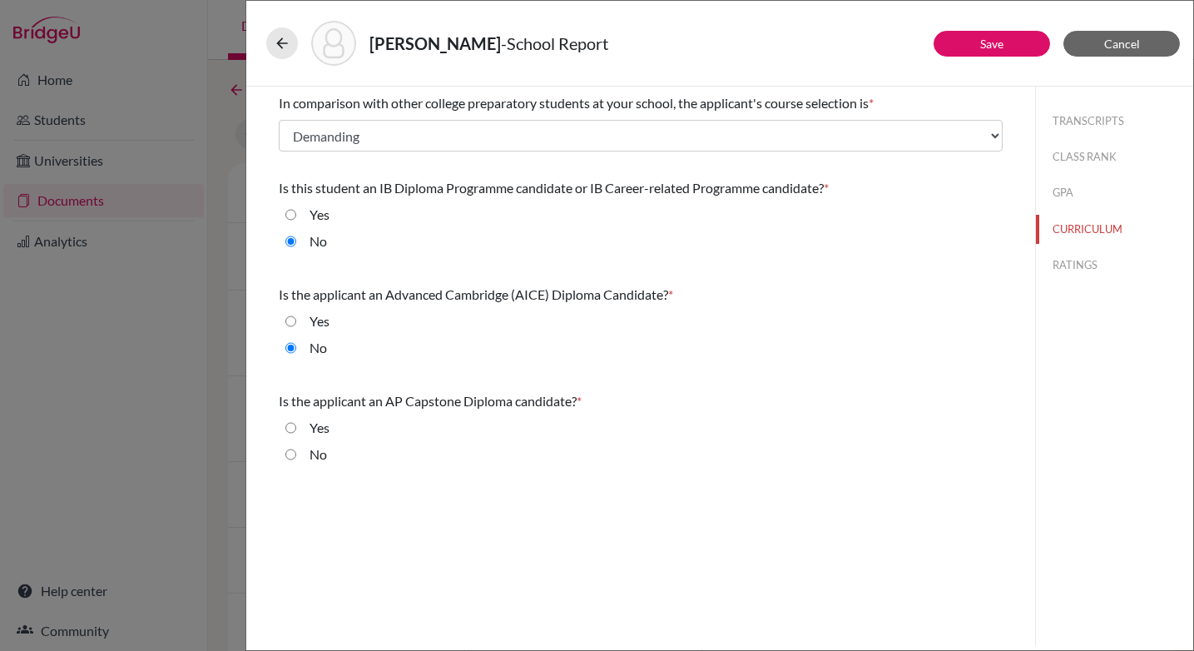
radio input "true"
click at [1066, 264] on button "RATINGS" at bounding box center [1114, 264] width 157 height 29
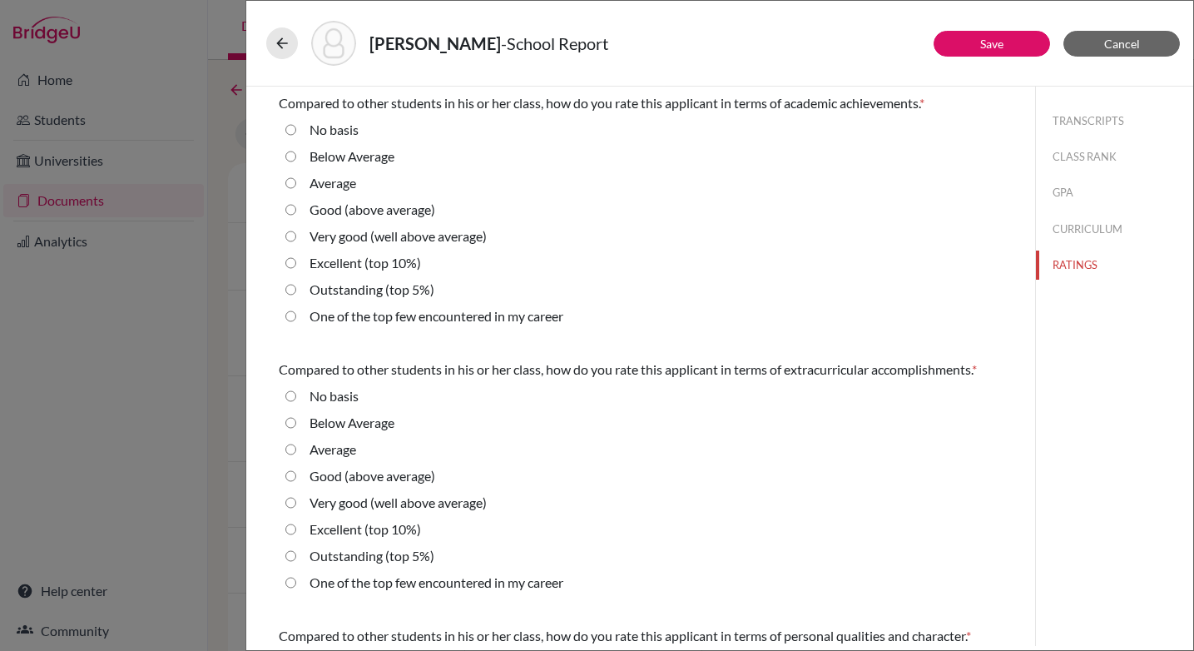
click at [290, 206] on average\) "Good (above average)" at bounding box center [290, 210] width 11 height 20
radio average\) "true"
click at [293, 475] on average\) "Good (above average)" at bounding box center [290, 476] width 11 height 20
radio average\) "true"
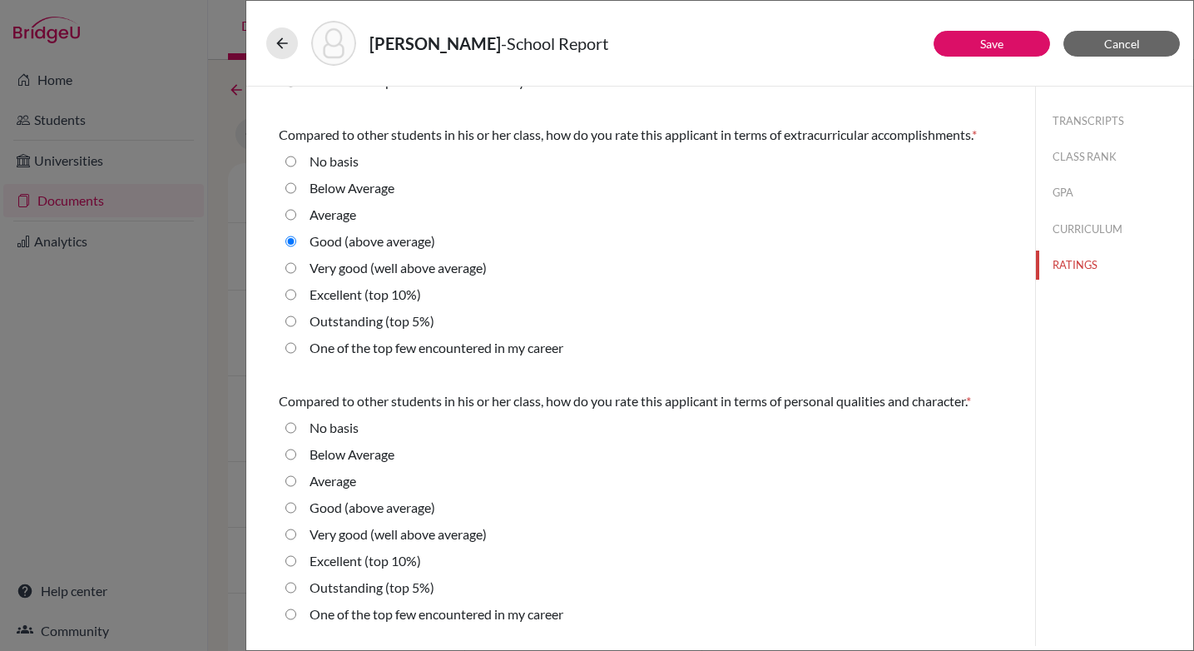
scroll to position [235, 0]
click at [289, 504] on average\) "Good (above average)" at bounding box center [290, 507] width 11 height 20
radio average\) "true"
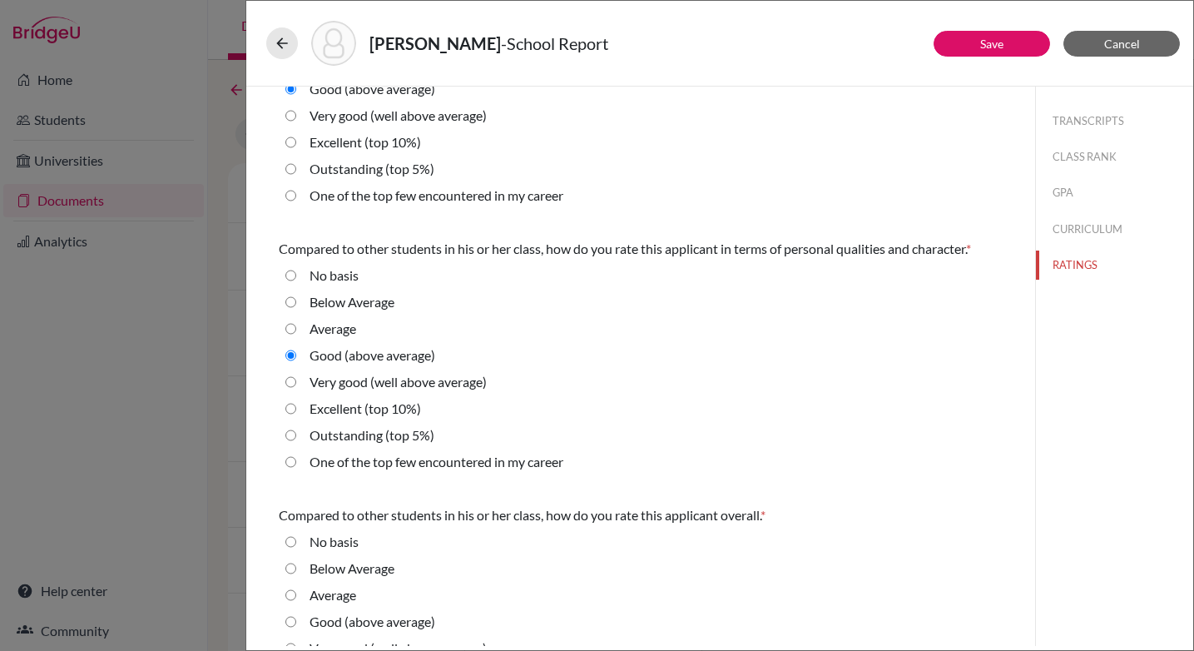
scroll to position [493, 0]
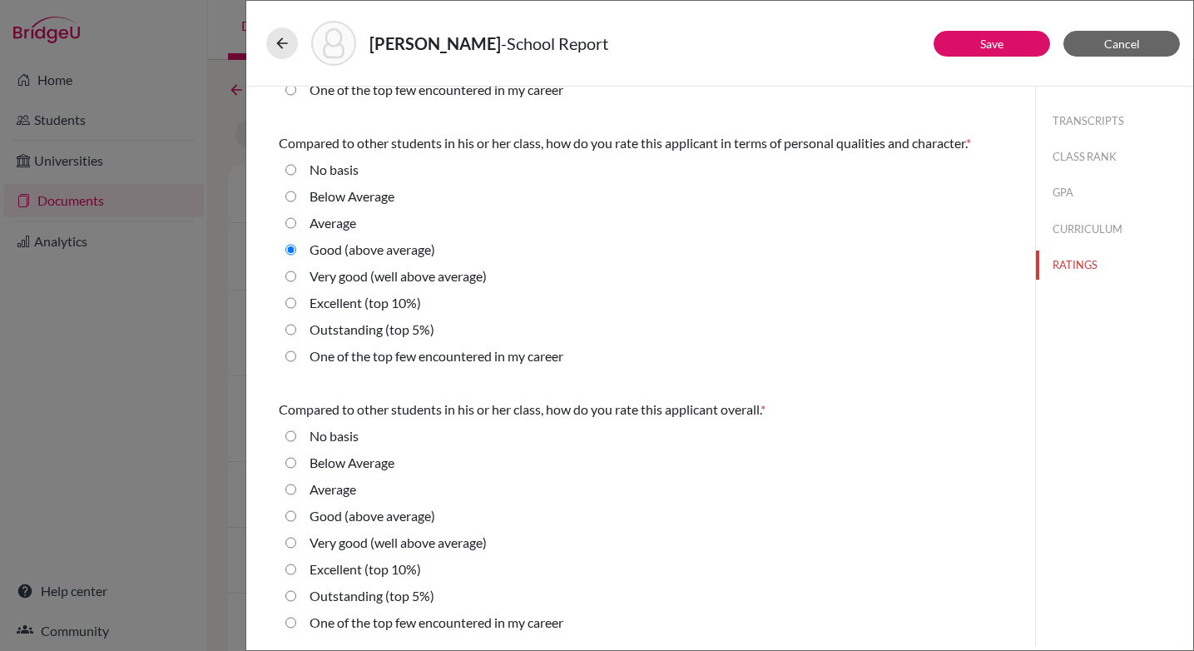
click at [292, 514] on average\) "Good (above average)" at bounding box center [290, 516] width 11 height 20
radio average\) "true"
click at [976, 41] on button "Save" at bounding box center [992, 44] width 117 height 26
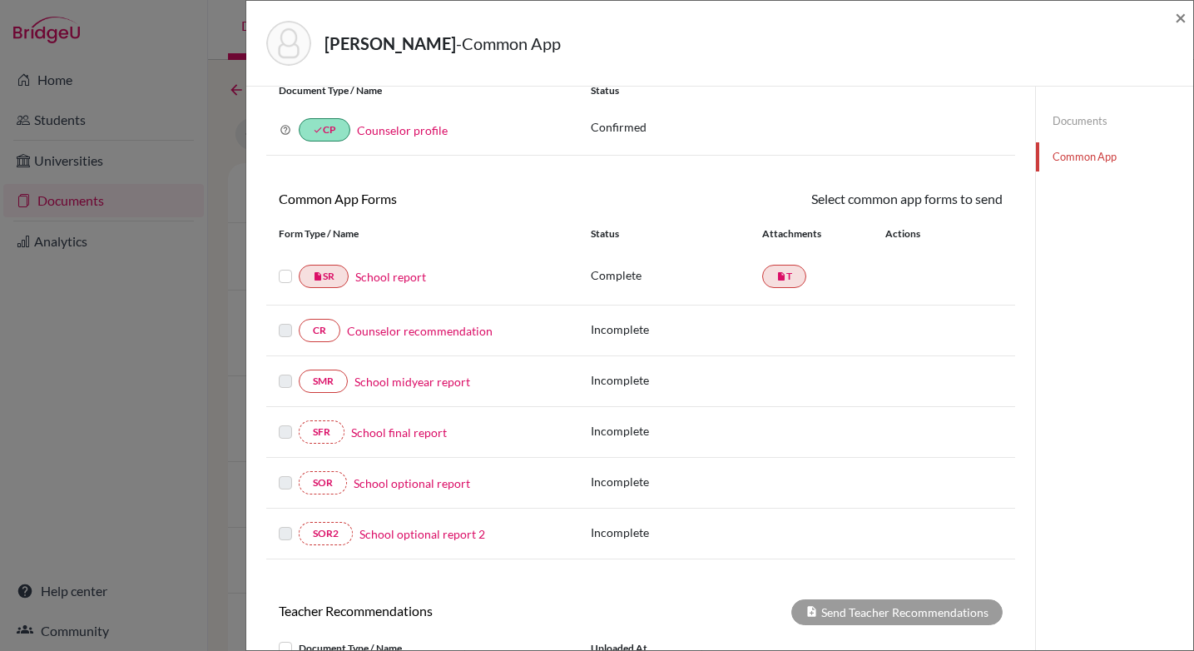
scroll to position [10, 0]
